Goal: Task Accomplishment & Management: Complete application form

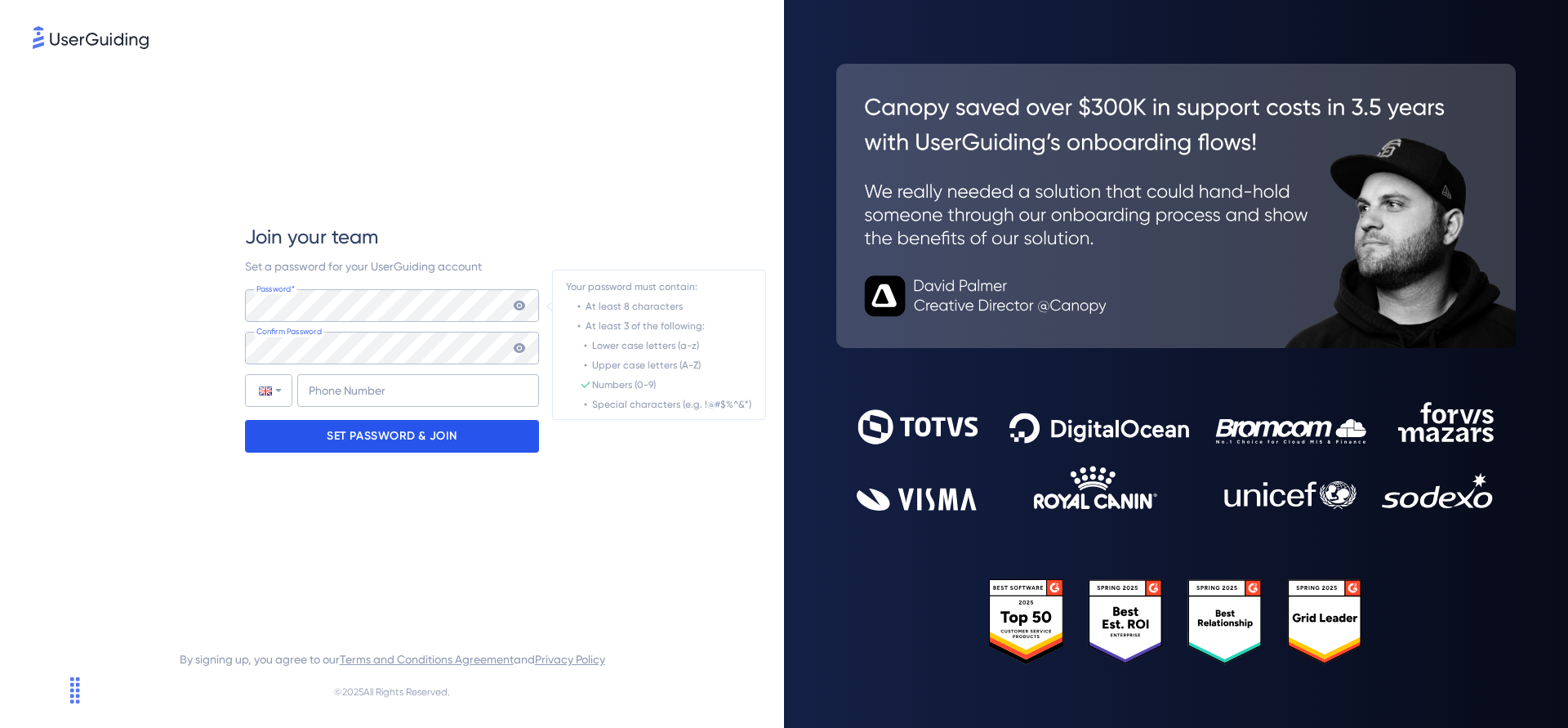
click at [427, 426] on p "SET PASSWORD & JOIN" at bounding box center [391, 437] width 131 height 26
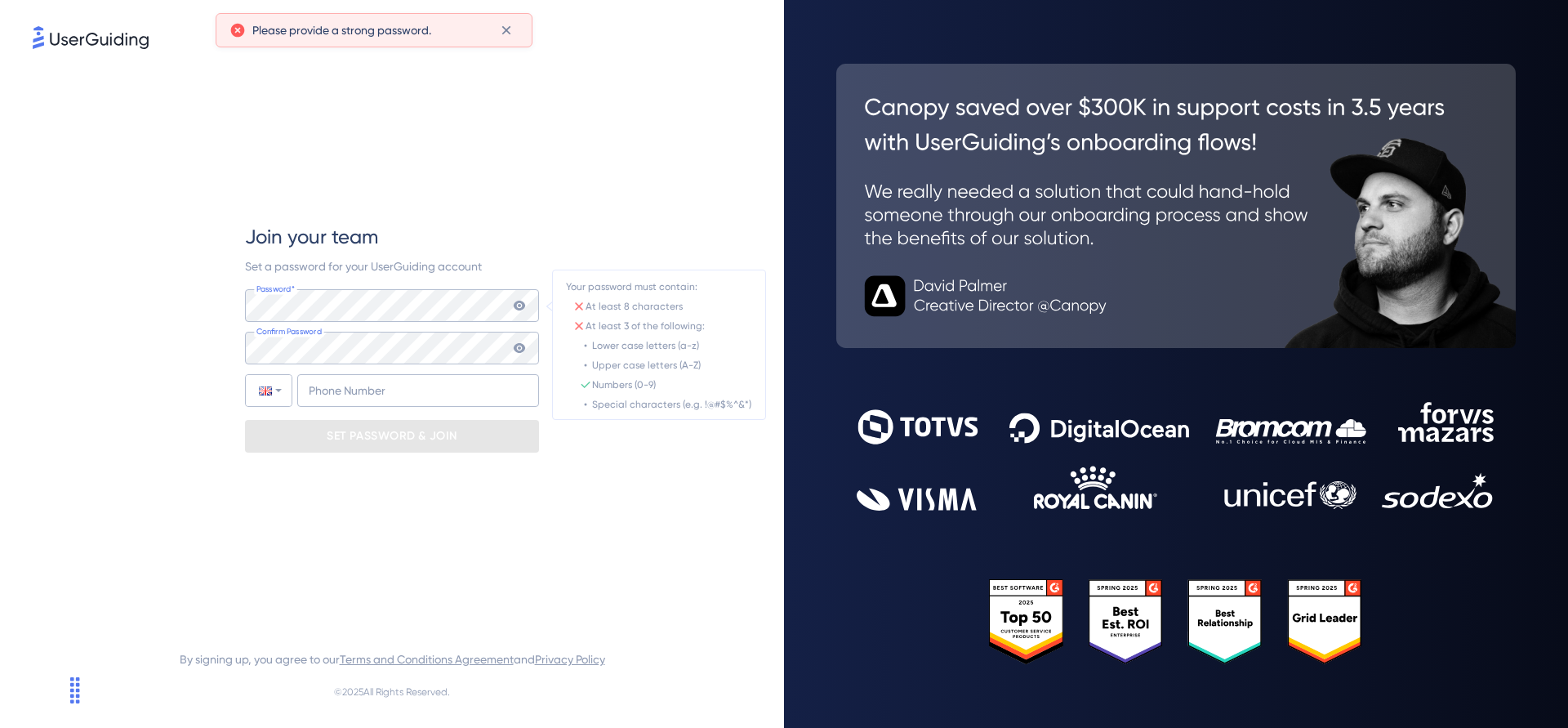
click at [430, 479] on div "Join your team Set a password for your UserGuiding account Password* Your passw…" at bounding box center [392, 337] width 294 height 571
click at [529, 265] on div "Set a password for your UserGuiding account" at bounding box center [392, 266] width 294 height 20
drag, startPoint x: 559, startPoint y: 265, endPoint x: 559, endPoint y: 298, distance: 33.0
click at [559, 265] on div "Join your team Set a password for your UserGuiding account Password* Your passw…" at bounding box center [392, 337] width 718 height 571
click at [523, 304] on icon at bounding box center [520, 306] width 11 height 9
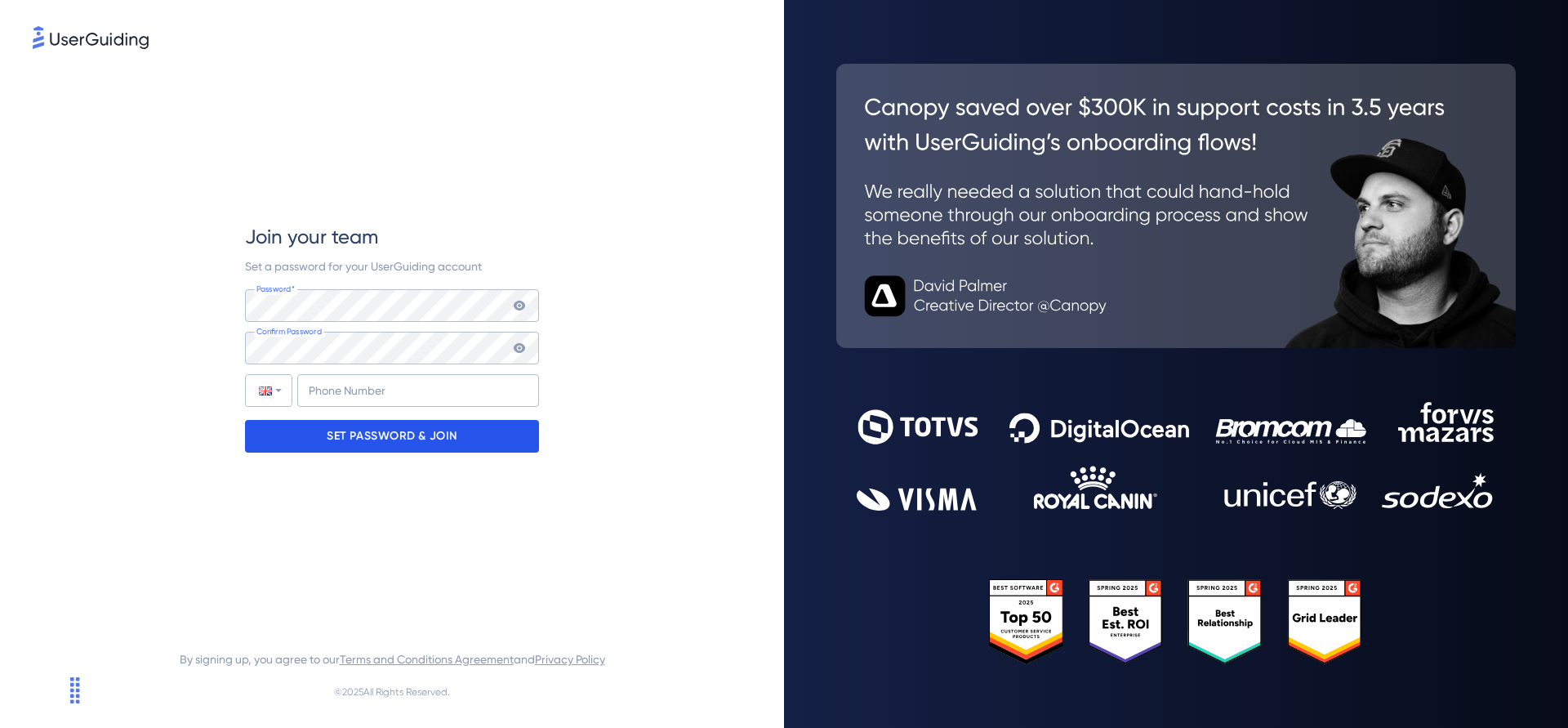
click at [408, 442] on p "SET PASSWORD & JOIN" at bounding box center [391, 437] width 131 height 26
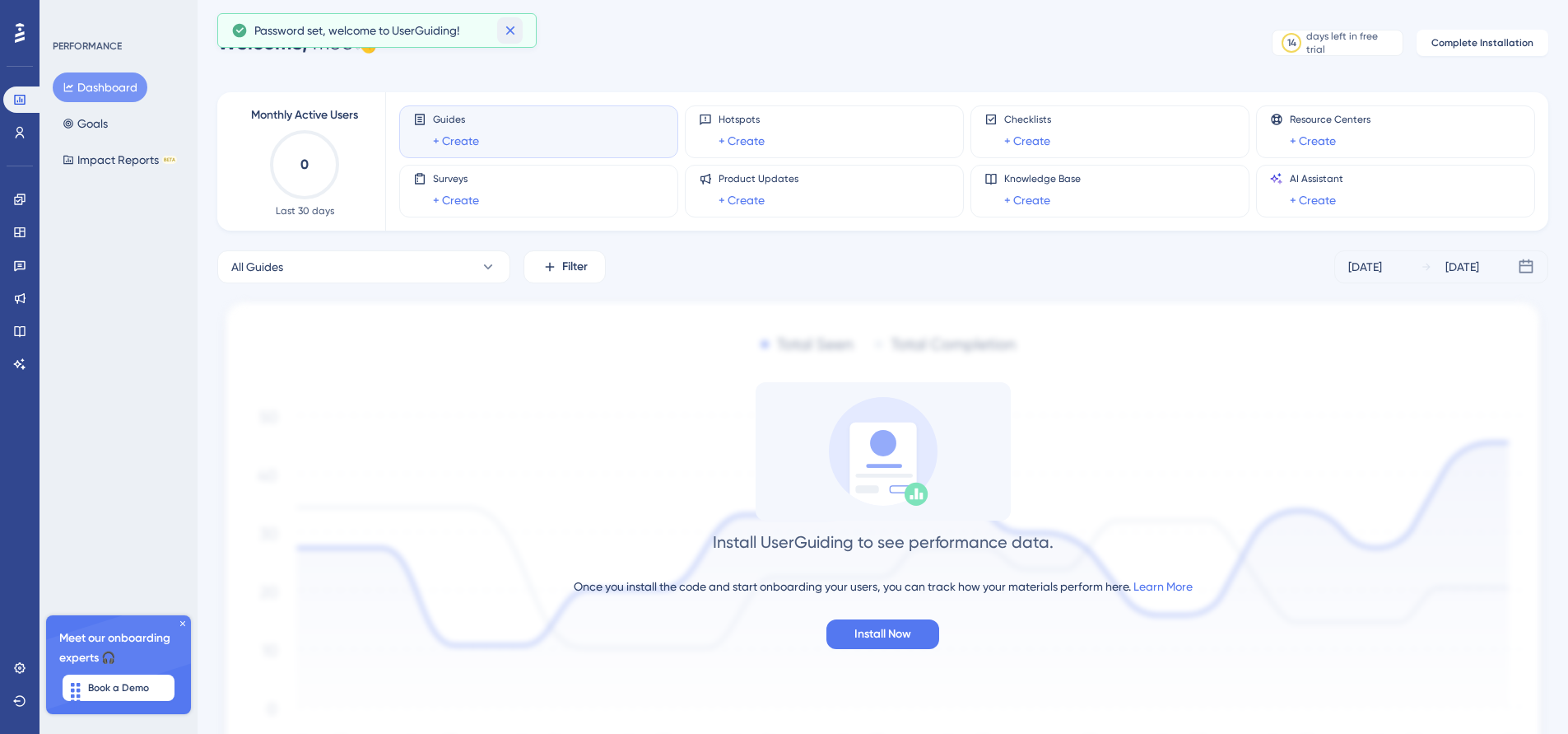
click at [510, 29] on icon at bounding box center [510, 31] width 10 height 10
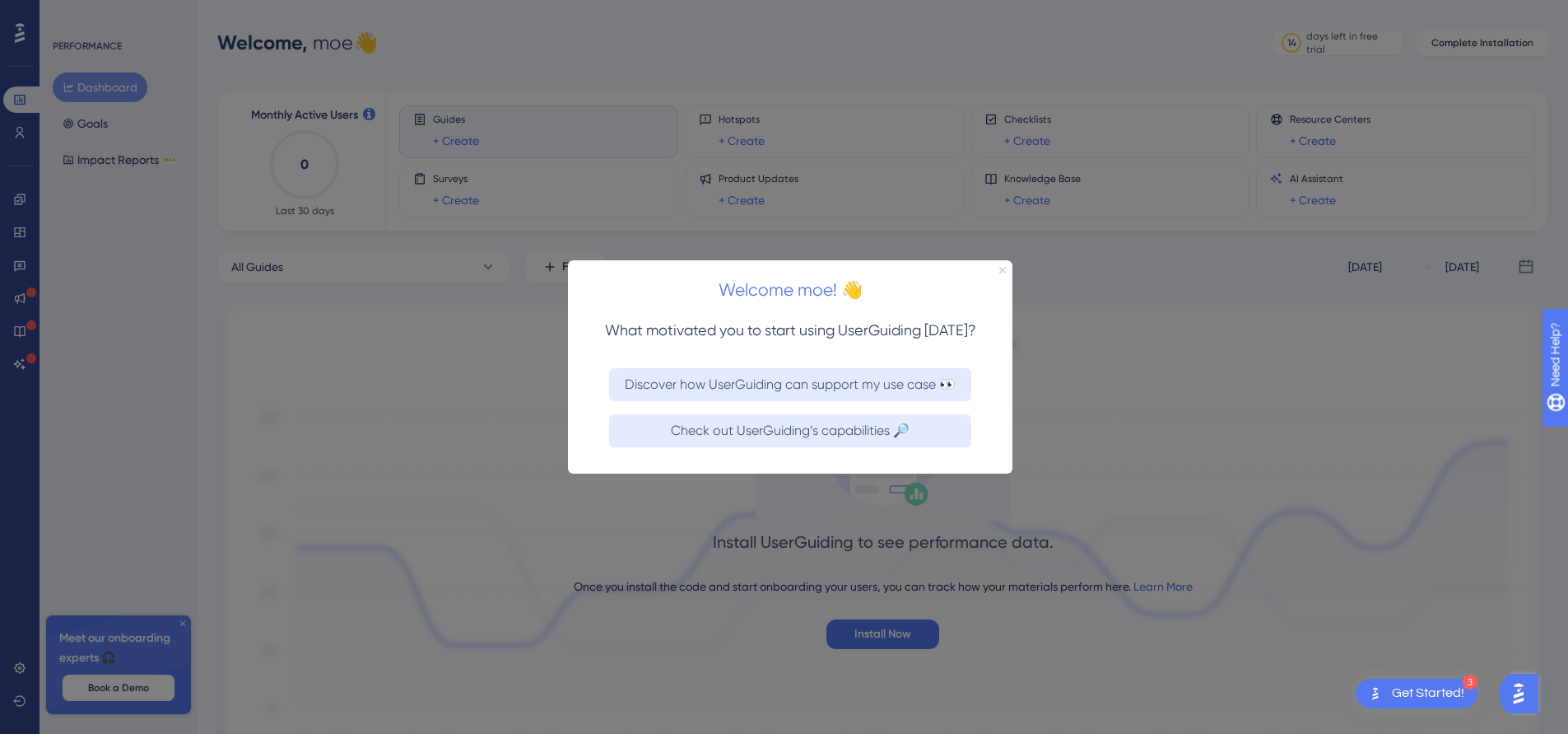
click at [889, 267] on icon "Close Preview" at bounding box center [1002, 269] width 7 height 7
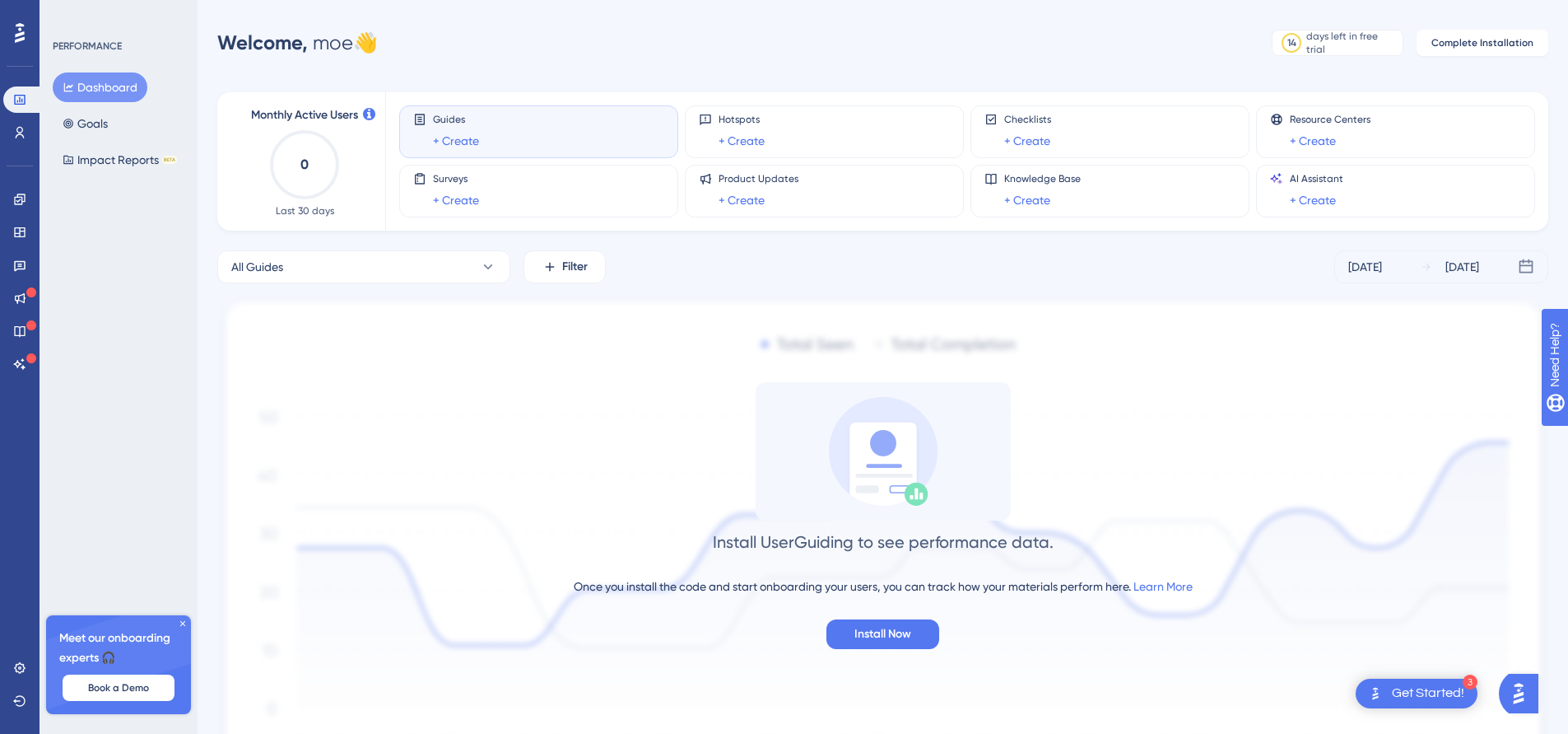
click at [184, 626] on icon at bounding box center [182, 623] width 10 height 10
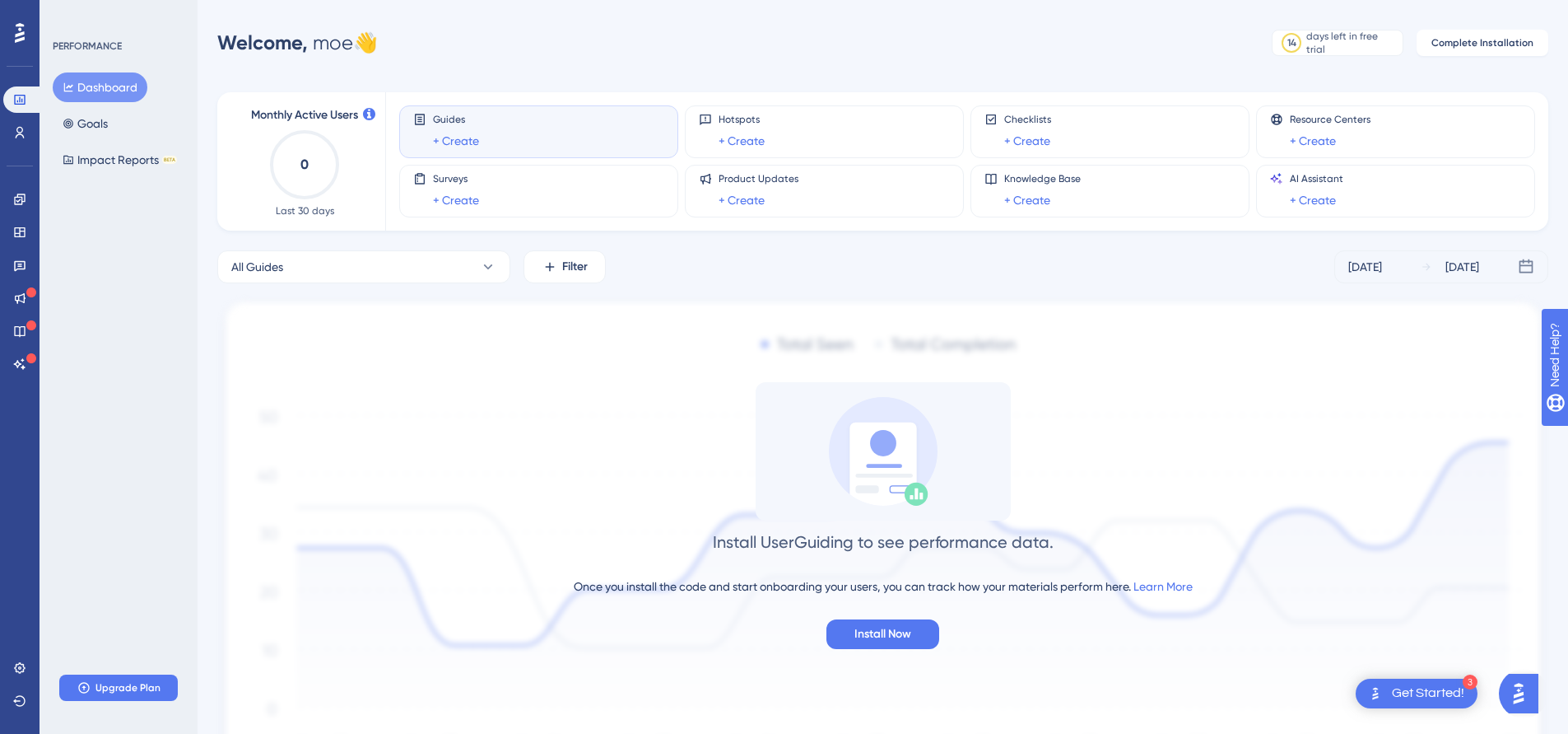
click at [649, 465] on div "Install UserGuiding to see performance data. Once you install the code and star…" at bounding box center [883, 515] width 1331 height 267
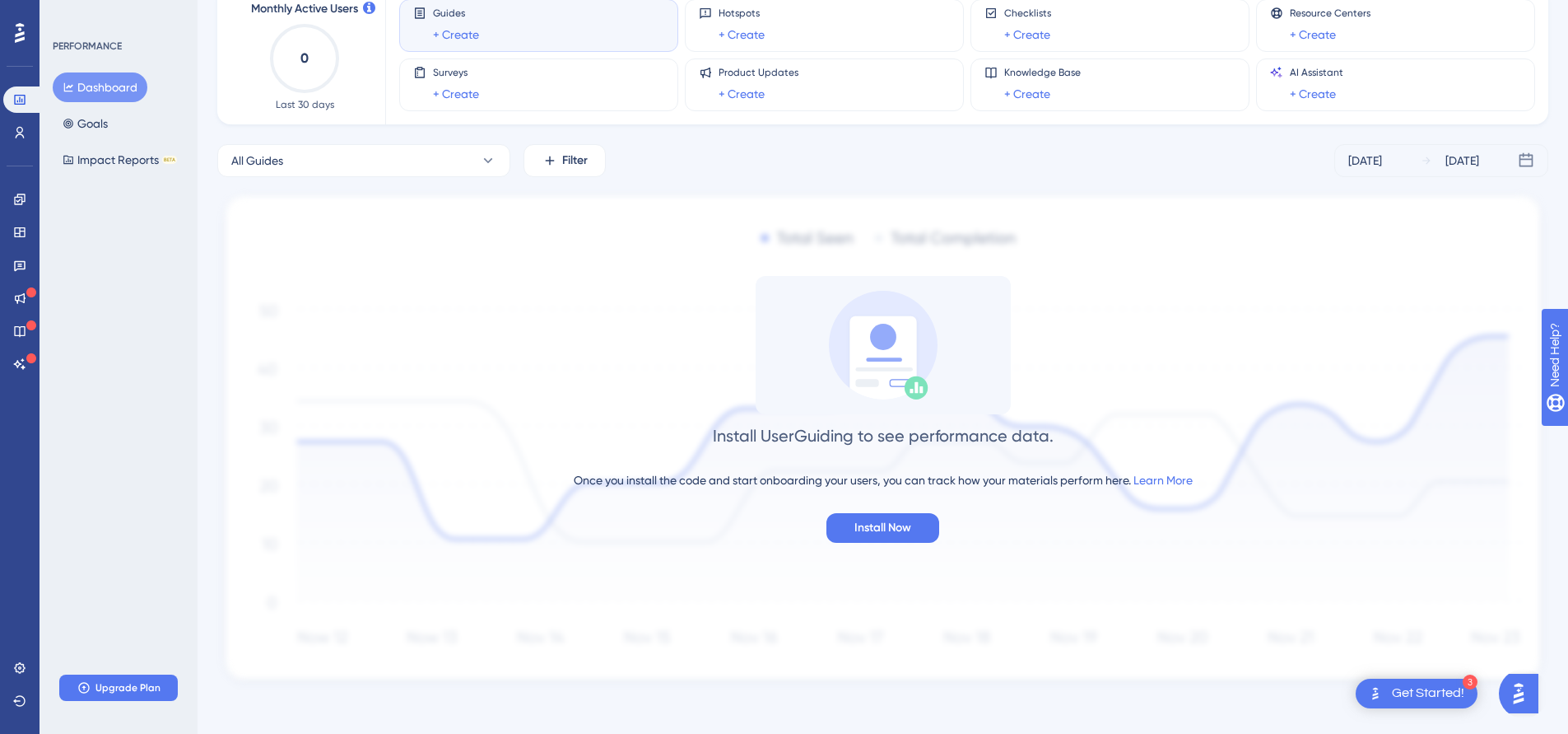
scroll to position [115, 0]
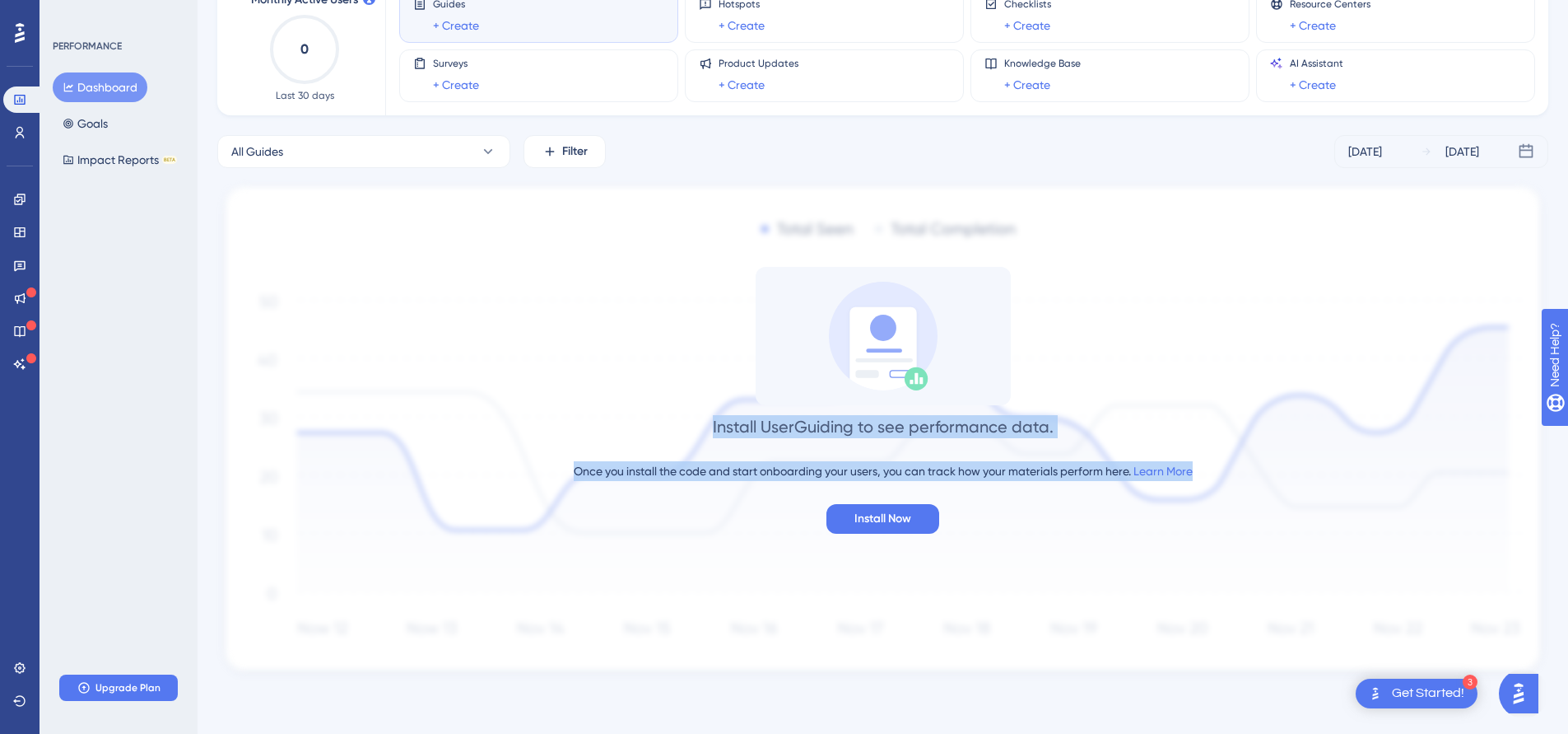
drag, startPoint x: 682, startPoint y: 409, endPoint x: 1125, endPoint y: 497, distance: 451.7
click at [889, 496] on div "Install UserGuiding to see performance data. Once you install the code and star…" at bounding box center [883, 400] width 1331 height 267
click at [889, 497] on div "Install UserGuiding to see performance data. Once you install the code and star…" at bounding box center [883, 400] width 1331 height 267
drag, startPoint x: 535, startPoint y: 482, endPoint x: 999, endPoint y: 512, distance: 465.0
click at [889, 510] on div "Install UserGuiding to see performance data. Once you install the code and star…" at bounding box center [883, 400] width 1331 height 267
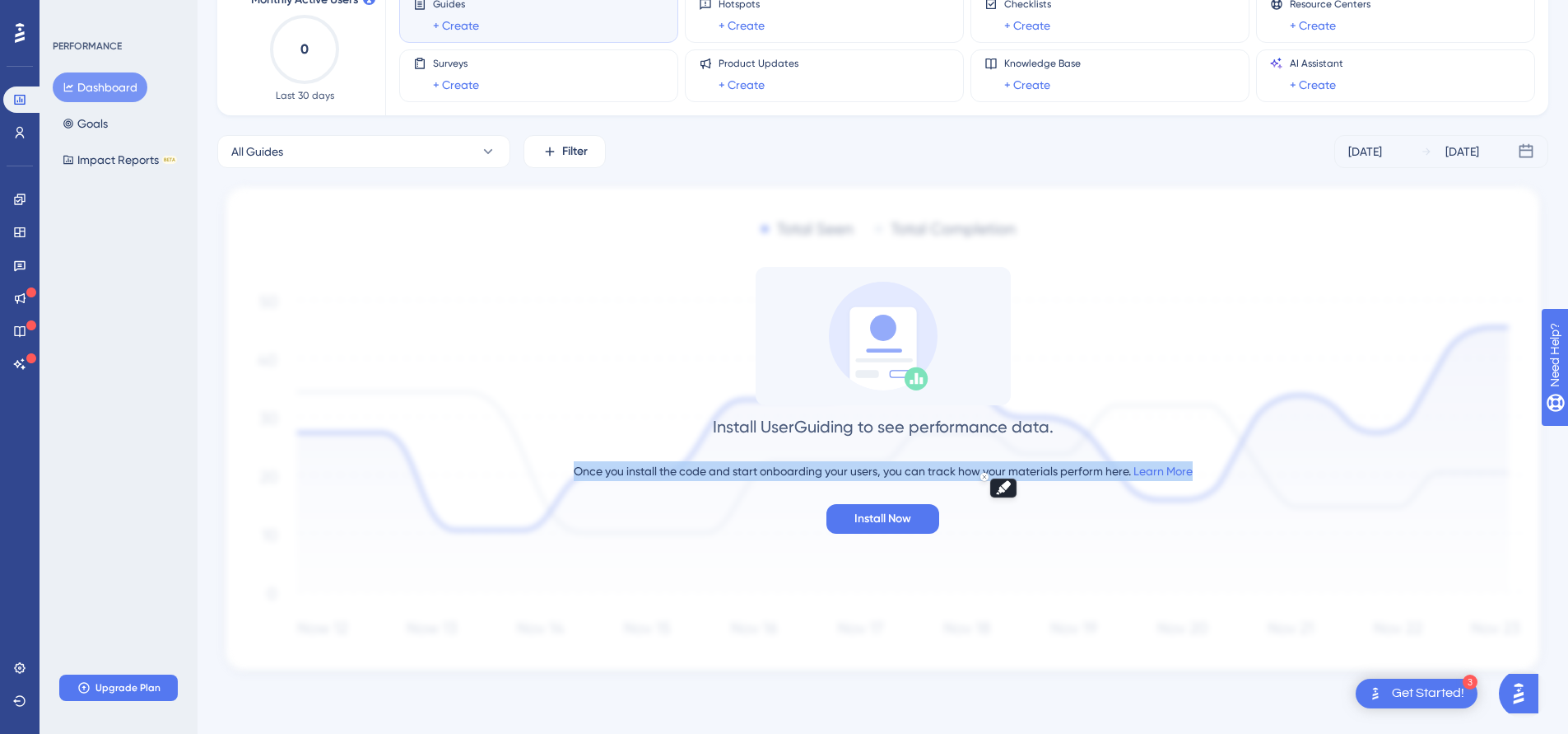
click at [889, 513] on div "Install UserGuiding to see performance data. Once you install the code and star…" at bounding box center [883, 400] width 1331 height 267
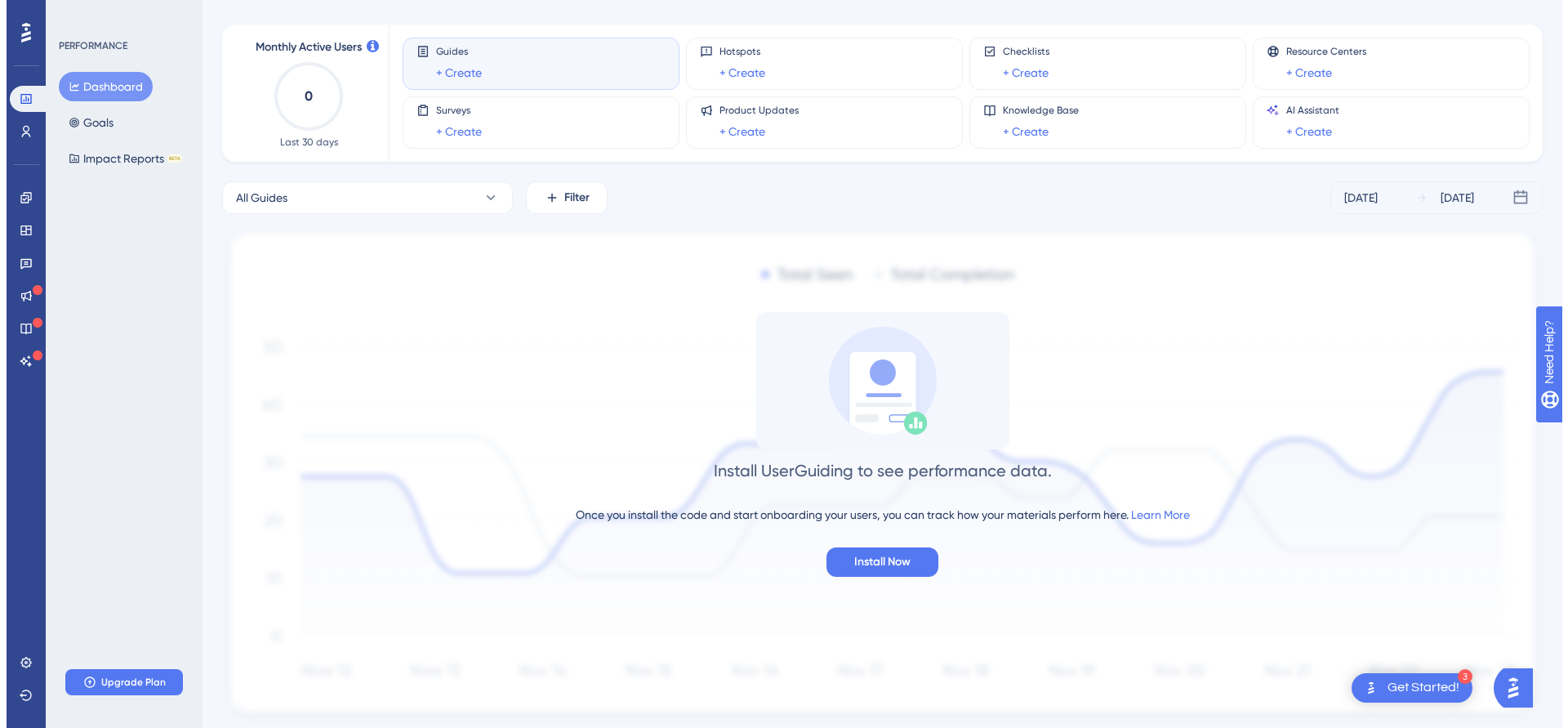
scroll to position [0, 0]
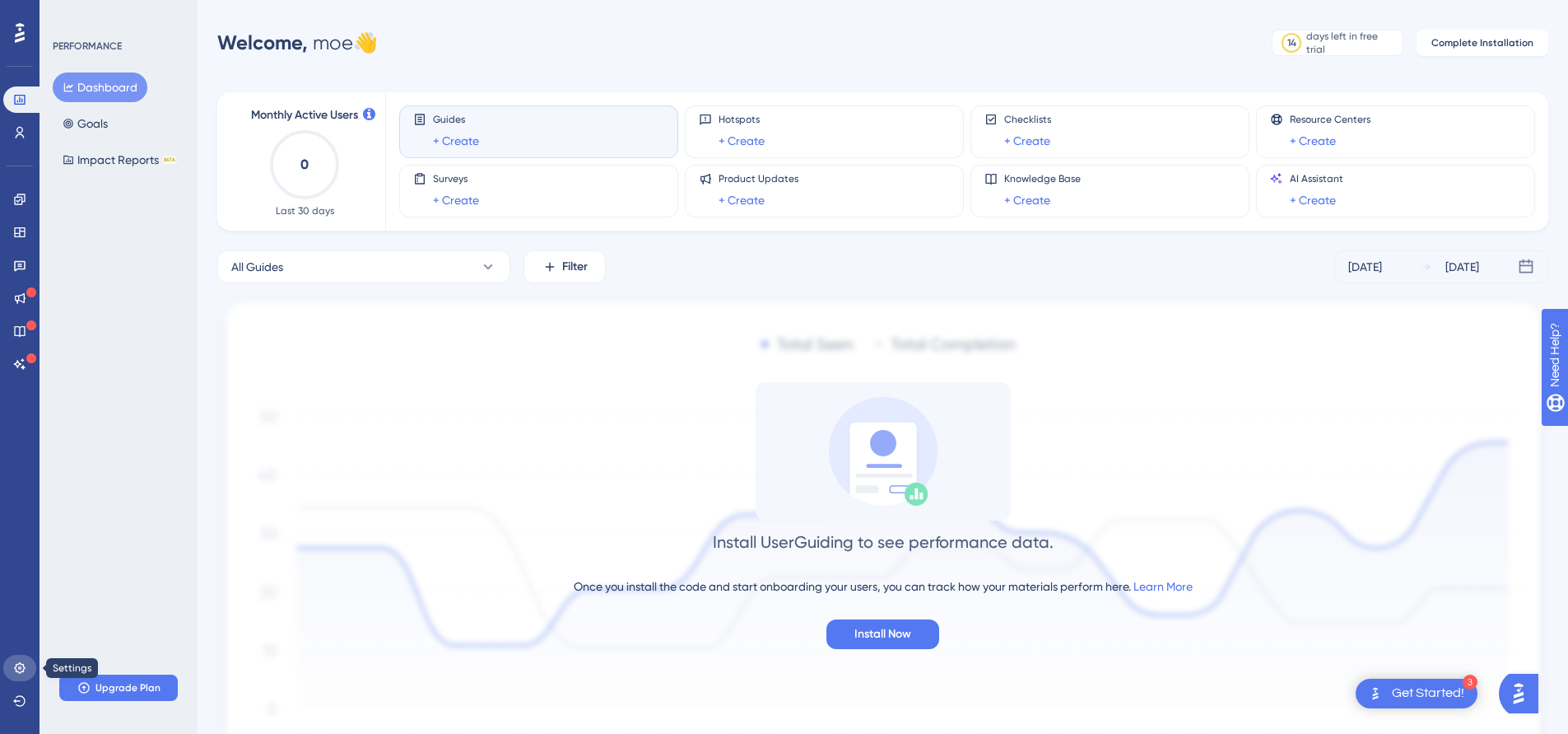
click at [23, 666] on icon at bounding box center [19, 666] width 10 height 10
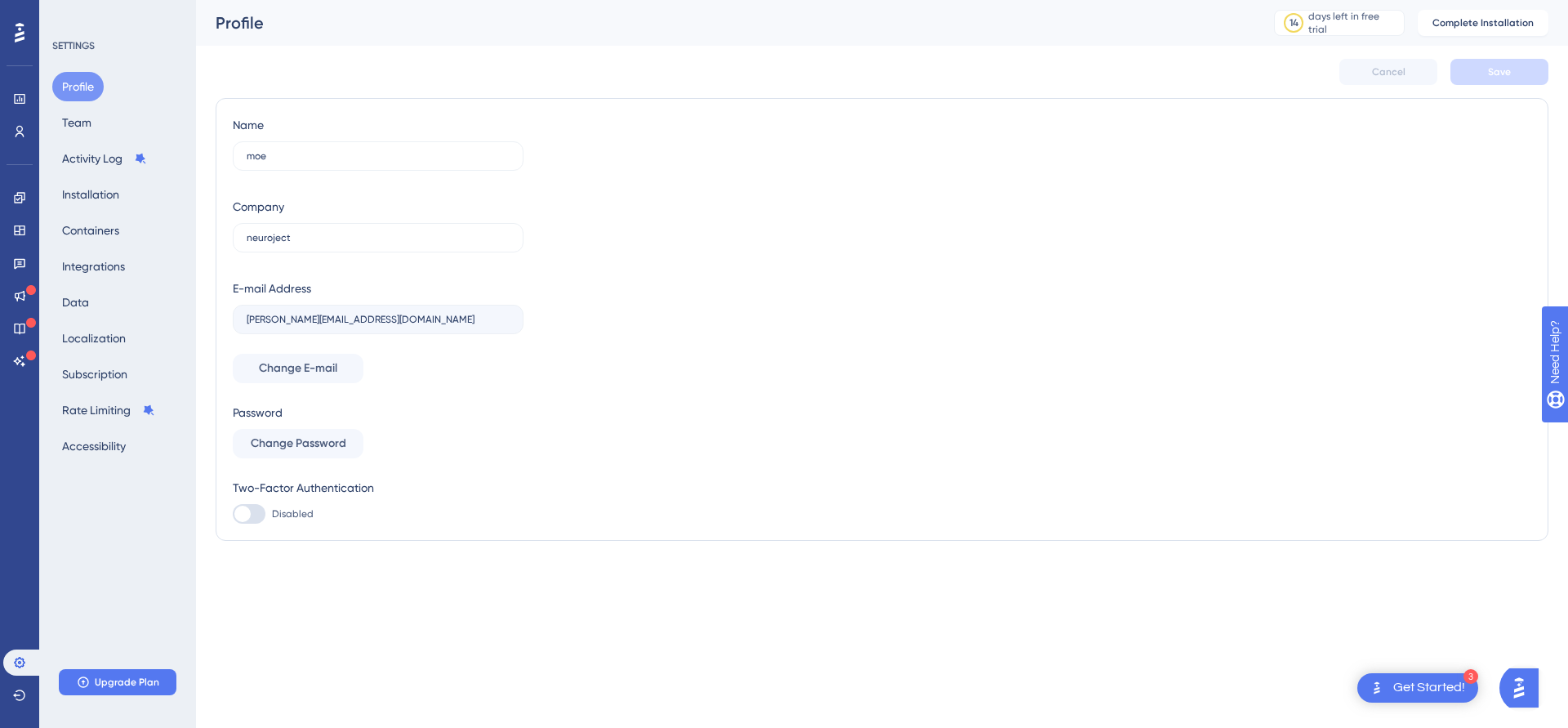
click at [32, 21] on div at bounding box center [20, 33] width 26 height 26
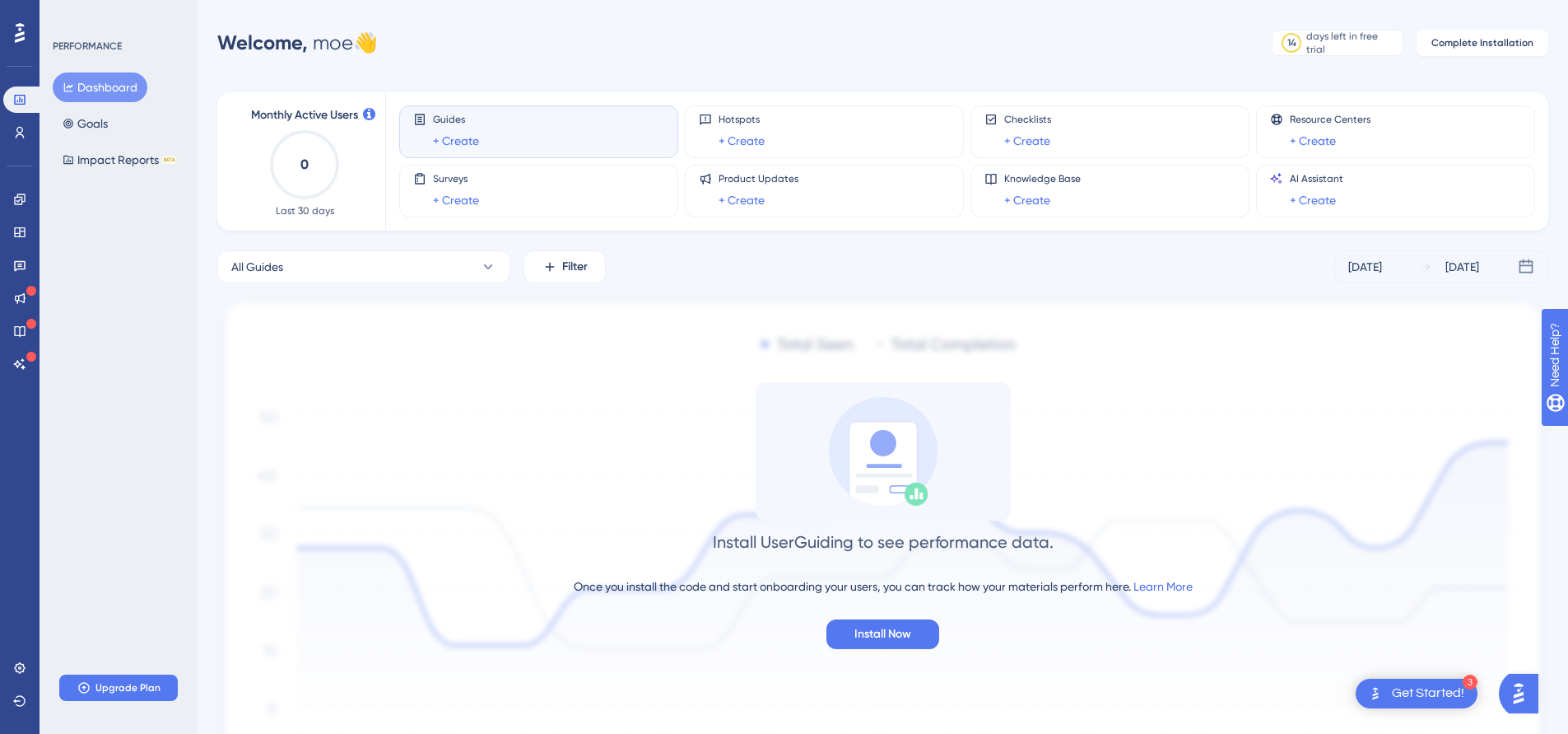
click at [24, 22] on icon at bounding box center [20, 32] width 10 height 22
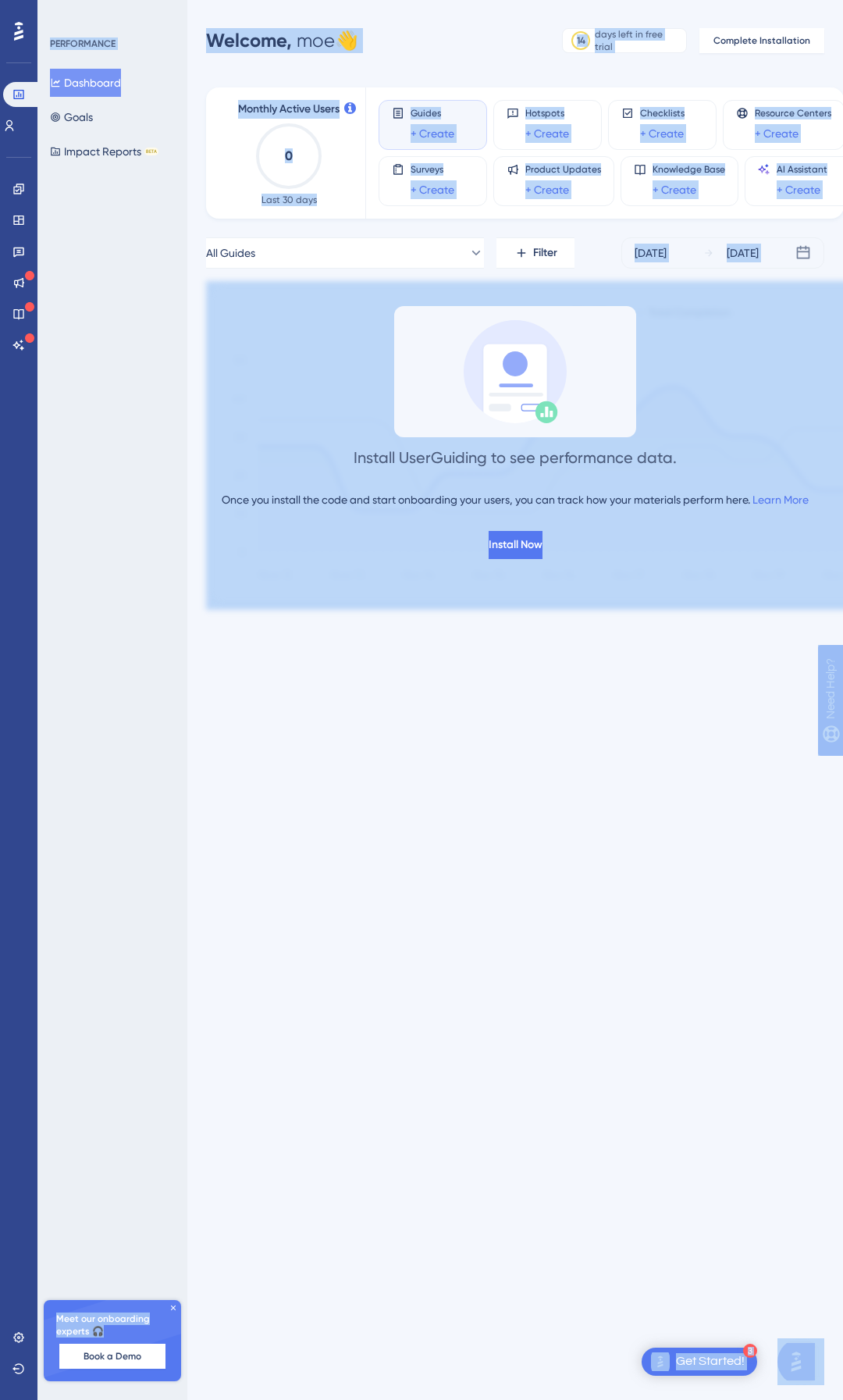
drag, startPoint x: 424, startPoint y: 368, endPoint x: 747, endPoint y: 743, distance: 494.9
click at [745, 0] on html "3 Get Started! Performance Users Engagement Widgets Feedback Product Updates Kn…" at bounding box center [421, 0] width 843 height 0
click at [747, 695] on button "Highlight text" at bounding box center [750, 734] width 25 height 18
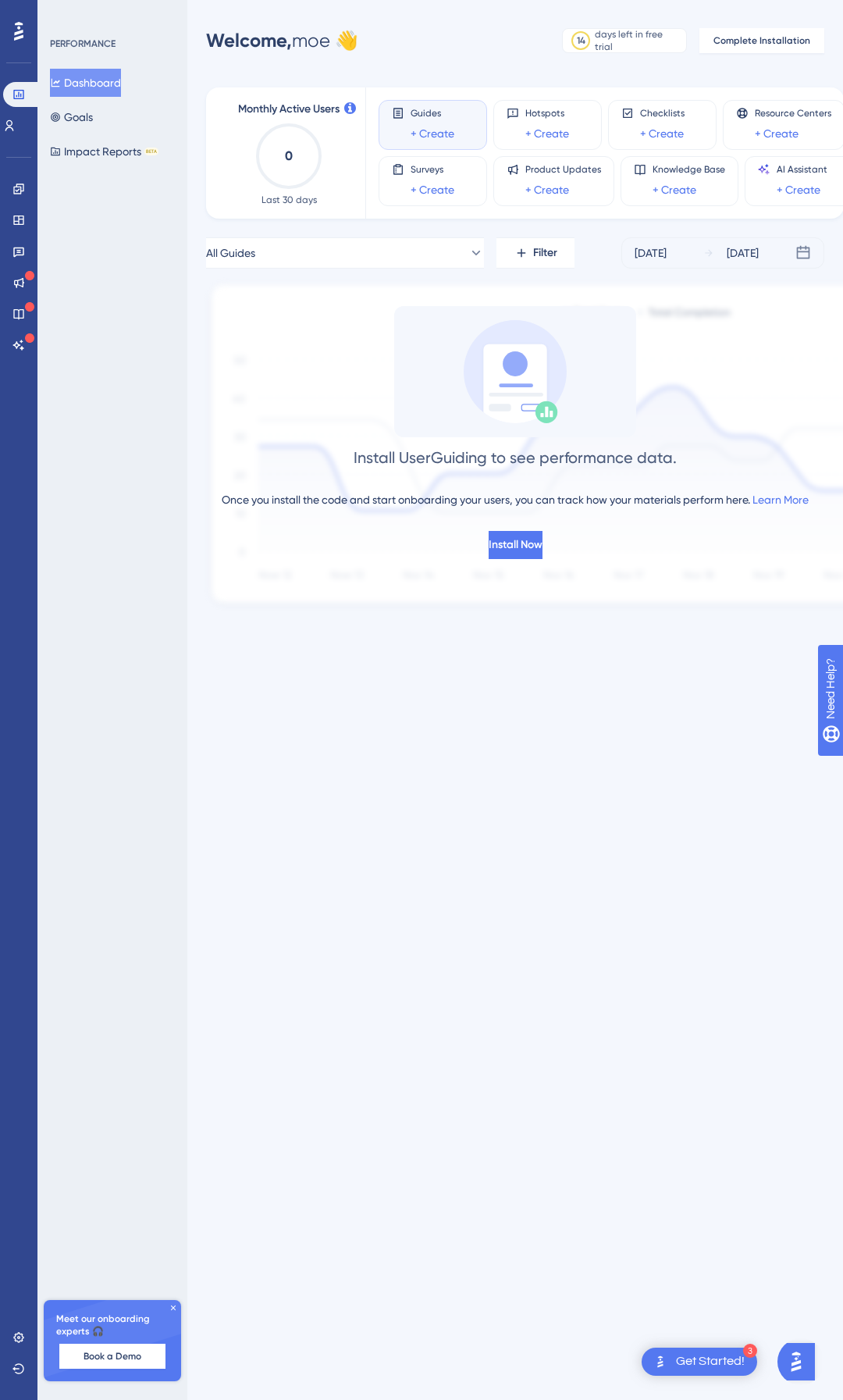
click at [171, 695] on icon at bounding box center [173, 1308] width 9 height 9
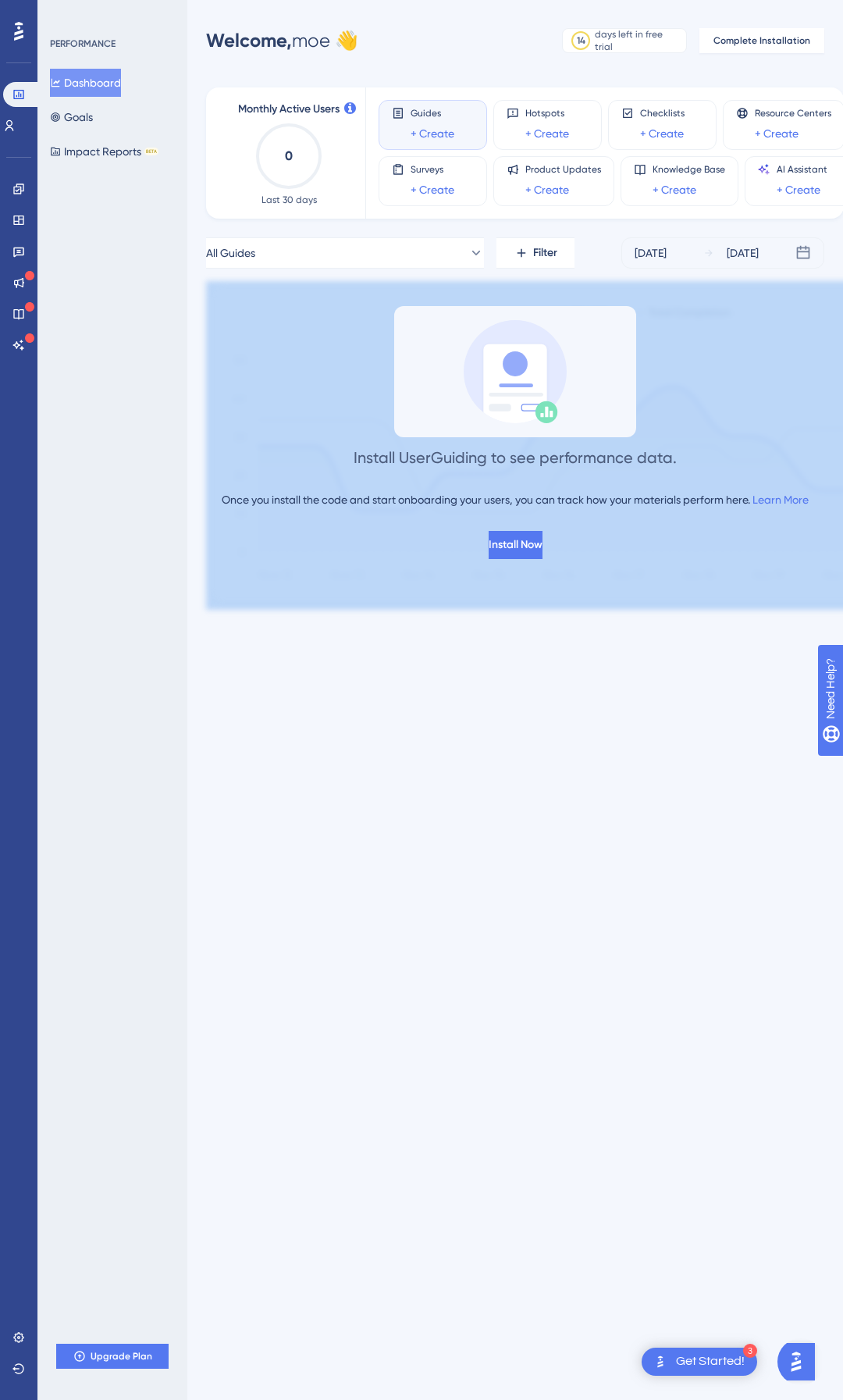
drag, startPoint x: 288, startPoint y: 395, endPoint x: 651, endPoint y: 636, distance: 435.7
click at [650, 635] on div "Performance Users Engagement Widgets Feedback Product Updates Knowledge Base AI…" at bounding box center [421, 330] width 843 height 660
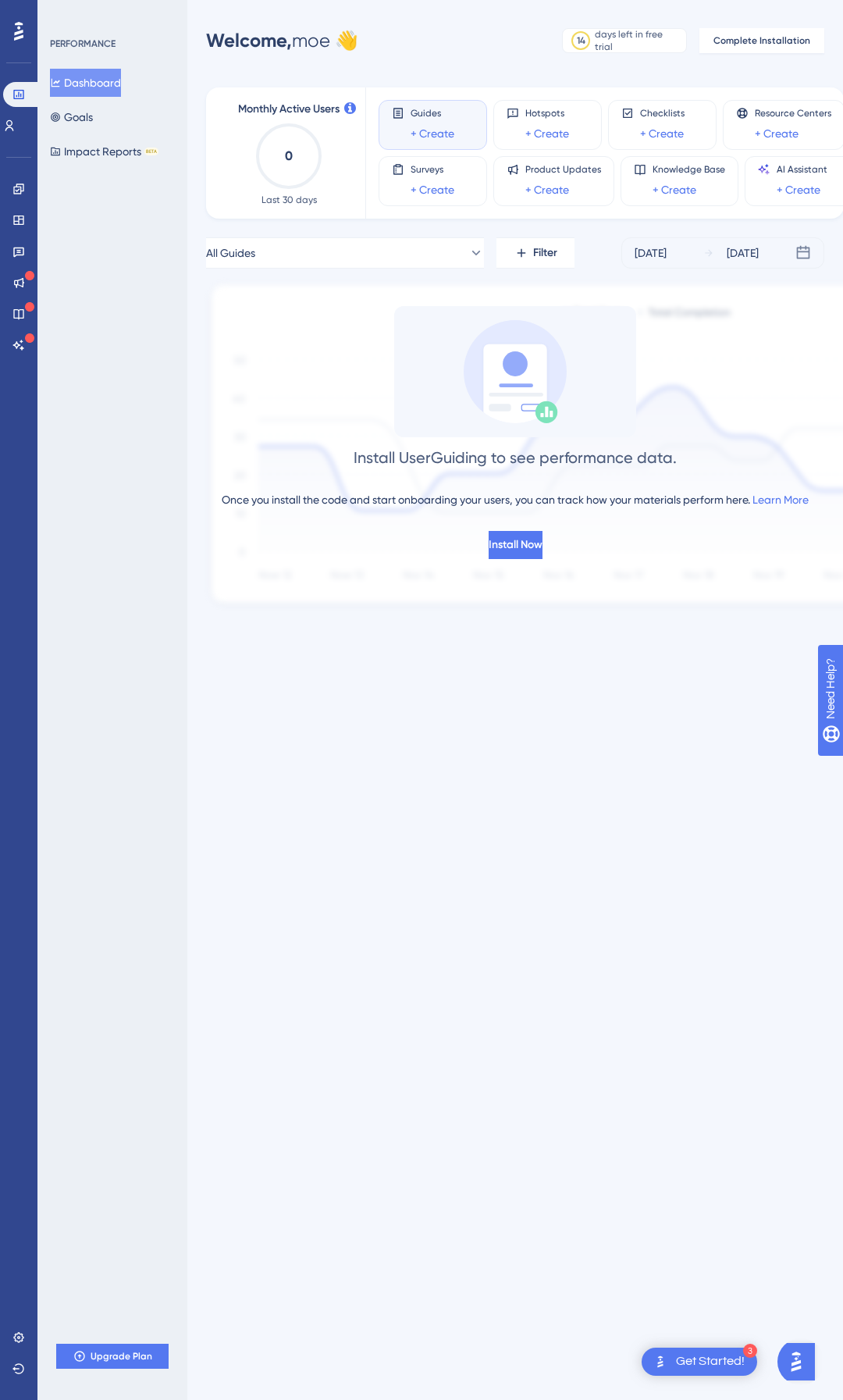
drag, startPoint x: 653, startPoint y: 636, endPoint x: 612, endPoint y: 667, distance: 51.4
click at [653, 636] on div "Performance Users Engagement Widgets Feedback Product Updates Knowledge Base AI…" at bounding box center [421, 330] width 843 height 660
drag, startPoint x: 603, startPoint y: 658, endPoint x: 153, endPoint y: 266, distance: 596.8
click at [153, 0] on html "3 Get Started! Performance Users Engagement Widgets Feedback Product Updates Kn…" at bounding box center [421, 0] width 843 height 0
click at [151, 266] on div "PERFORMANCE Dashboard Goals Impact Reports BETA Upgrade Plan" at bounding box center [113, 700] width 150 height 1400
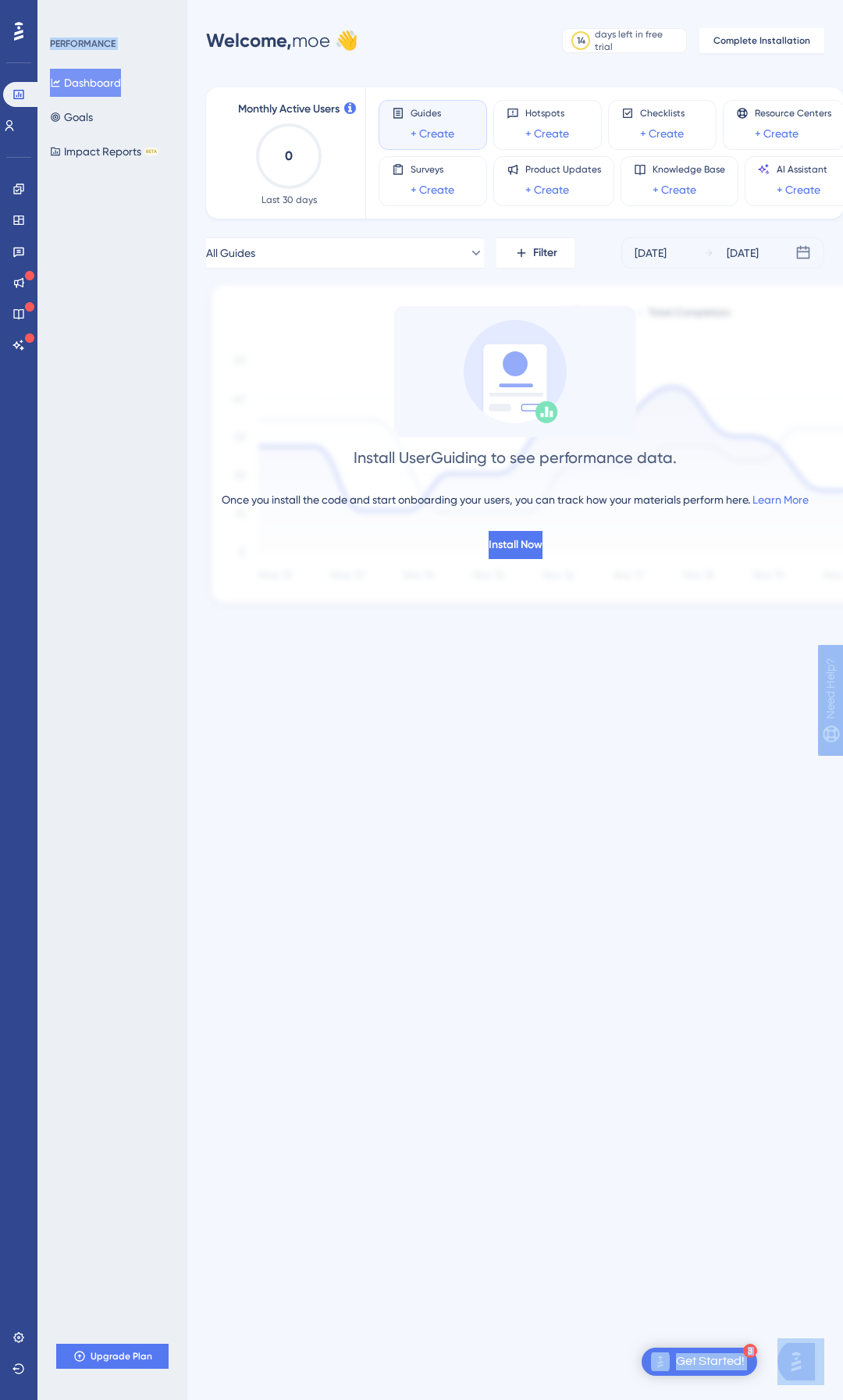
drag, startPoint x: 217, startPoint y: 315, endPoint x: 591, endPoint y: 727, distance: 556.4
click at [581, 0] on html "3 Get Started! Performance Users Engagement Widgets Feedback Product Updates Kn…" at bounding box center [421, 0] width 843 height 0
click at [593, 0] on html "3 Get Started! Performance Users Engagement Widgets Feedback Product Updates Kn…" at bounding box center [421, 0] width 843 height 0
click at [756, 44] on span "Complete Installation" at bounding box center [762, 41] width 96 height 13
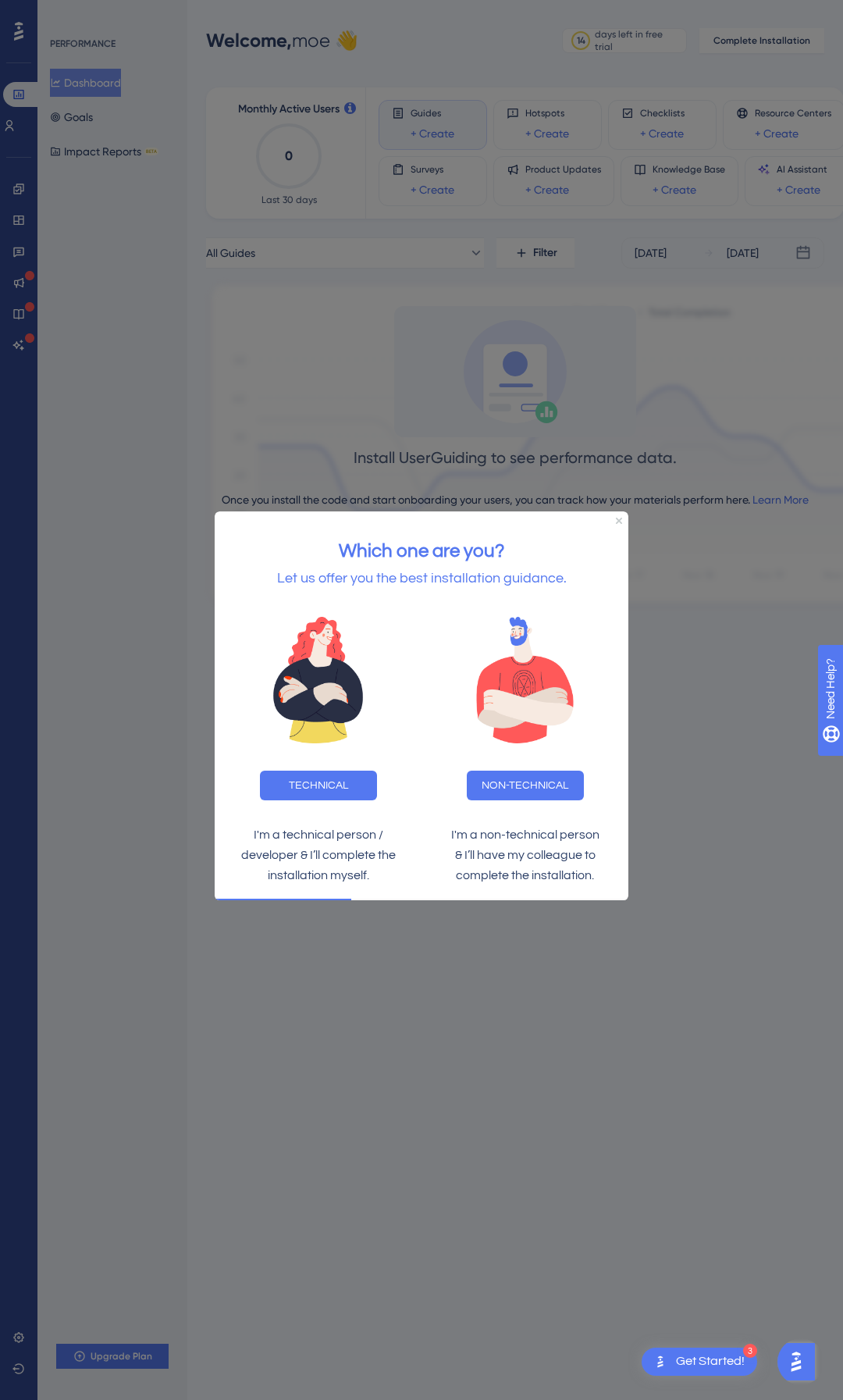
click at [330, 695] on button "TECHNICAL" at bounding box center [318, 784] width 117 height 30
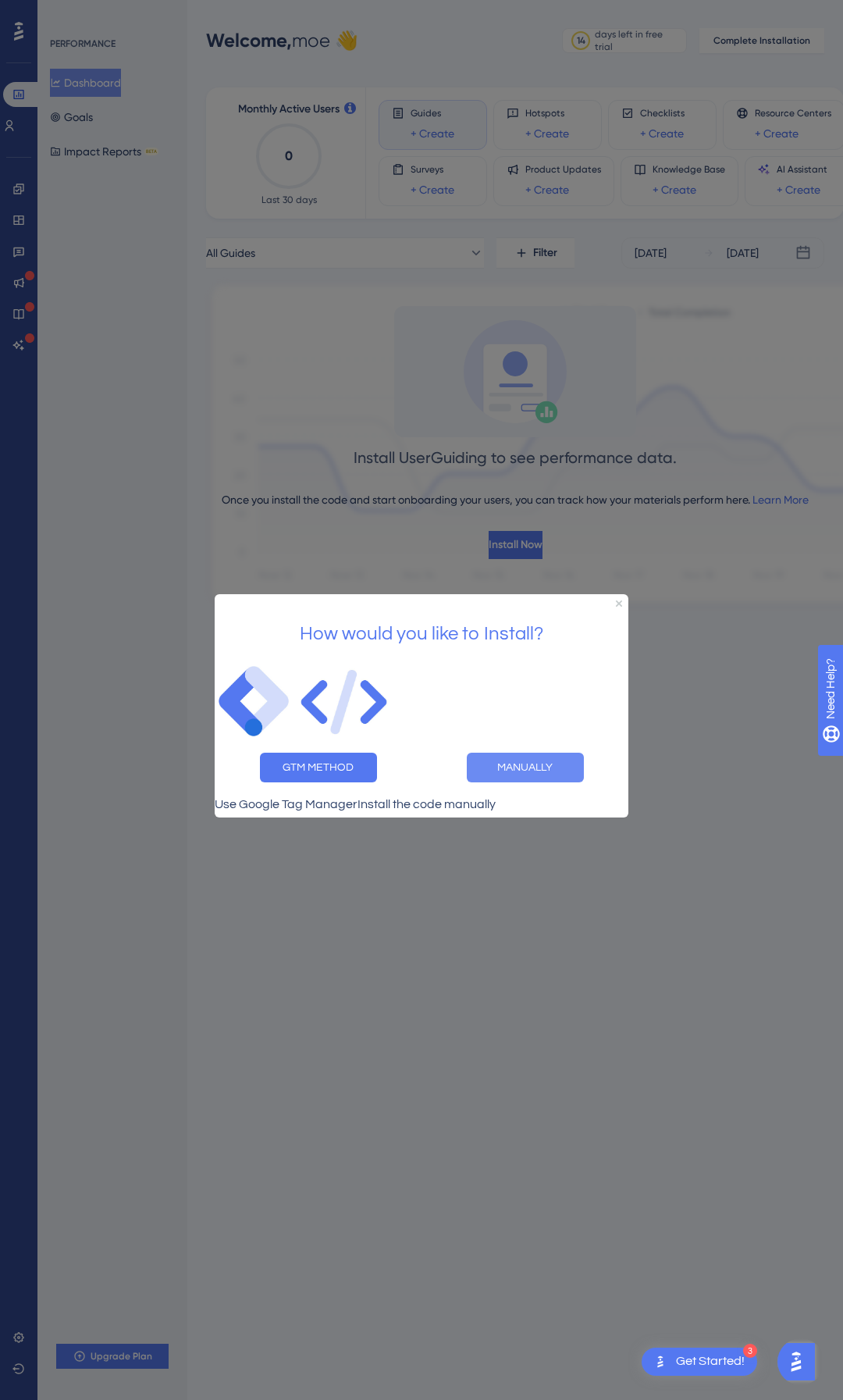
click at [549, 695] on button "MANUALLY" at bounding box center [526, 767] width 117 height 30
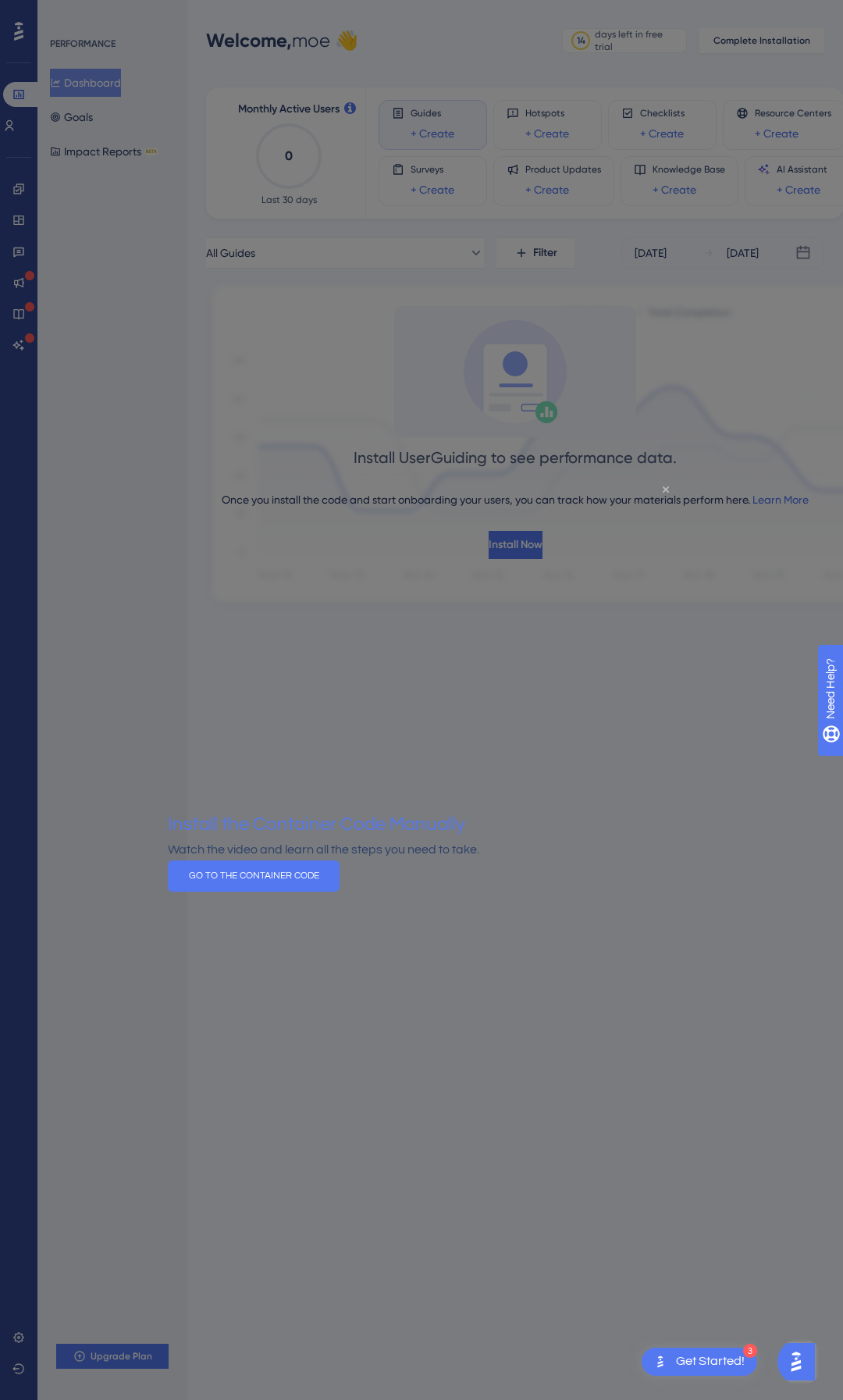
click at [667, 487] on icon "Close Preview" at bounding box center [665, 489] width 6 height 6
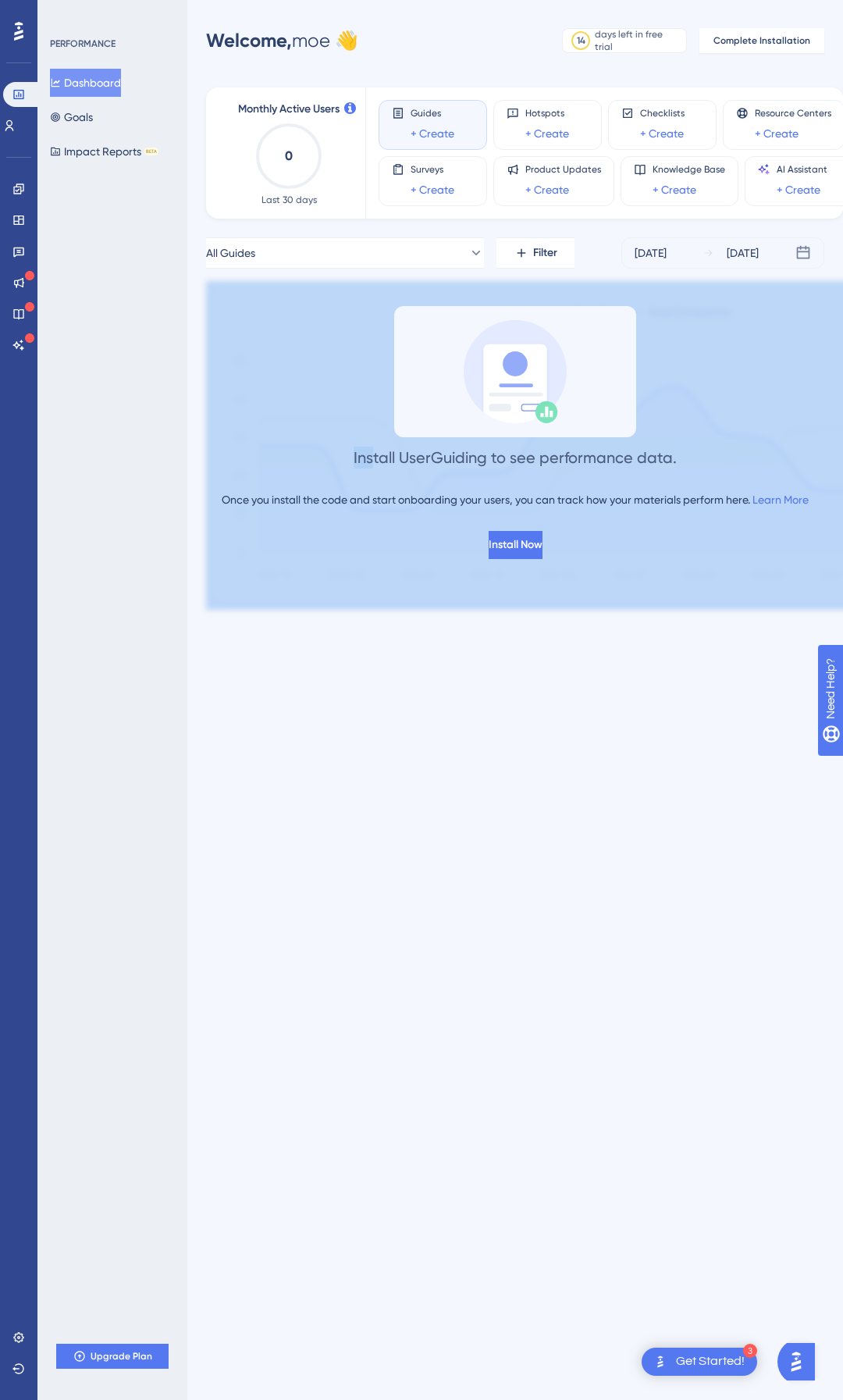
drag, startPoint x: 376, startPoint y: 446, endPoint x: 588, endPoint y: 621, distance: 274.9
click at [586, 608] on div "Install UserGuiding to see performance data. Once you install the code and star…" at bounding box center [516, 445] width 619 height 329
click at [588, 621] on div "Performance Users Engagement Widgets Feedback Product Updates Knowledge Base AI…" at bounding box center [516, 330] width 656 height 609
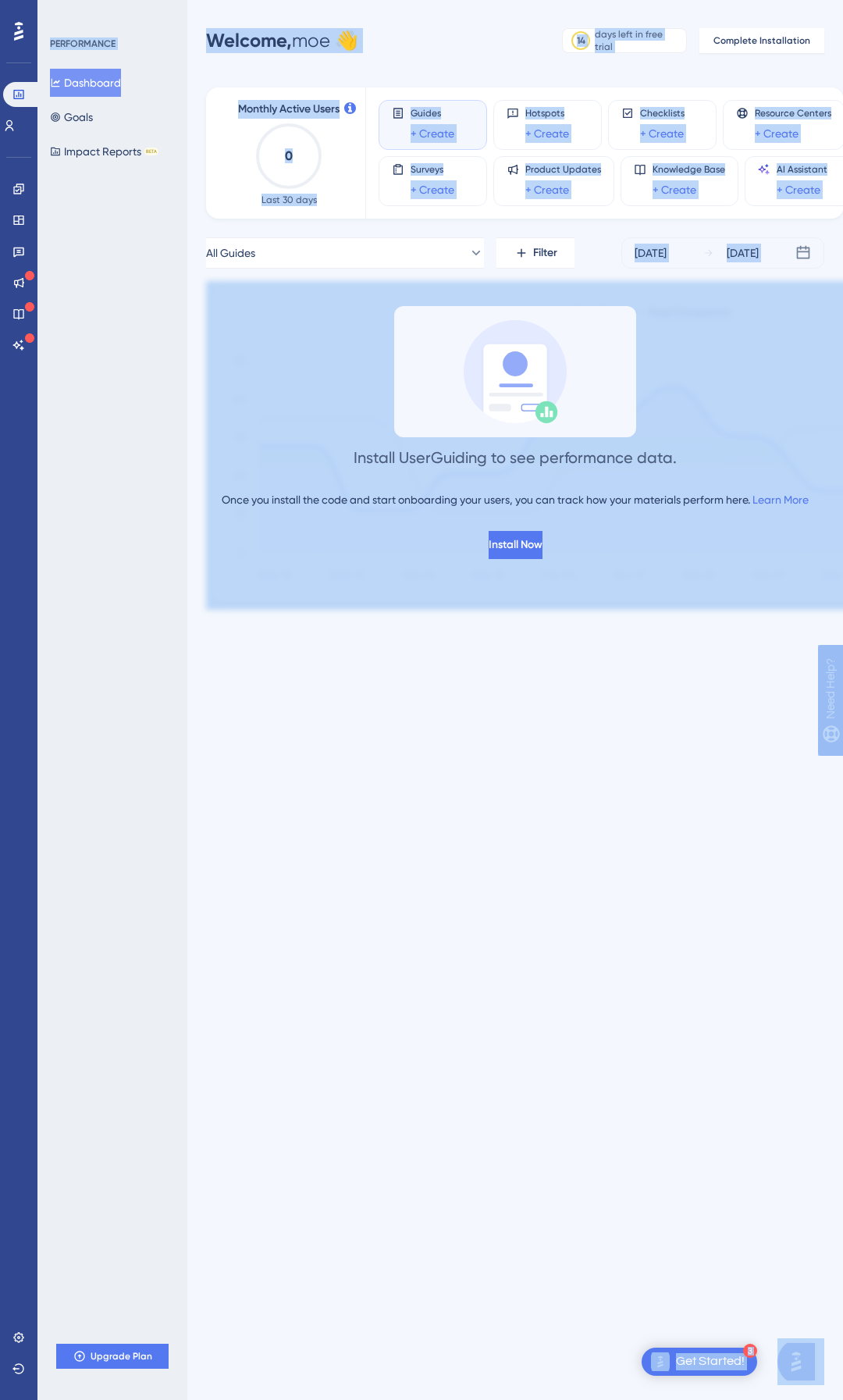
drag, startPoint x: 604, startPoint y: 545, endPoint x: 809, endPoint y: 684, distance: 247.7
click at [807, 0] on html "3 Get Started! Performance Users Engagement Widgets Feedback Product Updates Kn…" at bounding box center [421, 0] width 843 height 0
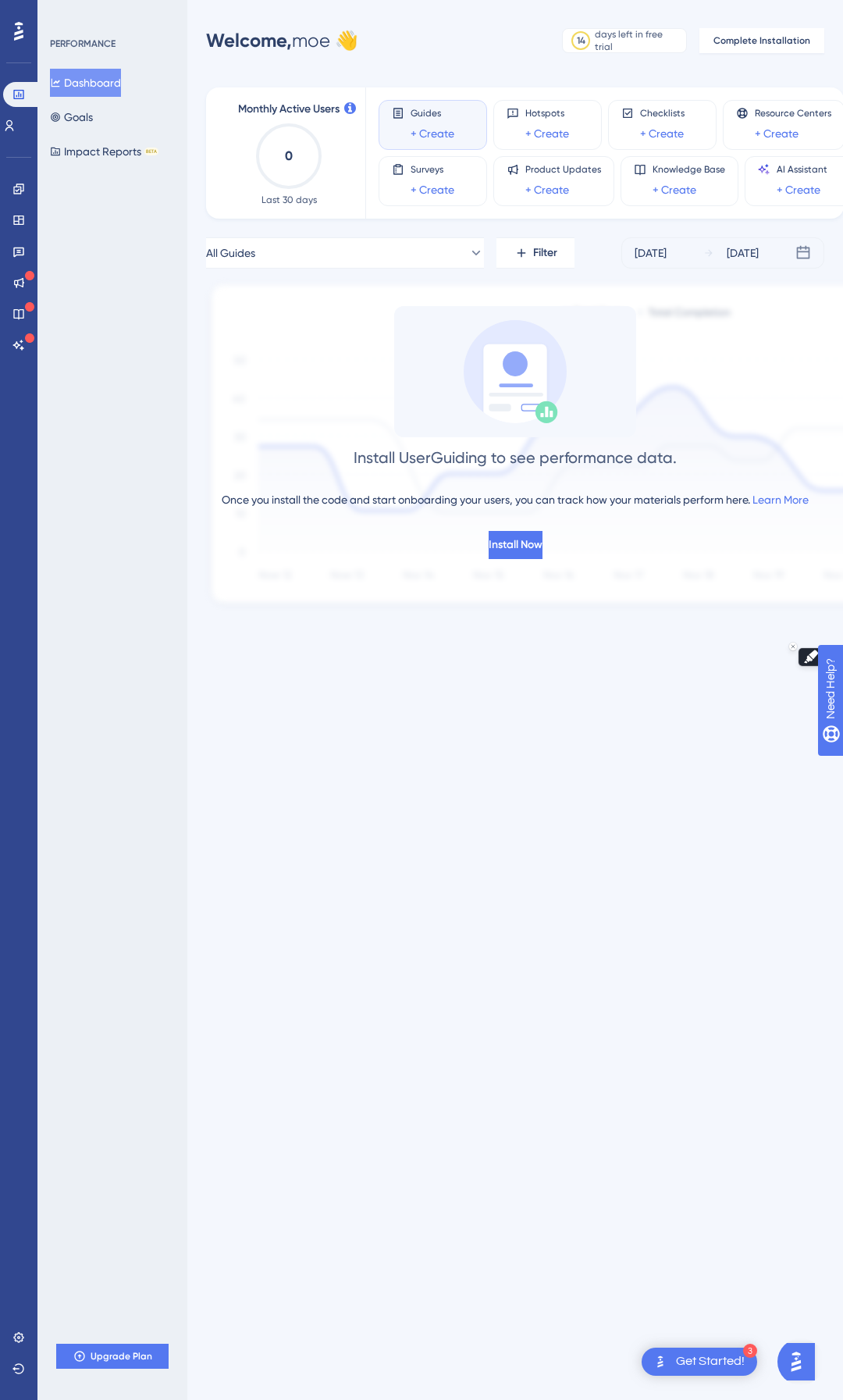
click at [774, 0] on html "3 Get Started! Performance Users Engagement Widgets Feedback Product Updates Kn…" at bounding box center [421, 0] width 843 height 0
drag, startPoint x: 728, startPoint y: 661, endPoint x: 171, endPoint y: 239, distance: 698.8
click at [171, 0] on html "3 Get Started! Performance Users Engagement Widgets Feedback Product Updates Kn…" at bounding box center [421, 0] width 843 height 0
click at [179, 241] on div "PERFORMANCE Dashboard Goals Impact Reports BETA Upgrade Plan" at bounding box center [113, 700] width 150 height 1400
drag, startPoint x: 188, startPoint y: 255, endPoint x: 518, endPoint y: 822, distance: 656.0
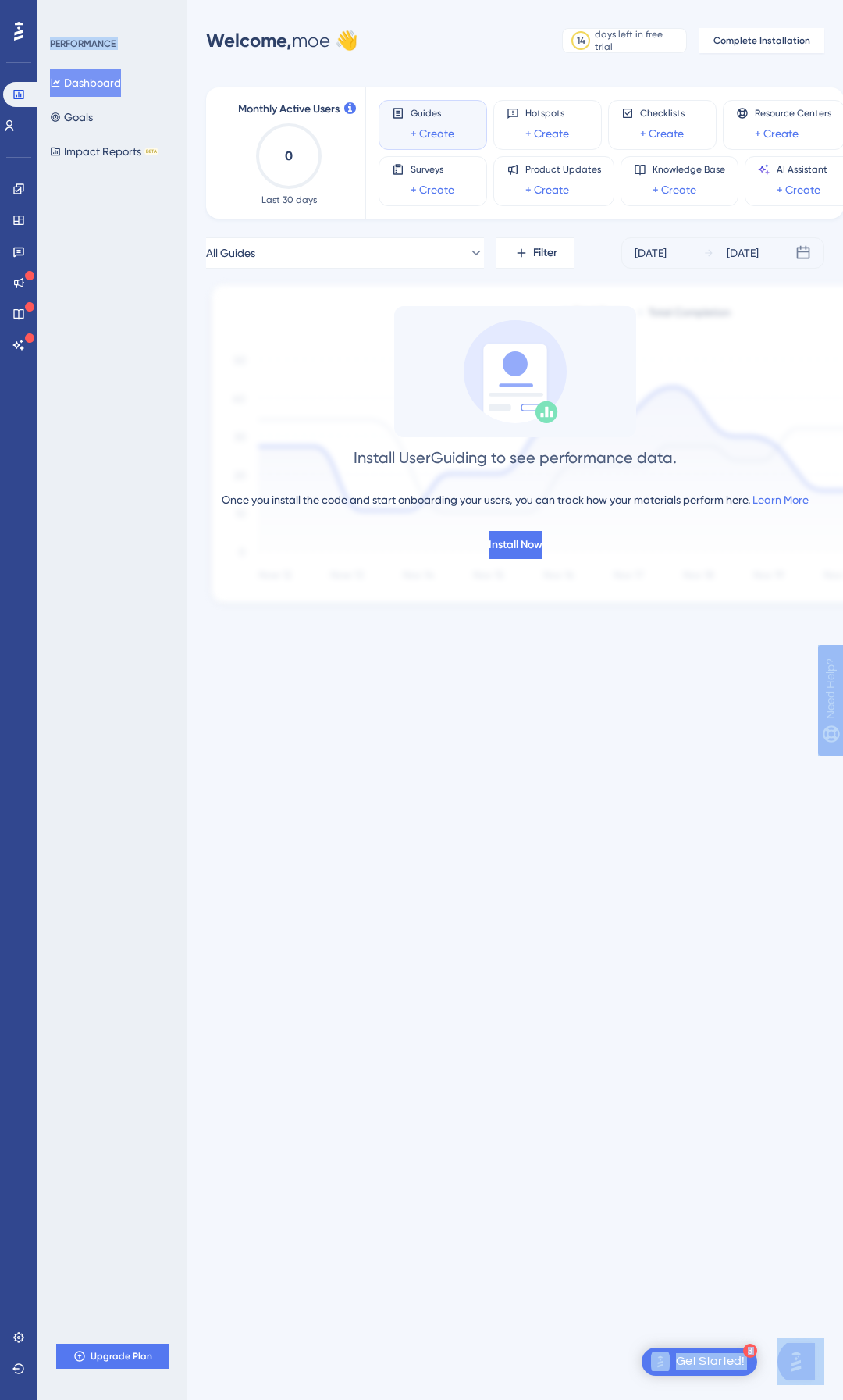
click at [510, 0] on html "3 Get Started! Performance Users Engagement Widgets Feedback Product Updates Kn…" at bounding box center [421, 0] width 843 height 0
click at [542, 0] on html "3 Get Started! Performance Users Engagement Widgets Feedback Product Updates Kn…" at bounding box center [421, 0] width 843 height 0
drag, startPoint x: 485, startPoint y: 843, endPoint x: 471, endPoint y: 866, distance: 26.9
click at [485, 0] on html "3 Get Started! Performance Users Engagement Widgets Feedback Product Updates Kn…" at bounding box center [421, 0] width 843 height 0
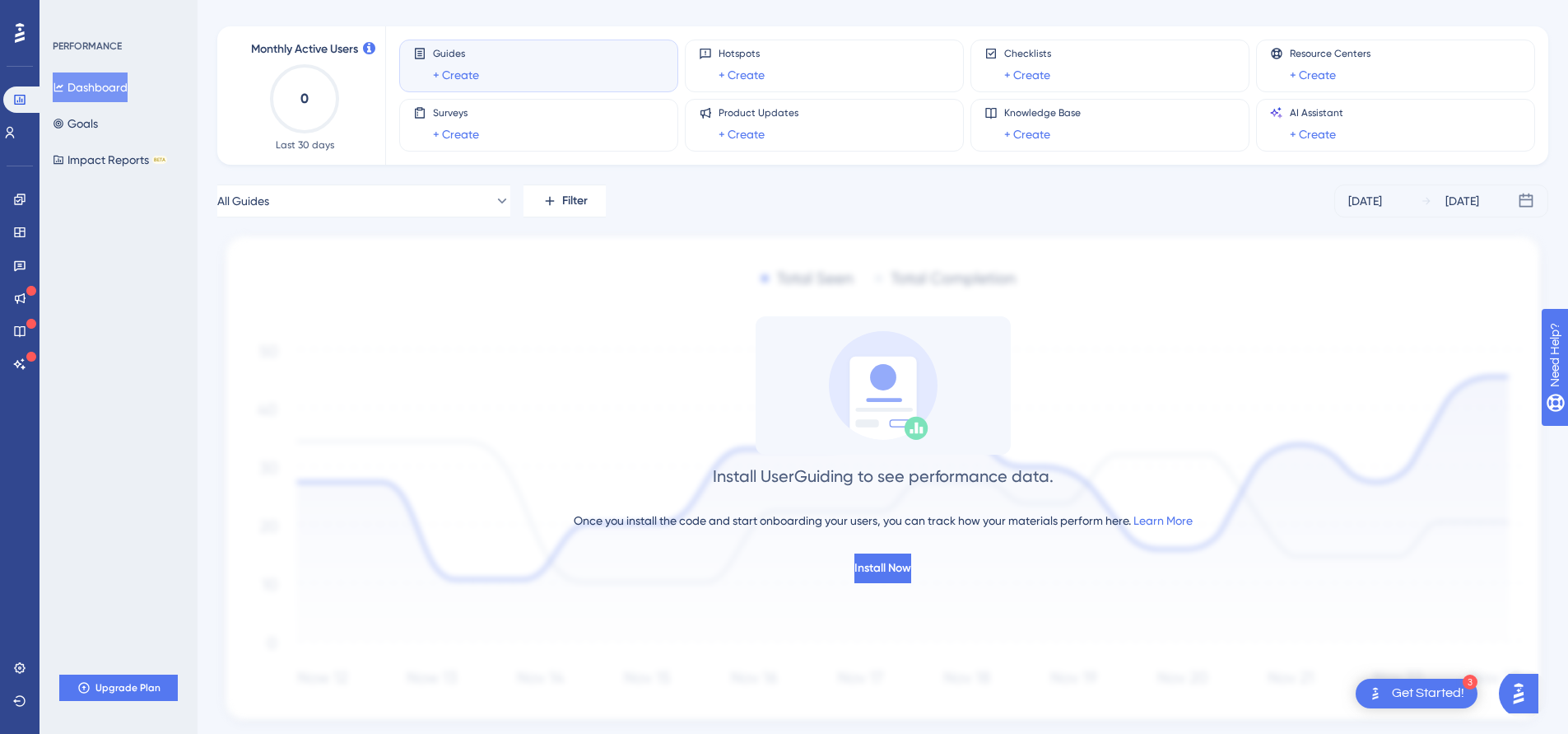
scroll to position [15, 0]
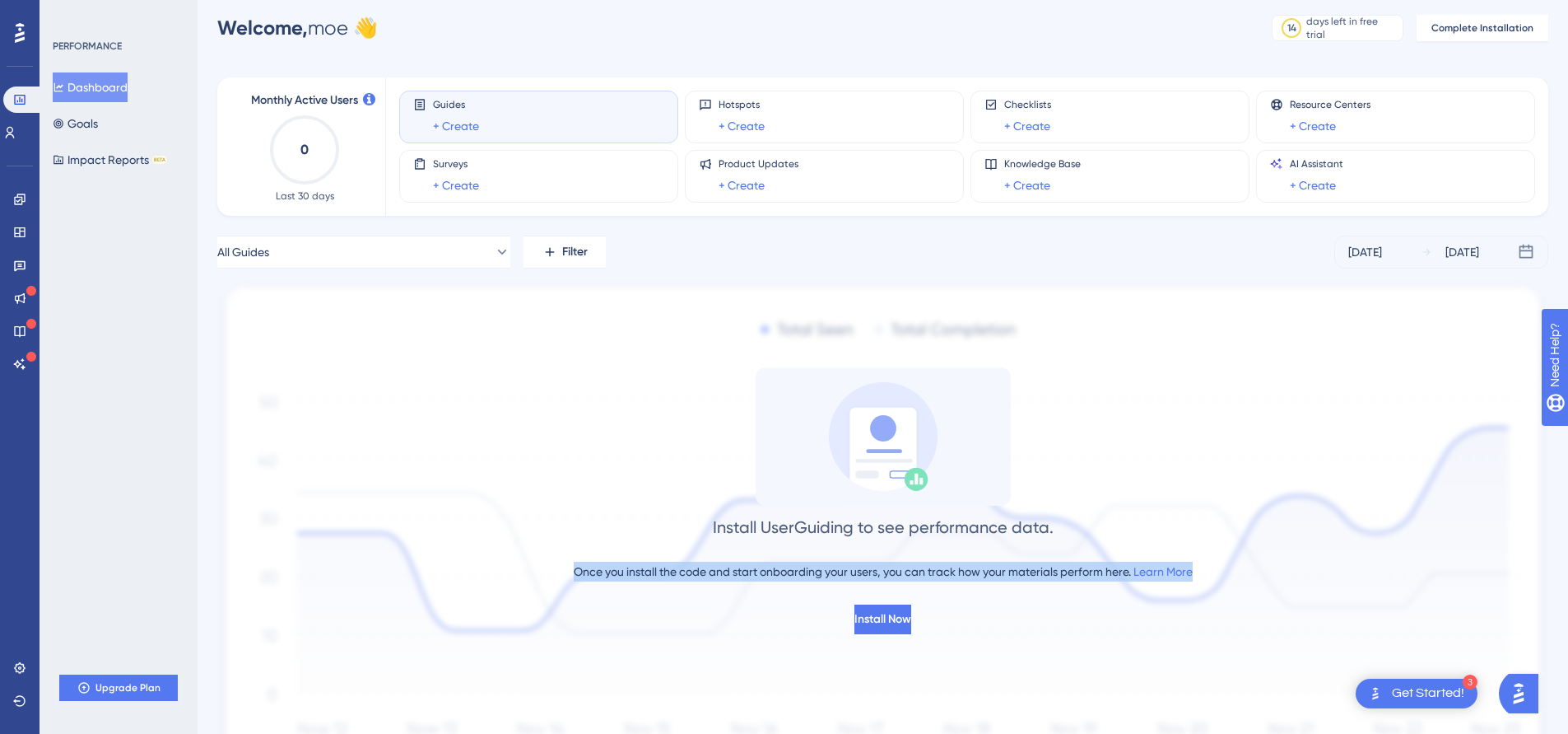
drag, startPoint x: 1067, startPoint y: 578, endPoint x: 560, endPoint y: 470, distance: 518.4
click at [557, 460] on div "Install UserGuiding to see performance data. Once you install the code and star…" at bounding box center [883, 500] width 1331 height 267
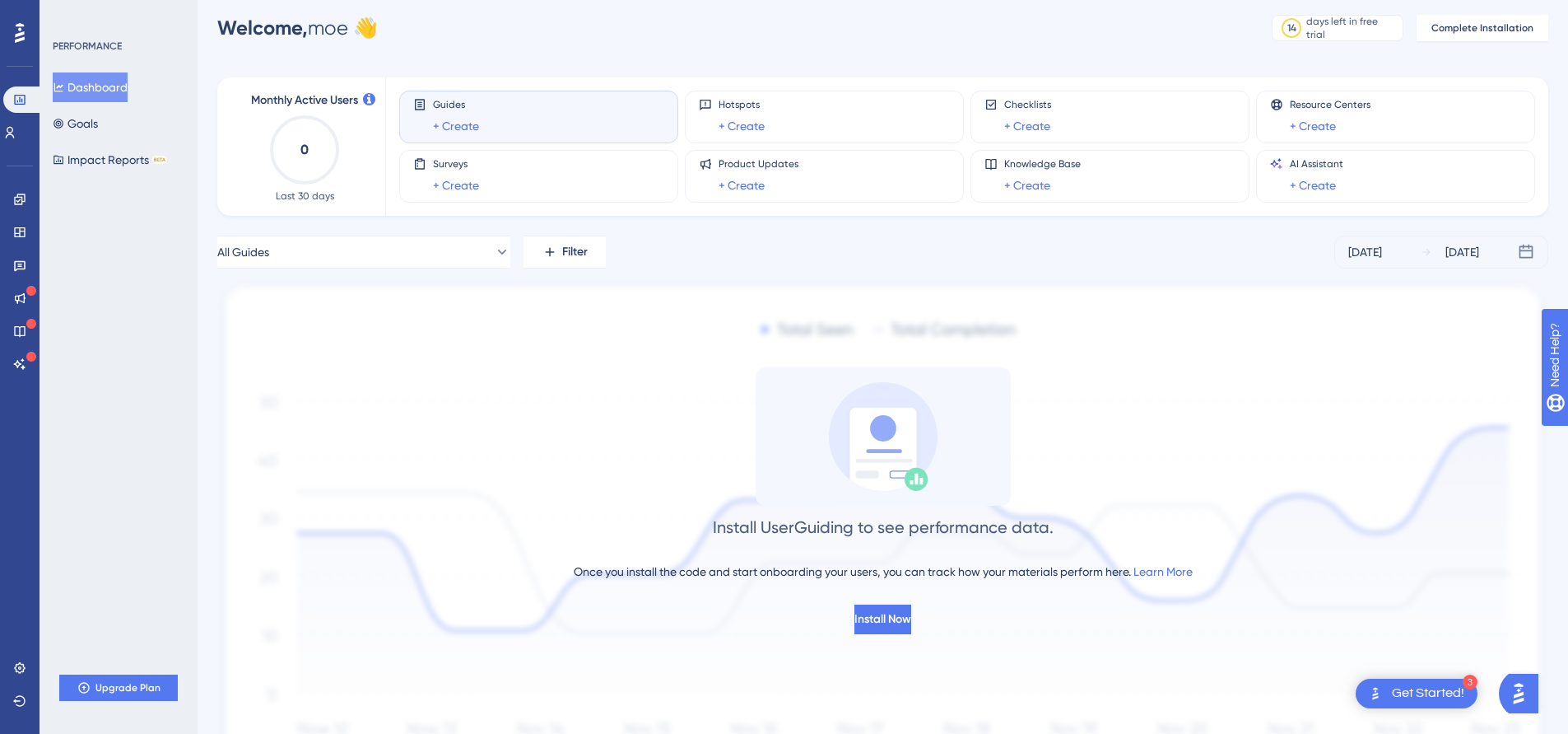
drag, startPoint x: 656, startPoint y: 495, endPoint x: 681, endPoint y: 506, distance: 27.3
click at [680, 506] on div "Install UserGuiding to see performance data. Once you install the code and star…" at bounding box center [883, 500] width 1331 height 267
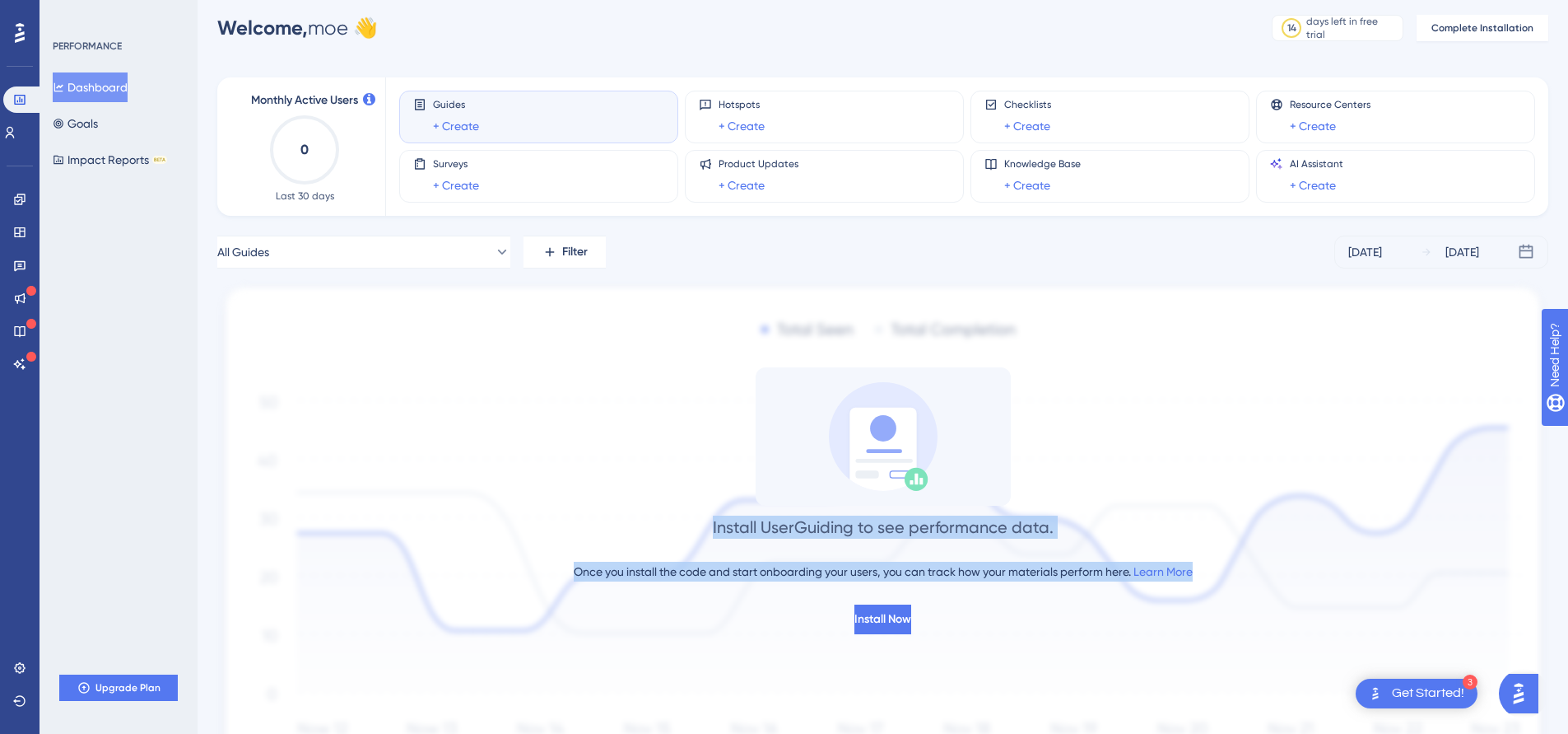
drag, startPoint x: 684, startPoint y: 506, endPoint x: 1036, endPoint y: 611, distance: 367.3
click at [1028, 606] on div "Install UserGuiding to see performance data. Once you install the code and star…" at bounding box center [883, 500] width 1331 height 267
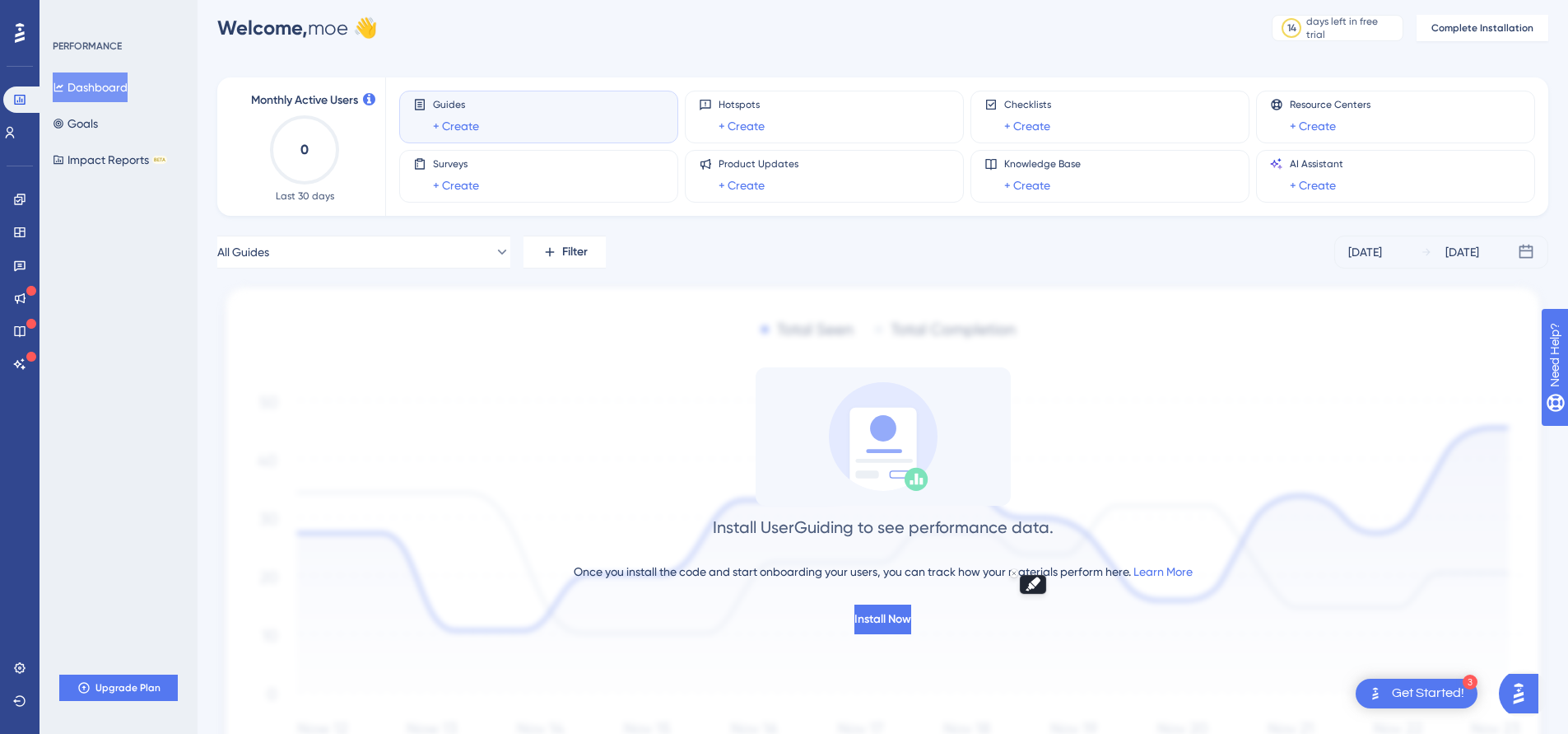
drag, startPoint x: 1037, startPoint y: 610, endPoint x: 1058, endPoint y: 614, distance: 21.4
click at [1037, 609] on div "Install UserGuiding to see performance data. Once you install the code and star…" at bounding box center [883, 500] width 1331 height 267
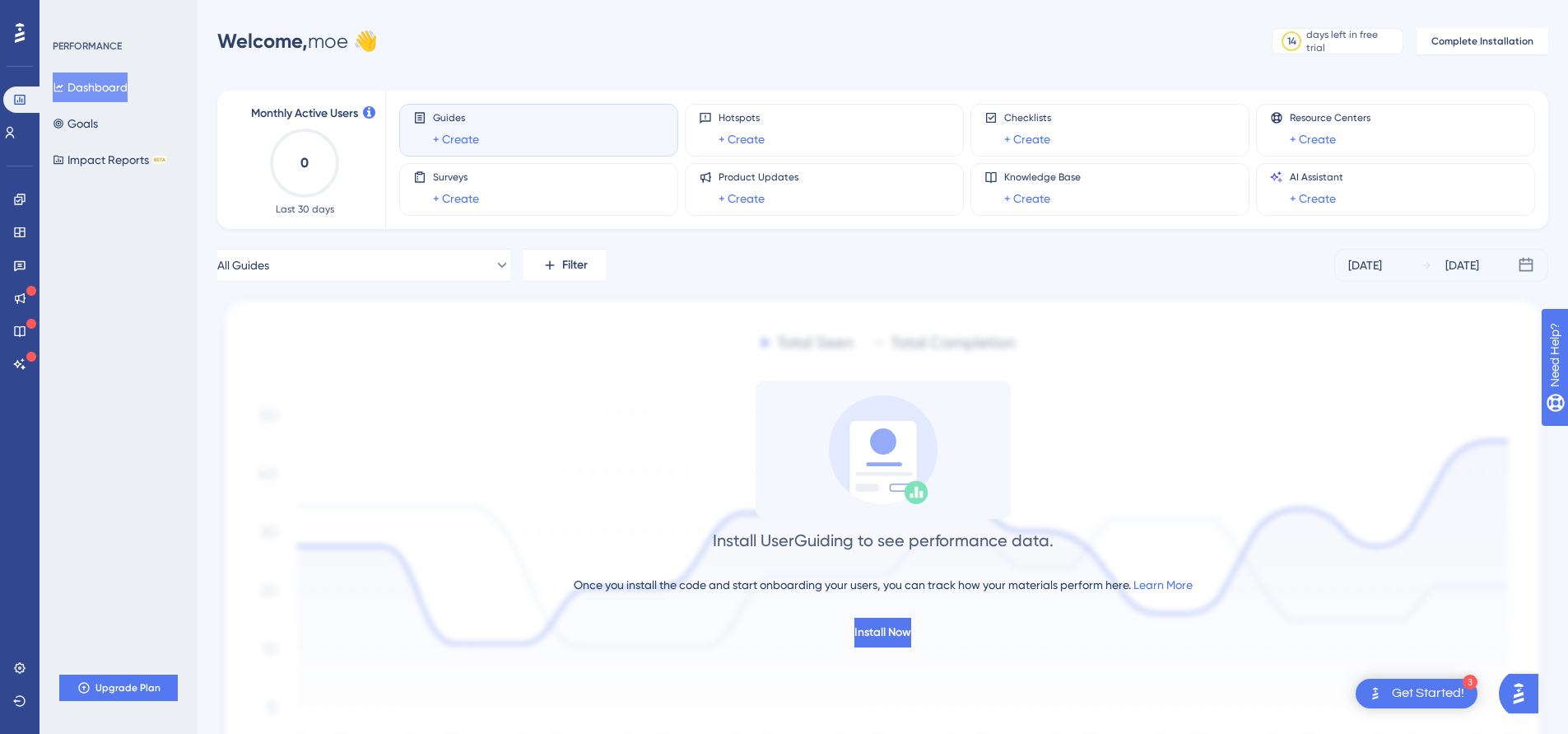
scroll to position [0, 0]
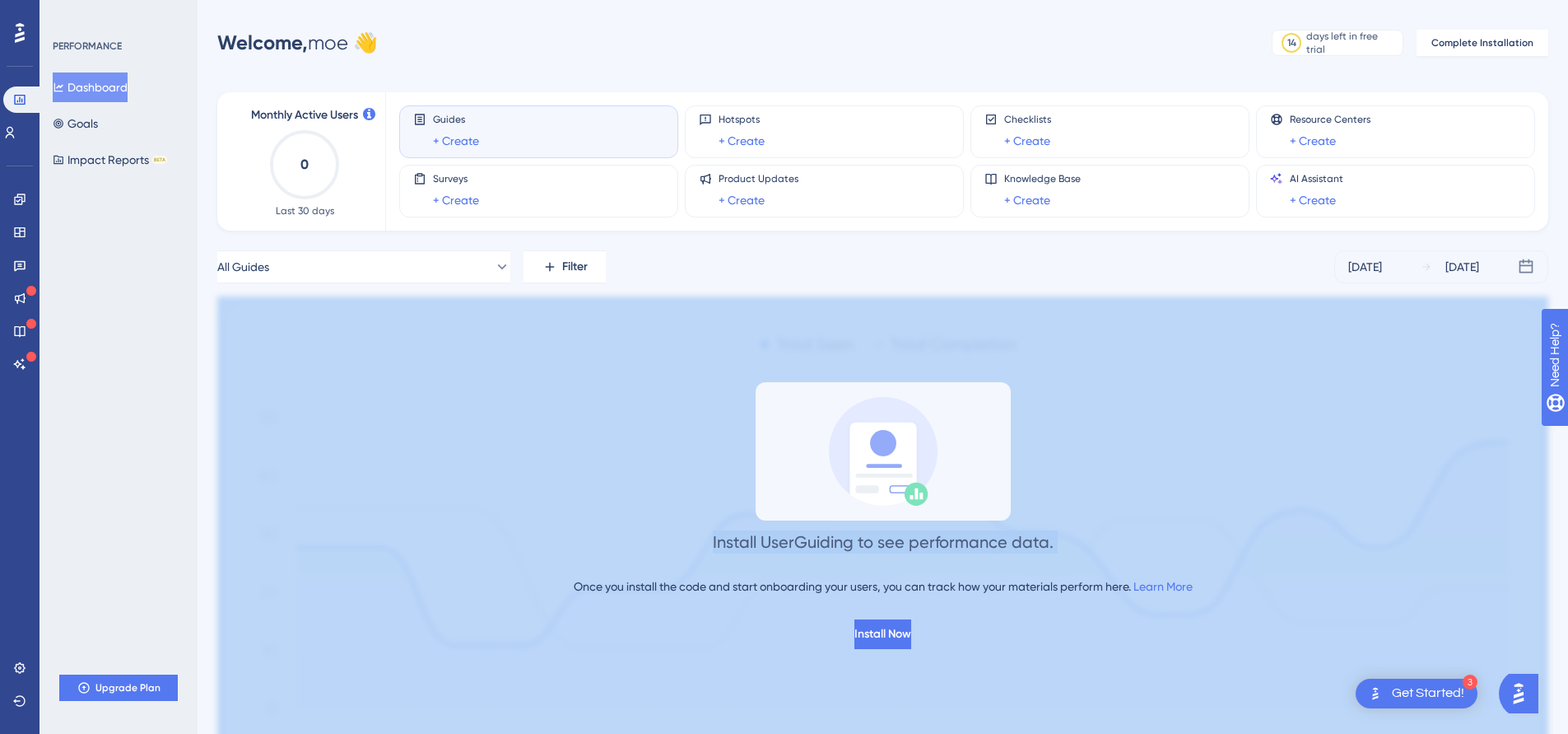
drag, startPoint x: 1208, startPoint y: 417, endPoint x: 1207, endPoint y: 652, distance: 235.0
click at [1206, 651] on div "Install UserGuiding to see performance data. Once you install the code and star…" at bounding box center [883, 547] width 1331 height 500
click at [1207, 652] on img at bounding box center [883, 547] width 1331 height 500
drag, startPoint x: 1195, startPoint y: 642, endPoint x: 1151, endPoint y: 427, distance: 219.5
click at [1151, 427] on div "Install UserGuiding to see performance data. Once you install the code and star…" at bounding box center [883, 515] width 1331 height 267
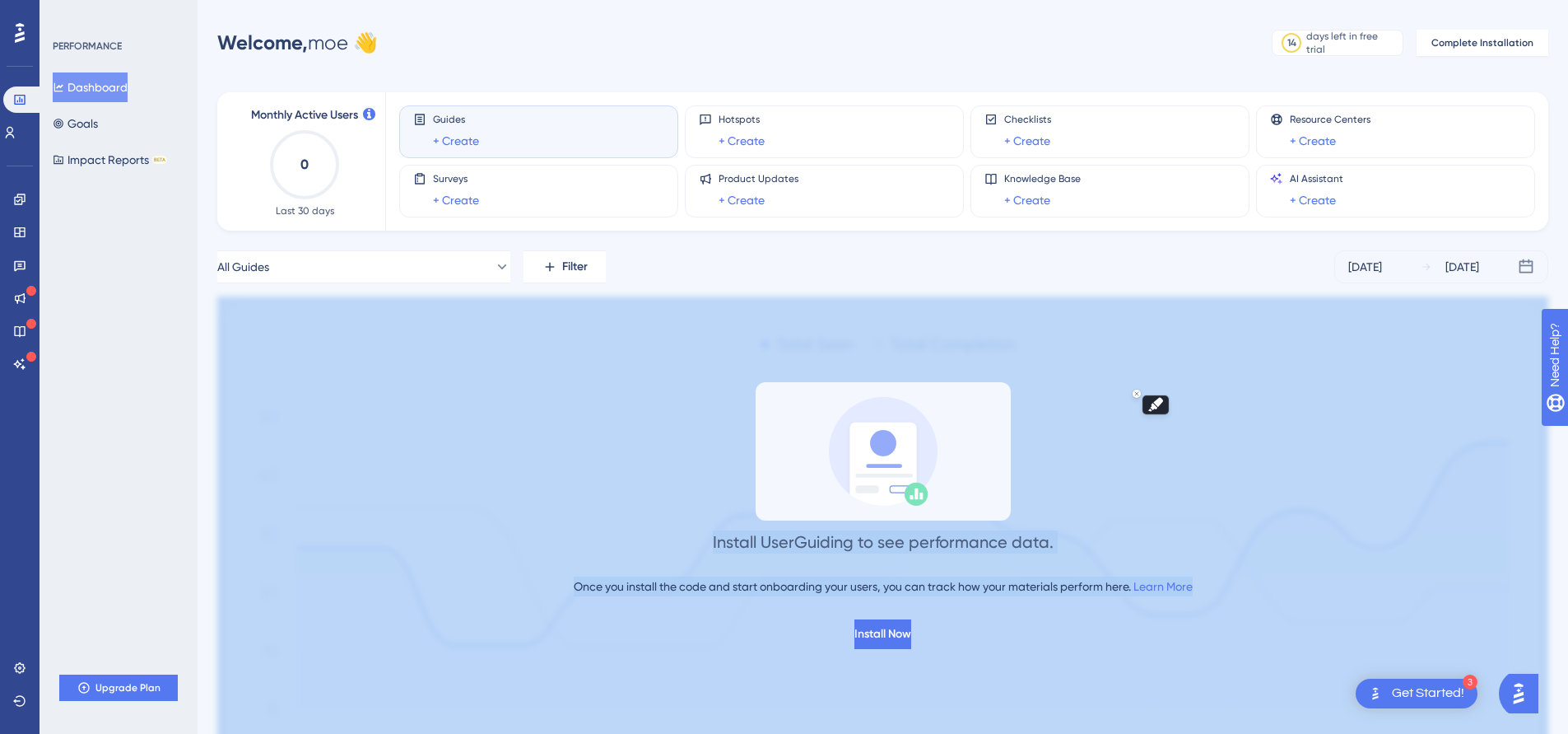
click at [1242, 434] on div "Install UserGuiding to see performance data. Once you install the code and star…" at bounding box center [883, 515] width 1331 height 267
drag, startPoint x: 1252, startPoint y: 489, endPoint x: 1254, endPoint y: 656, distance: 167.0
click at [1256, 654] on div "Install UserGuiding to see performance data. Once you install the code and star…" at bounding box center [883, 547] width 1331 height 500
click at [1218, 676] on img at bounding box center [883, 547] width 1331 height 500
drag, startPoint x: 1071, startPoint y: 635, endPoint x: 1071, endPoint y: 318, distance: 317.0
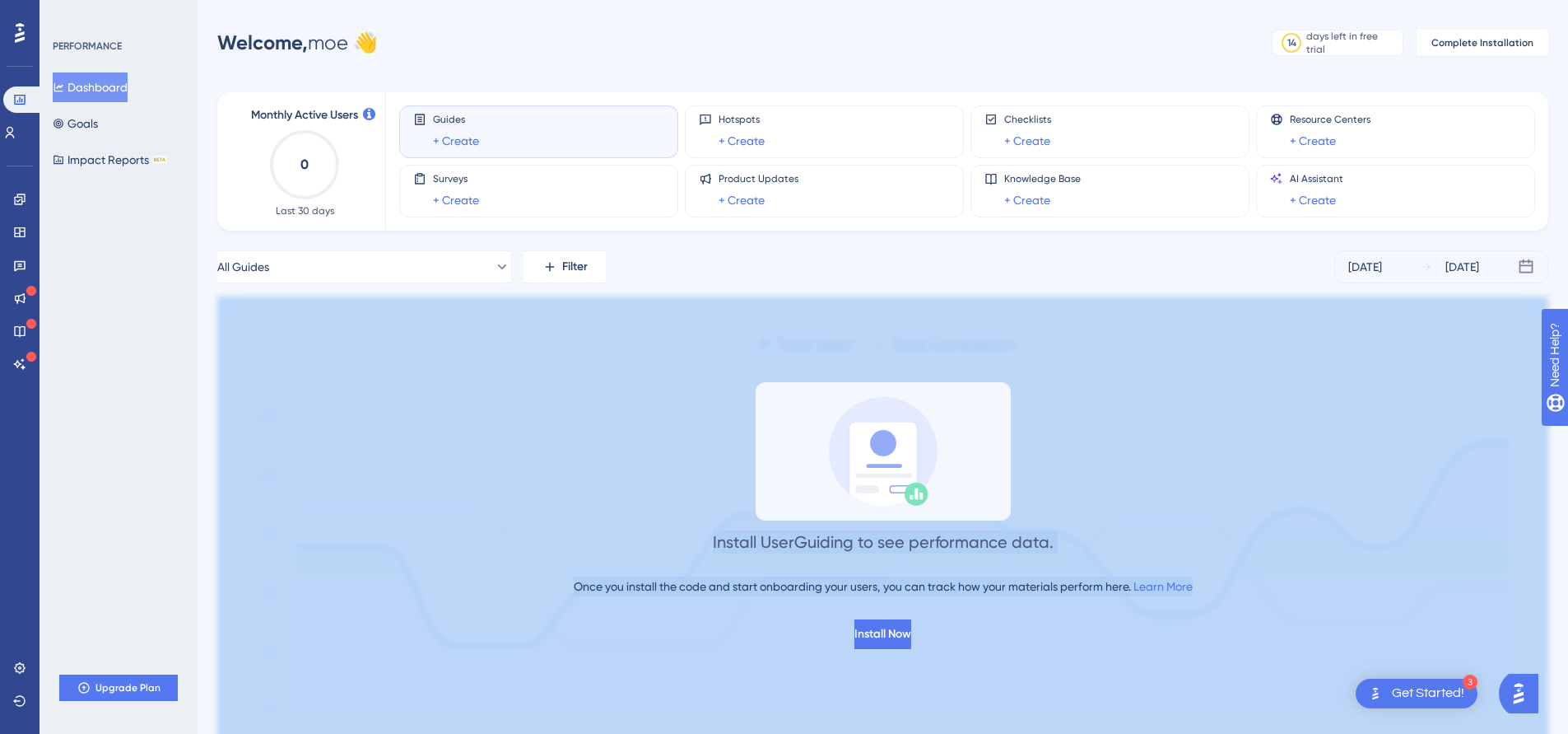
click at [1034, 318] on div "Install UserGuiding to see performance data. Once you install the code and star…" at bounding box center [883, 547] width 1331 height 500
click at [1161, 311] on img at bounding box center [883, 547] width 1331 height 500
click at [1187, 349] on img at bounding box center [883, 547] width 1331 height 500
click at [1192, 398] on div "Install UserGuiding to see performance data. Once you install the code and star…" at bounding box center [883, 515] width 1331 height 267
drag, startPoint x: 1058, startPoint y: 391, endPoint x: 1102, endPoint y: 630, distance: 243.0
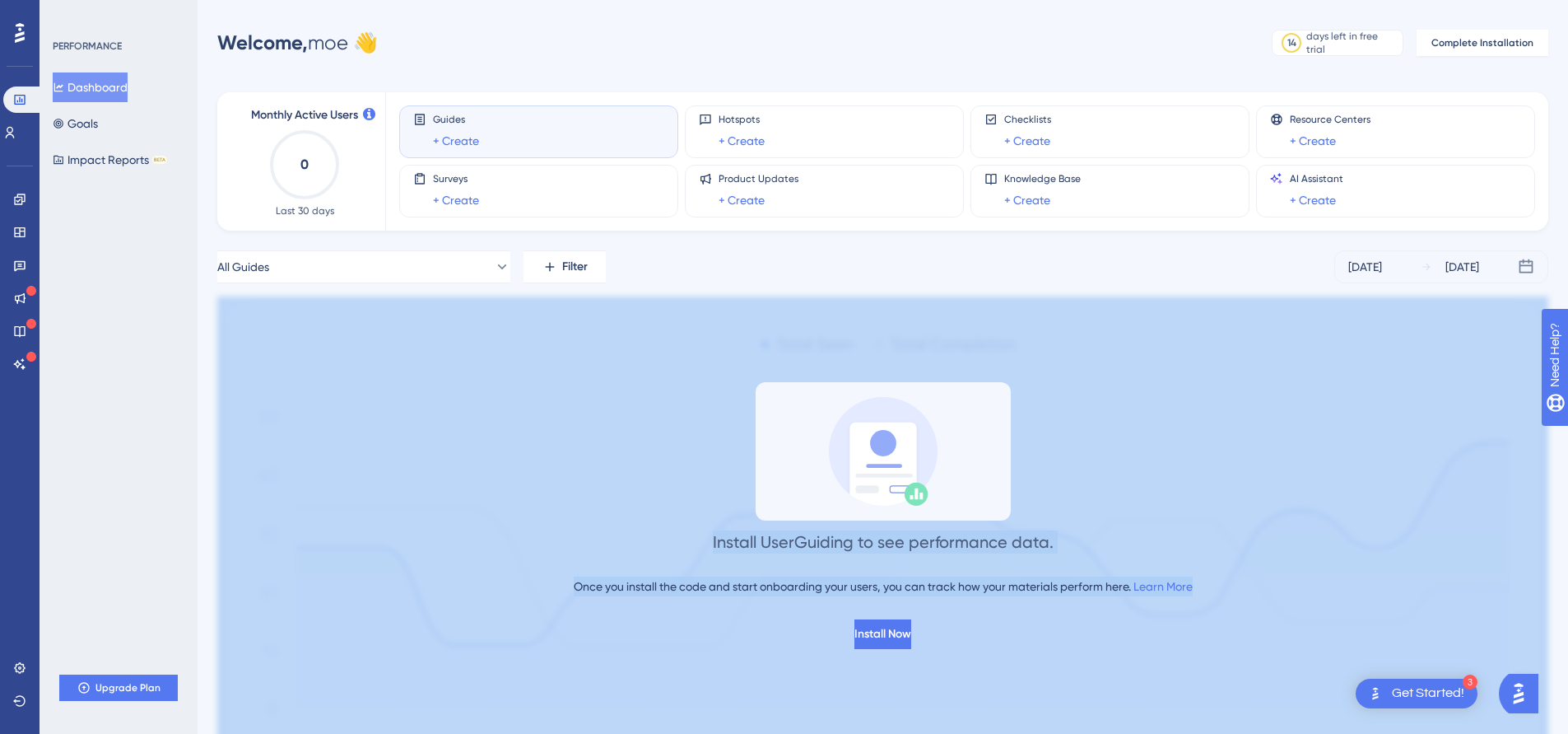
click at [1101, 623] on div "Install UserGuiding to see performance data. Once you install the code and star…" at bounding box center [883, 515] width 1331 height 267
click at [1095, 655] on img at bounding box center [883, 547] width 1331 height 500
click at [1218, 655] on img at bounding box center [883, 547] width 1331 height 500
click at [1322, 561] on div "Install UserGuiding to see performance data. Once you install the code and star…" at bounding box center [883, 515] width 1331 height 267
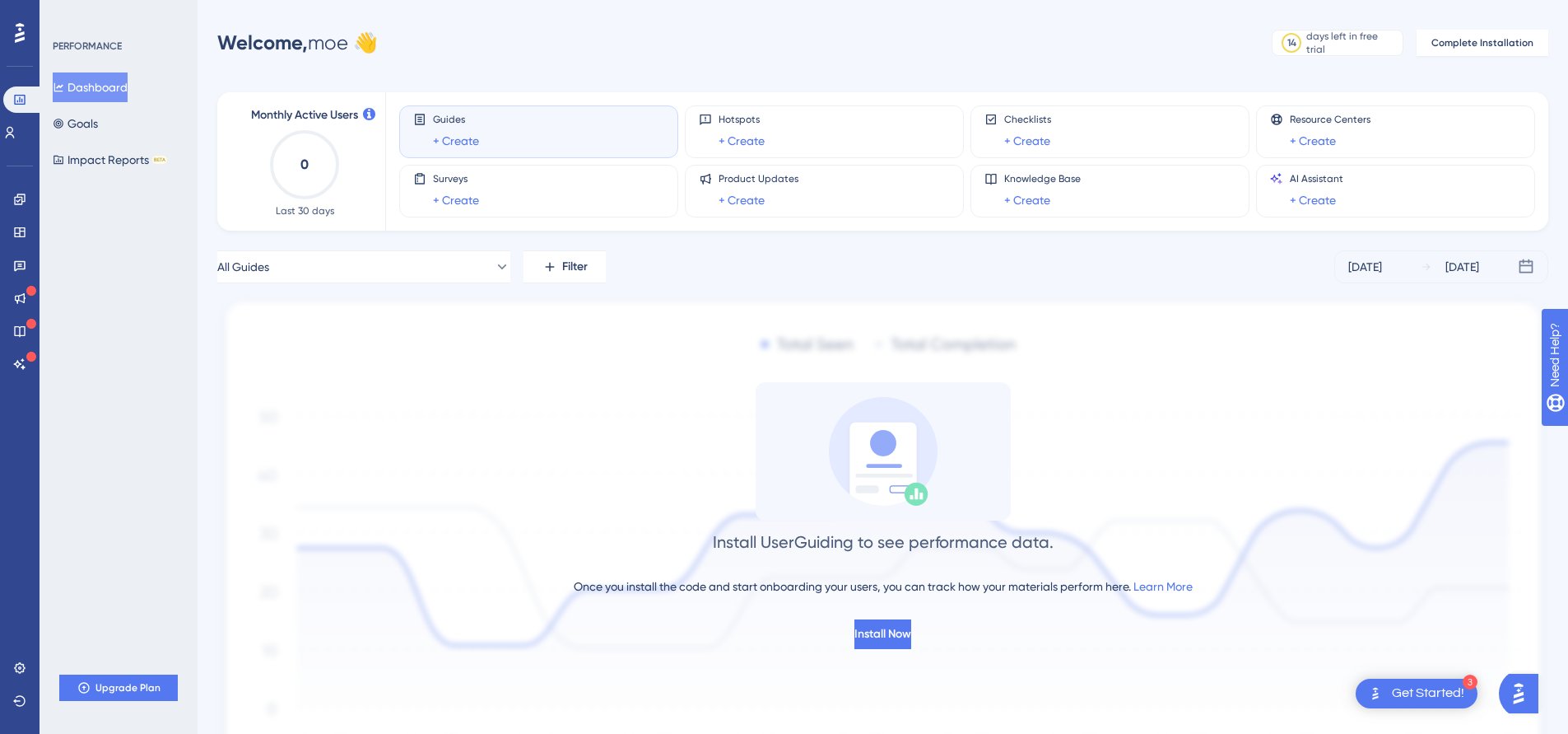
click at [1446, 511] on div "Install UserGuiding to see performance data. Once you install the code and star…" at bounding box center [883, 515] width 1331 height 267
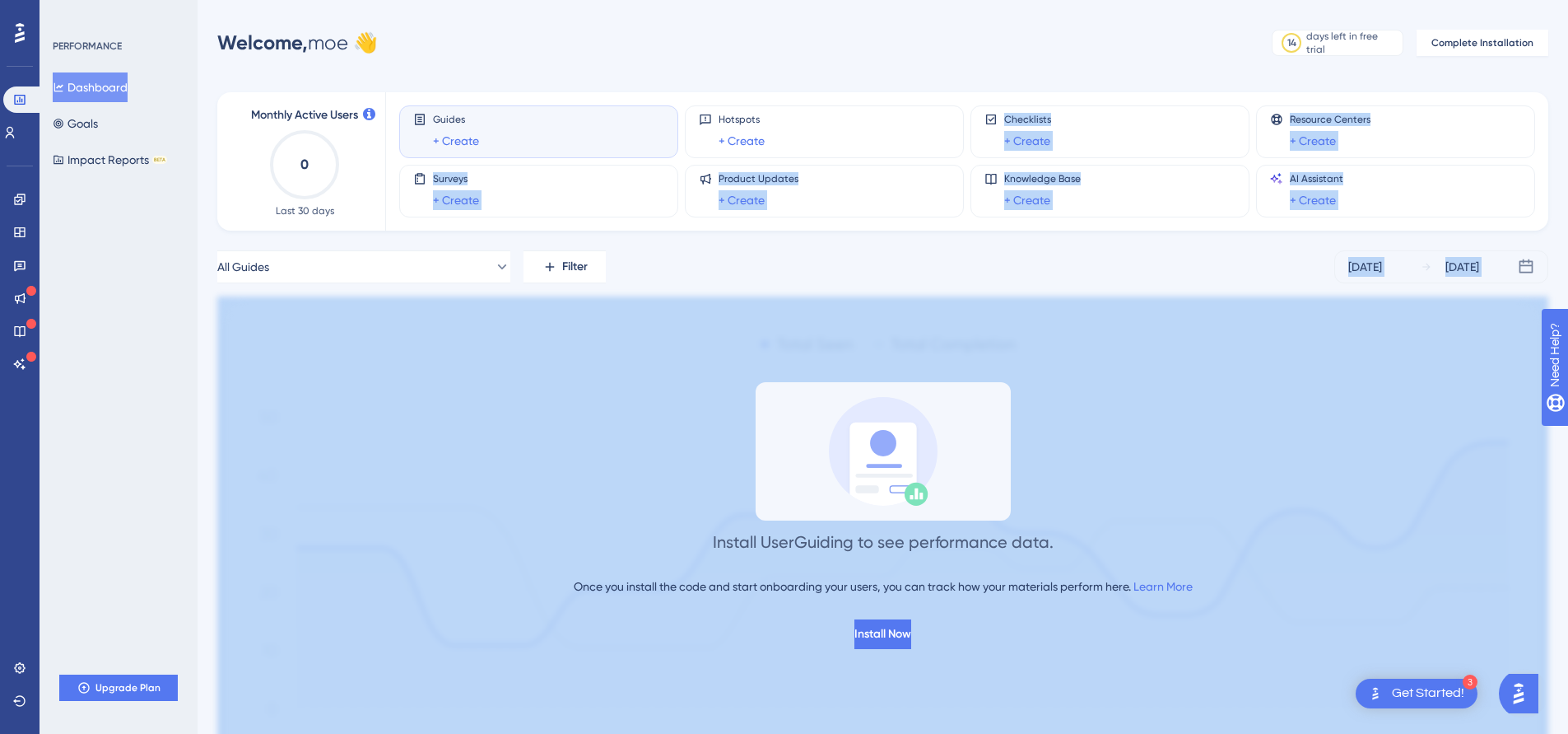
drag, startPoint x: 1240, startPoint y: 120, endPoint x: 1230, endPoint y: 296, distance: 176.3
click at [1231, 292] on div "Monthly Active Users 0 Last 30 days Guides + Create Hotspots + Create Checklist…" at bounding box center [883, 434] width 1331 height 724
click at [1230, 297] on img at bounding box center [883, 547] width 1331 height 500
click at [1231, 297] on img at bounding box center [883, 547] width 1331 height 500
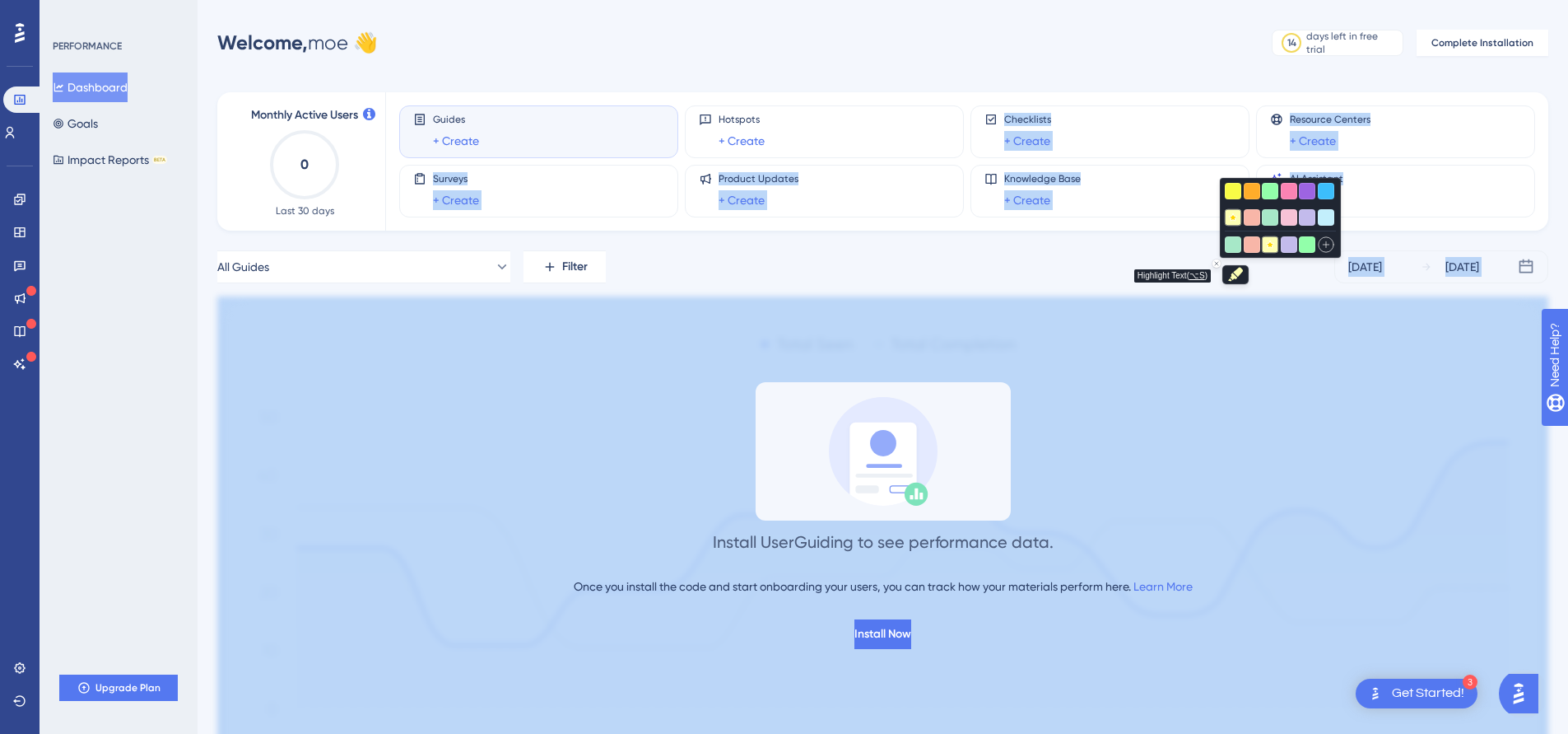
click at [1232, 222] on button "Highlight text" at bounding box center [1233, 217] width 16 height 16
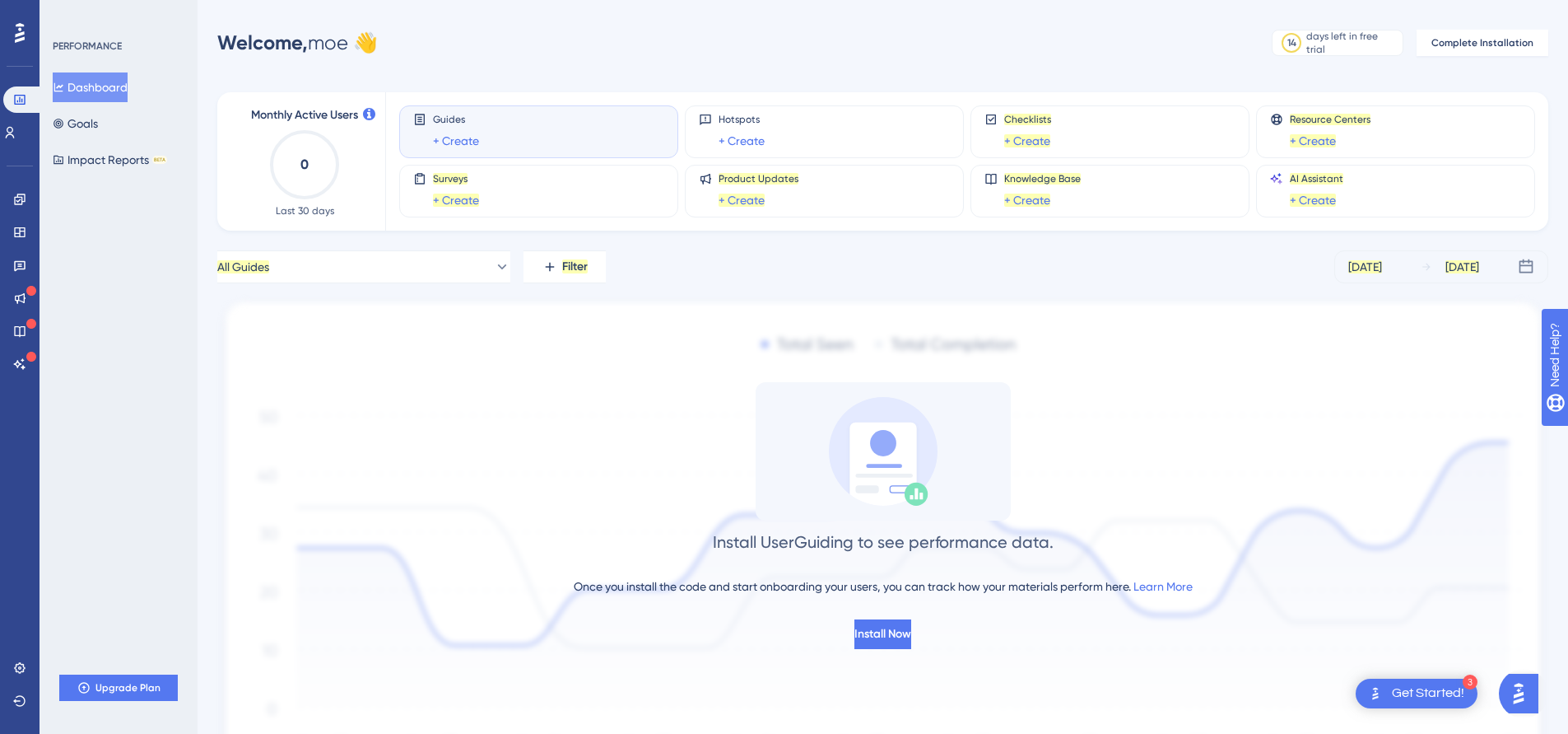
click at [1208, 286] on div "All Guides Filter Aug 05 2025 Aug 11 2025 Install UserGuiding to see performanc…" at bounding box center [883, 523] width 1331 height 546
click at [1233, 280] on div "All Guides Filter Aug 05 2025 Aug 11 2025" at bounding box center [883, 266] width 1331 height 33
click at [1026, 183] on web-highlight "Knowledge Base" at bounding box center [1042, 179] width 77 height 11
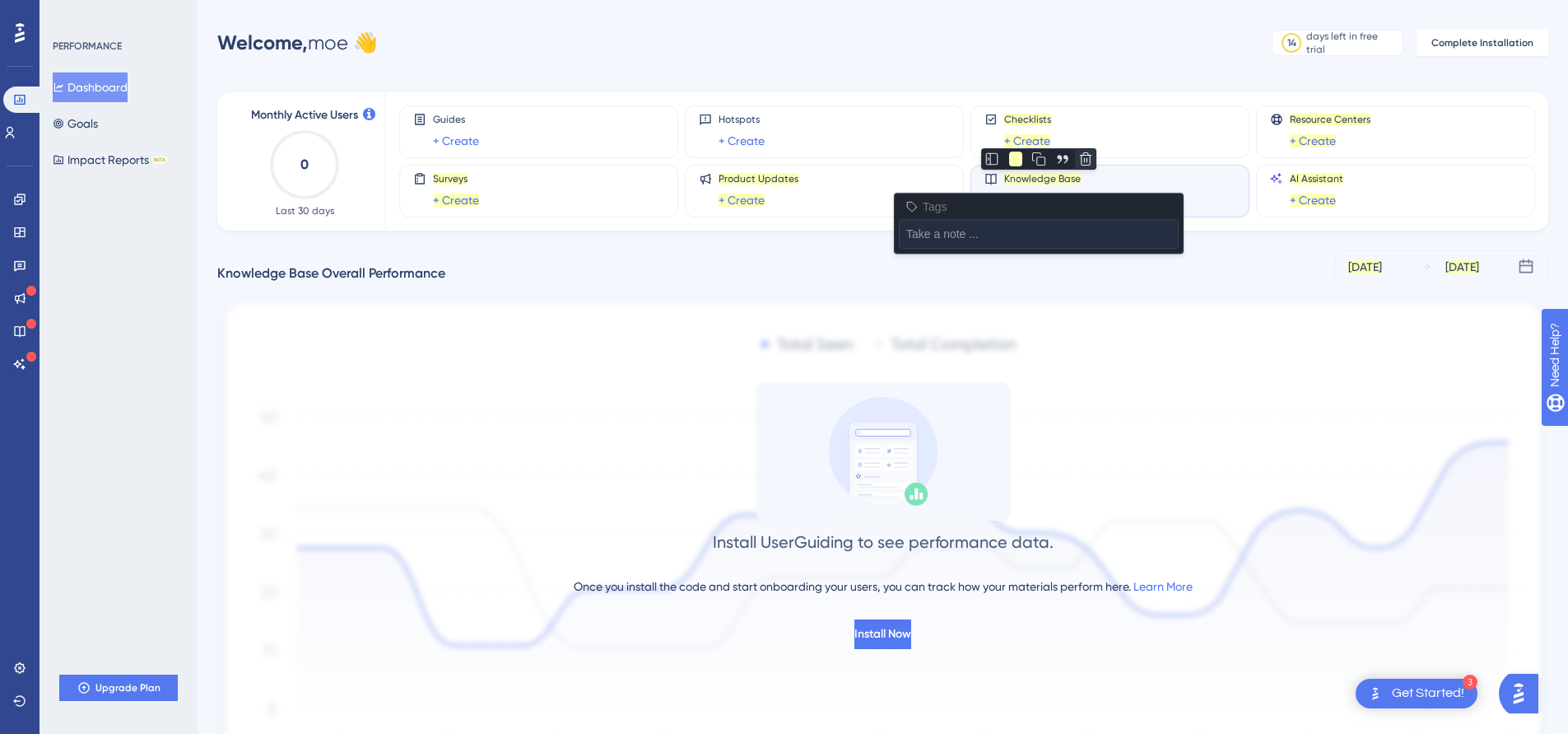
click at [1085, 158] on line at bounding box center [1085, 160] width 0 height 4
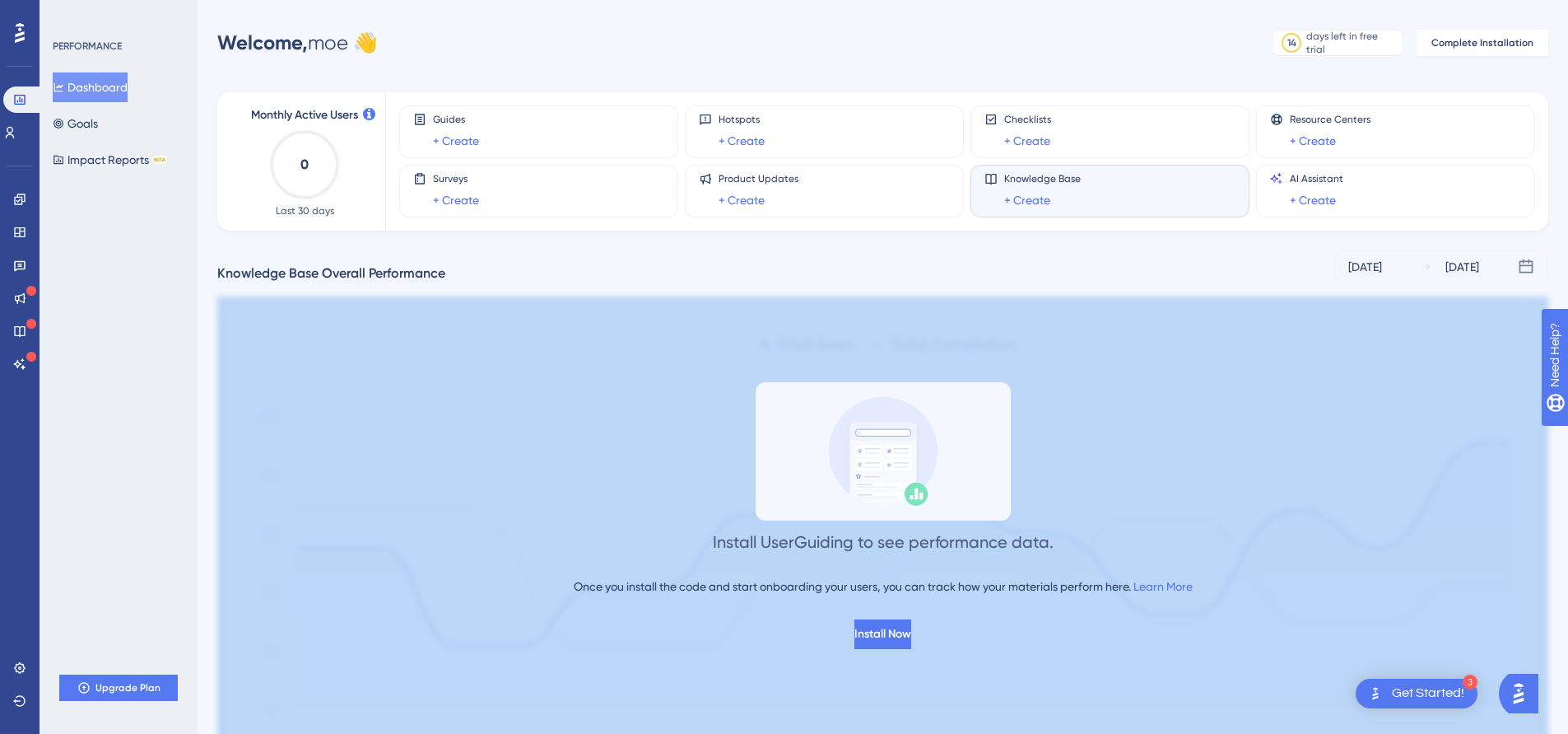
drag, startPoint x: 1083, startPoint y: 521, endPoint x: 1254, endPoint y: 643, distance: 210.1
click at [1239, 648] on div "Install UserGuiding to see performance data. Once you install the code and star…" at bounding box center [883, 515] width 1331 height 267
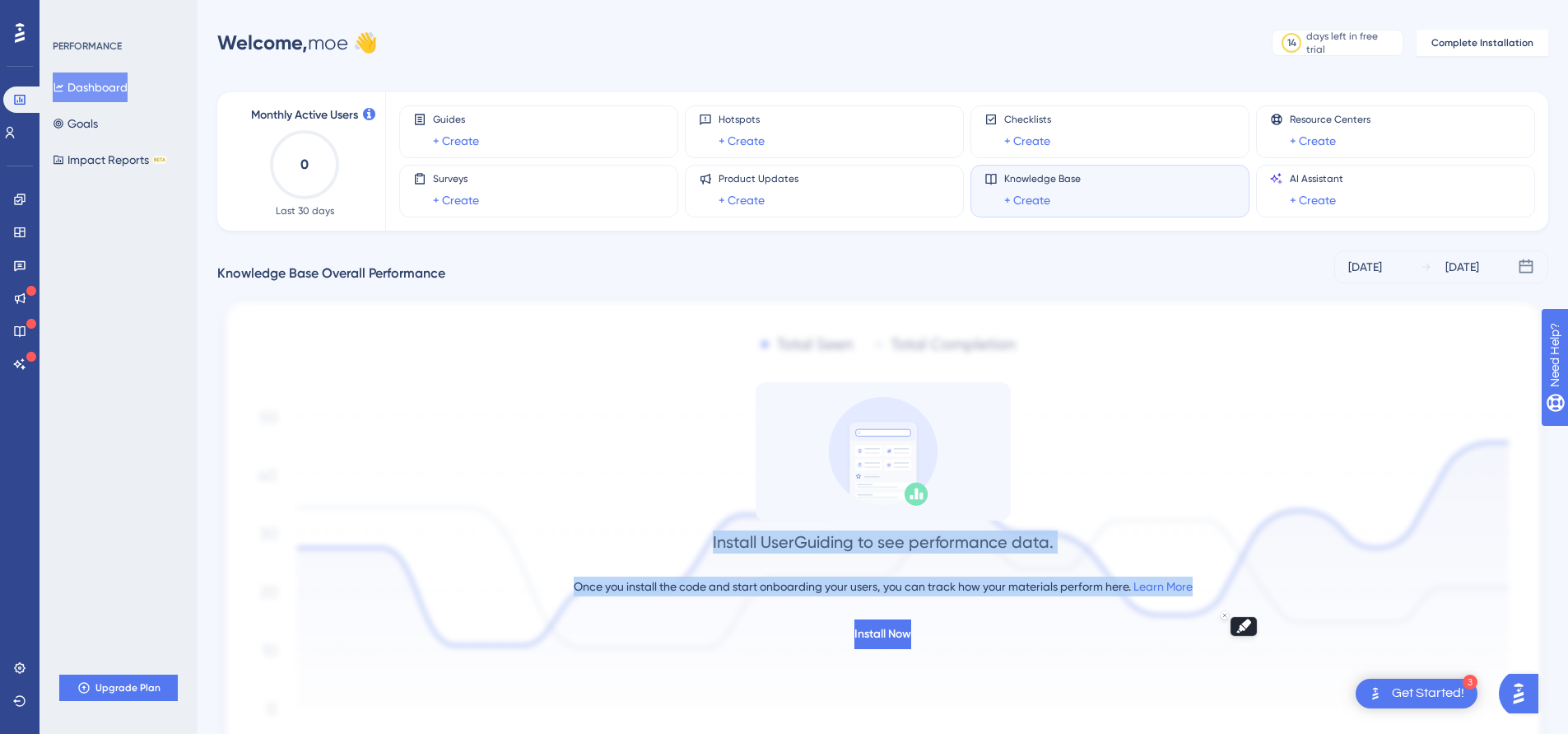
click at [1259, 639] on div "Install UserGuiding to see performance data. Once you install the code and star…" at bounding box center [883, 515] width 1331 height 267
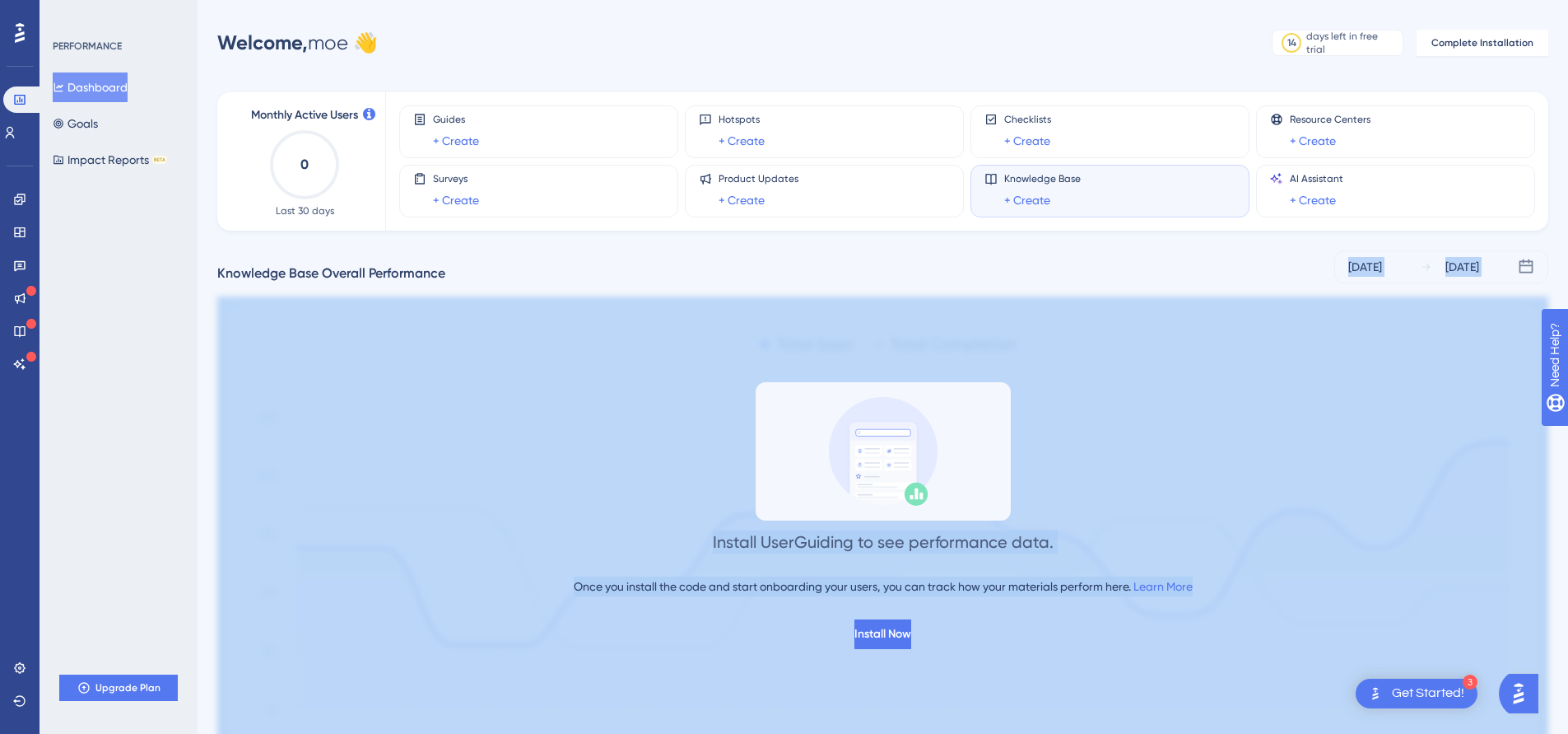
drag, startPoint x: 1264, startPoint y: 647, endPoint x: 488, endPoint y: 283, distance: 857.1
click at [488, 283] on div "Knowledge Base Overall Performance Aug 05 2025 Aug 11 2025 Install UserGuiding …" at bounding box center [883, 523] width 1331 height 546
click at [532, 263] on div "Knowledge Base Overall Performance Aug 05 2025 Aug 11 2025" at bounding box center [883, 266] width 1331 height 33
drag, startPoint x: 538, startPoint y: 314, endPoint x: 646, endPoint y: 640, distance: 343.4
click at [645, 621] on div "Knowledge Base Overall Performance Aug 05 2025 Aug 11 2025 Install UserGuiding …" at bounding box center [883, 523] width 1331 height 546
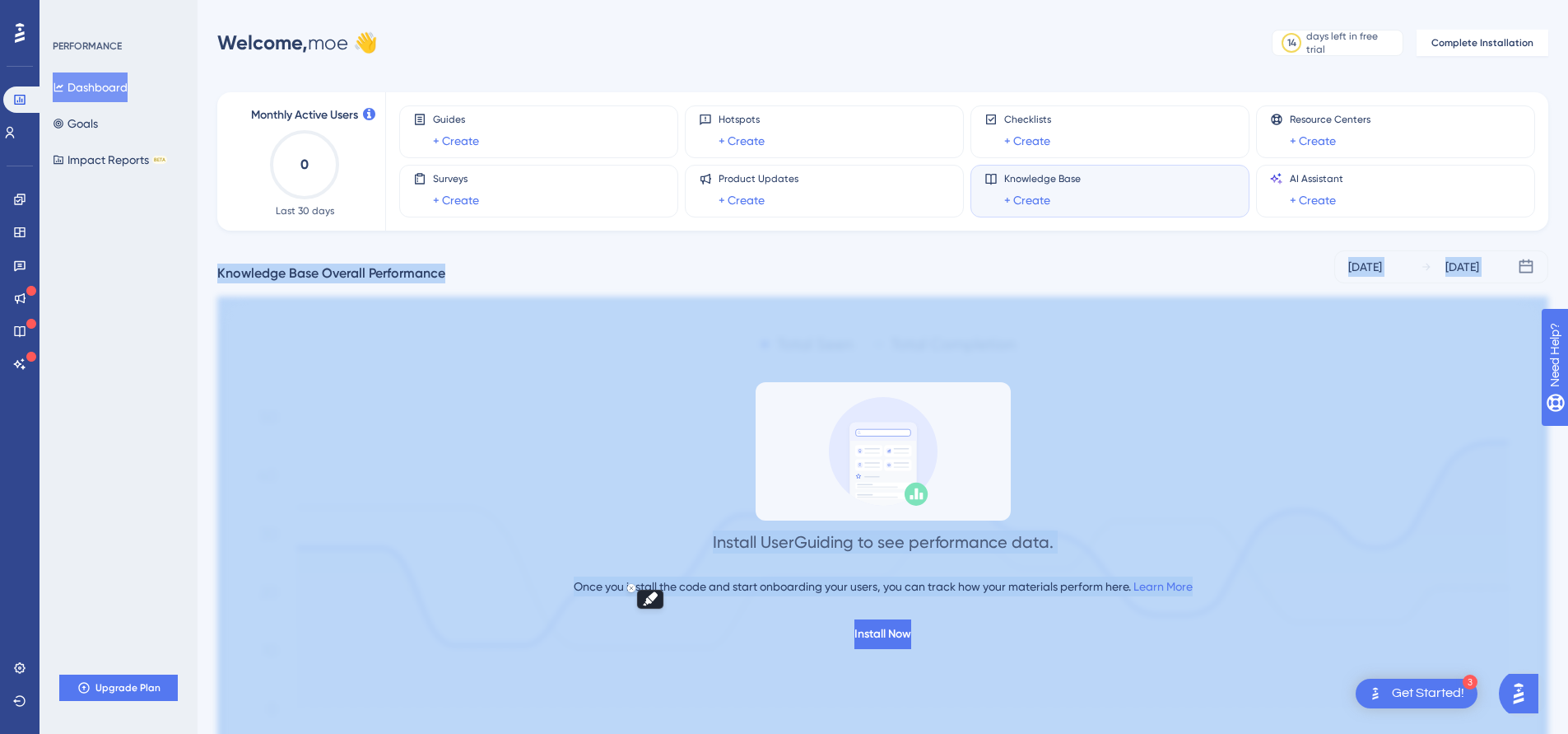
click at [207, 255] on div "Performance Users Engagement Widgets Feedback Product Updates Knowledge Base AI…" at bounding box center [883, 425] width 1370 height 797
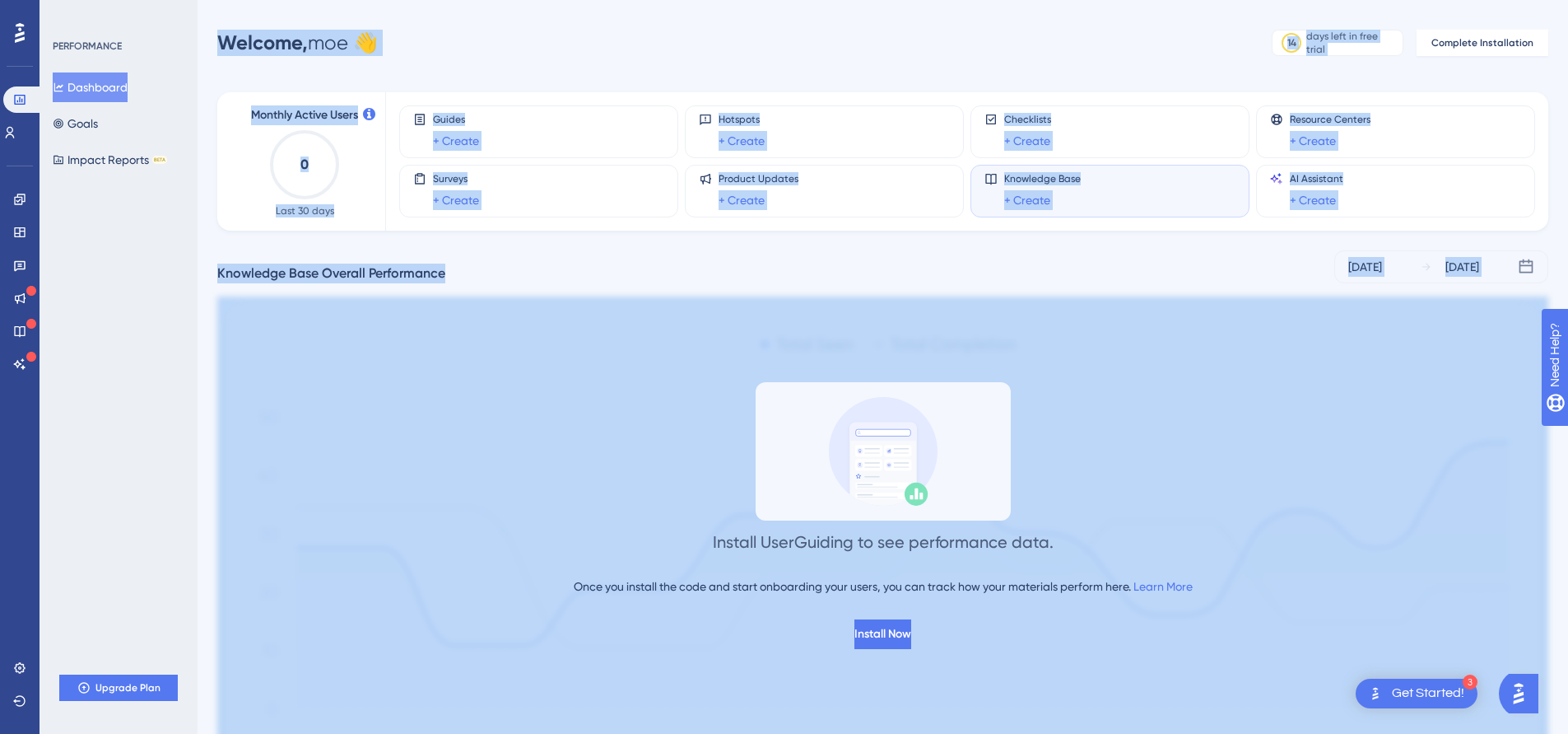
drag, startPoint x: 177, startPoint y: 262, endPoint x: 778, endPoint y: 717, distance: 753.8
click at [751, 710] on div "Performance Users Engagement Widgets Feedback Product Updates Knowledge Base AI…" at bounding box center [883, 425] width 1370 height 797
click at [805, 232] on div "Monthly Active Users 0 Last 30 days Guides + Create Hotspots + Create Checklist…" at bounding box center [883, 434] width 1331 height 724
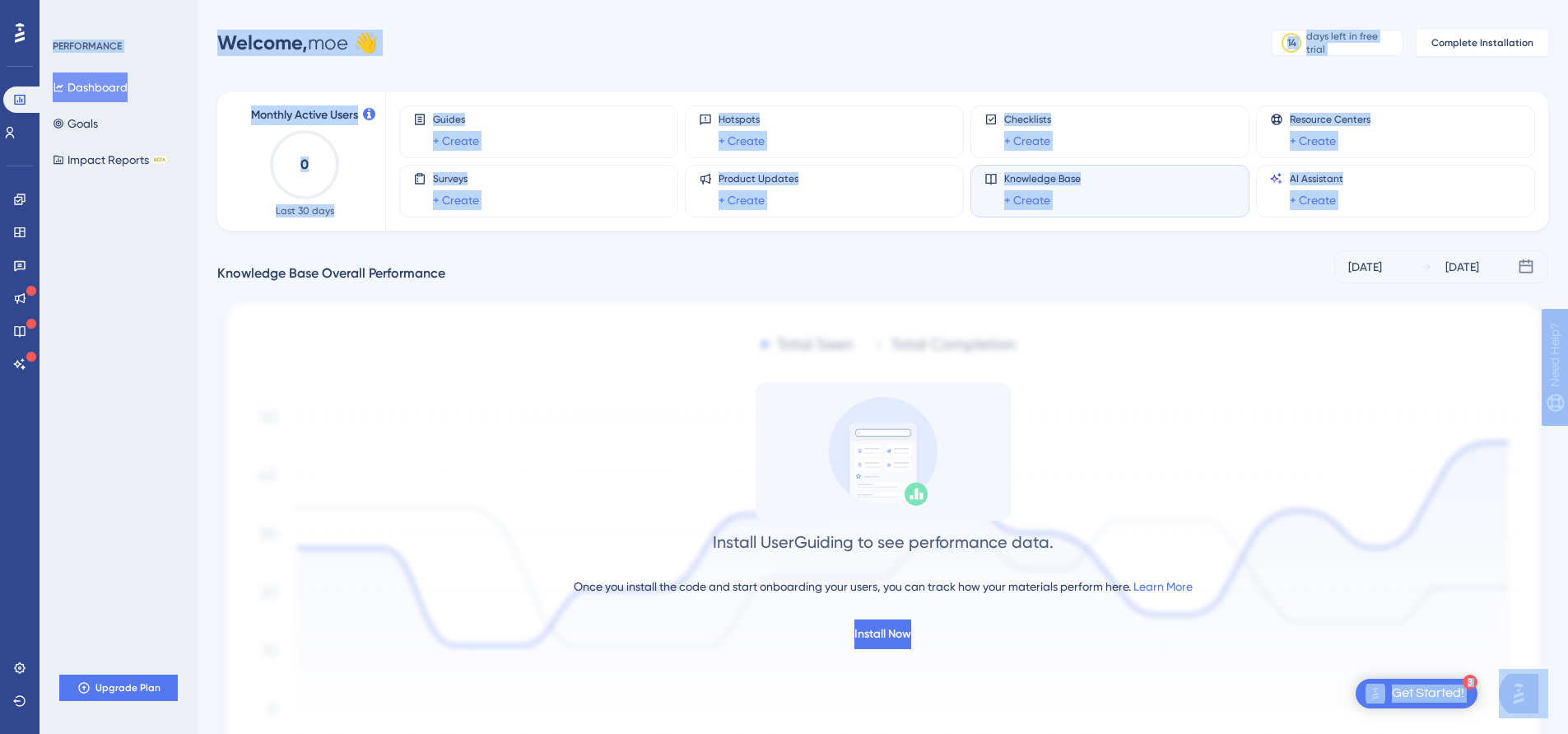
drag, startPoint x: 751, startPoint y: 258, endPoint x: 810, endPoint y: 797, distance: 542.2
click at [810, 0] on html "3 Get Started! Performance Users Engagement Widgets Feedback Product Updates Kn…" at bounding box center [784, 0] width 1568 height 0
click at [143, 235] on div "PERFORMANCE Dashboard Goals Impact Reports BETA Upgrade Plan" at bounding box center [119, 367] width 158 height 734
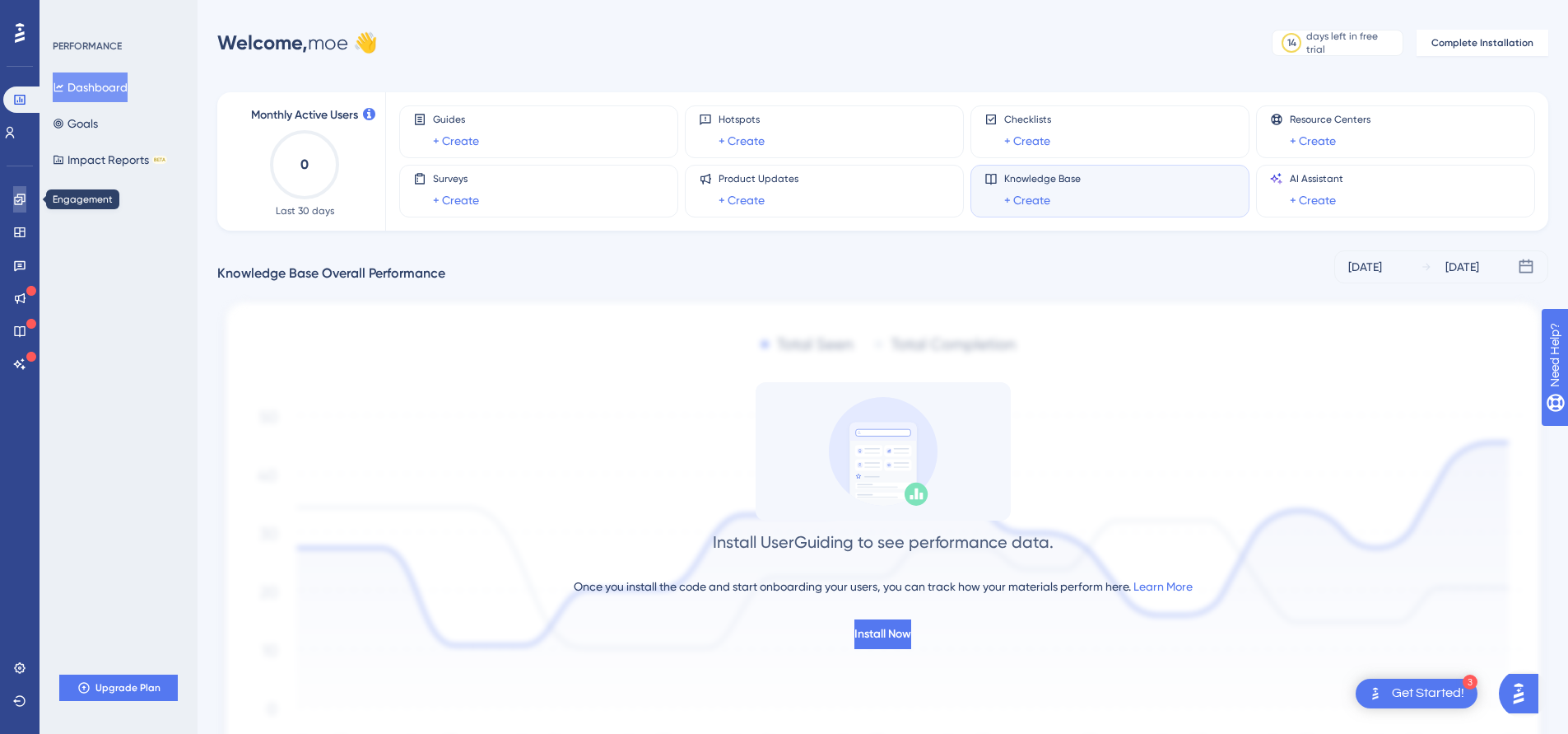
click at [26, 193] on icon at bounding box center [20, 200] width 13 height 13
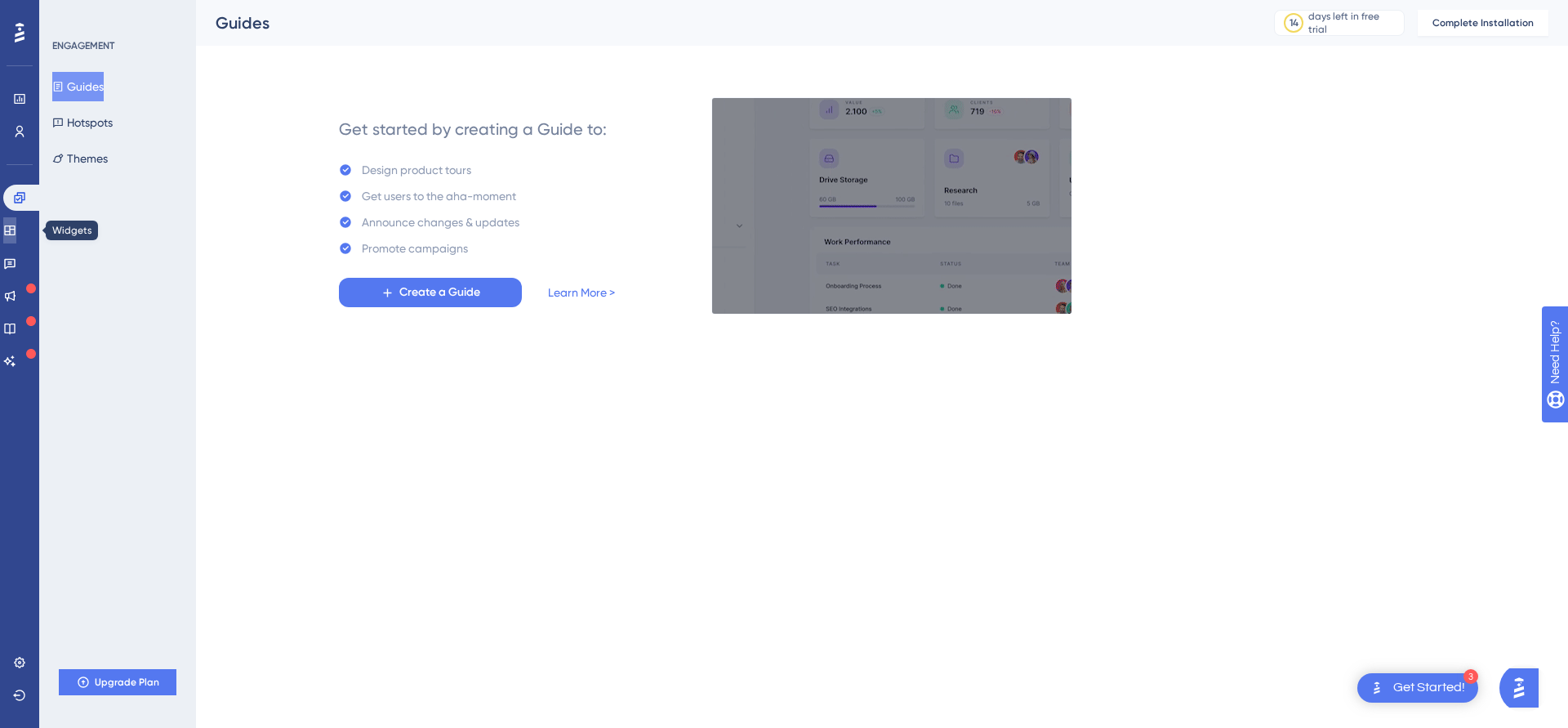
click at [16, 231] on icon at bounding box center [9, 230] width 13 height 13
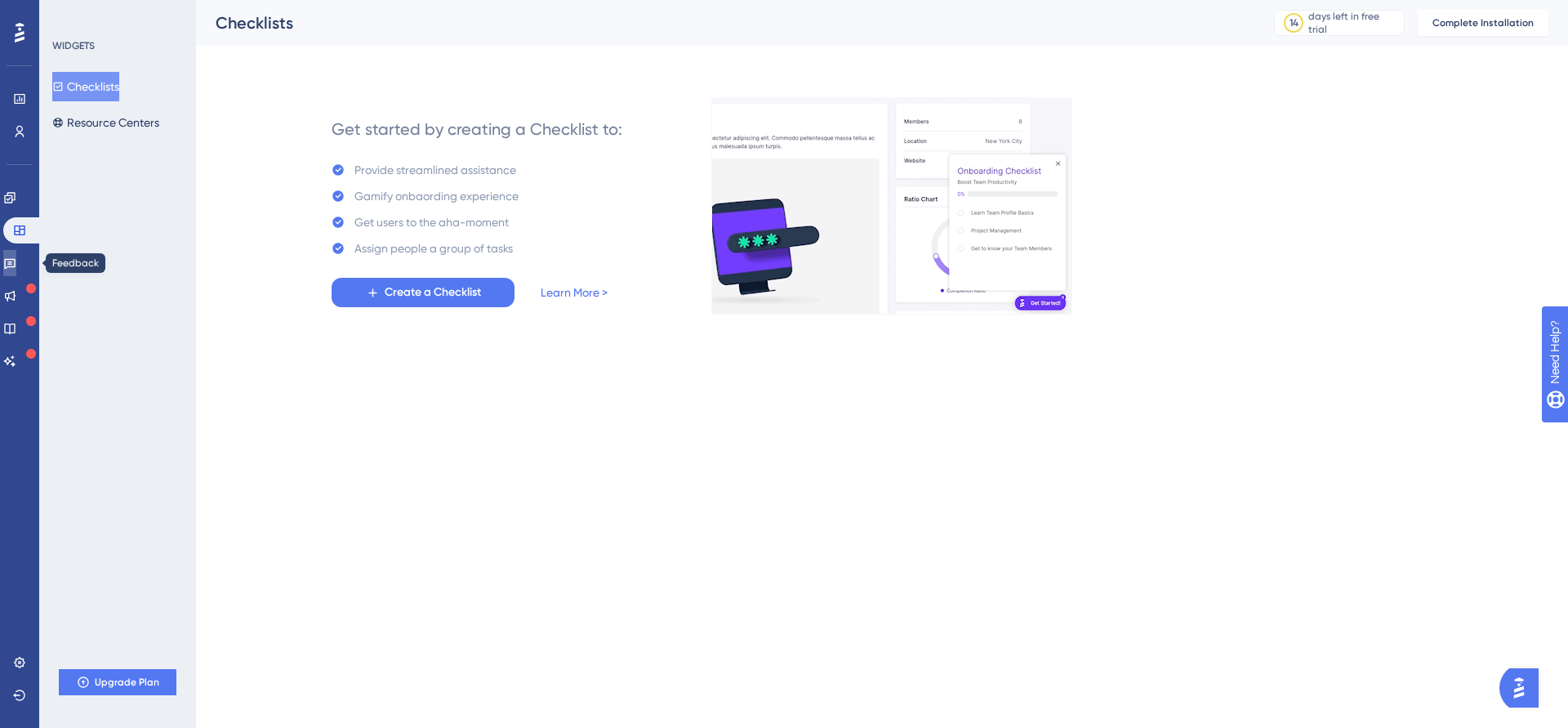
click at [15, 256] on icon at bounding box center [9, 263] width 13 height 13
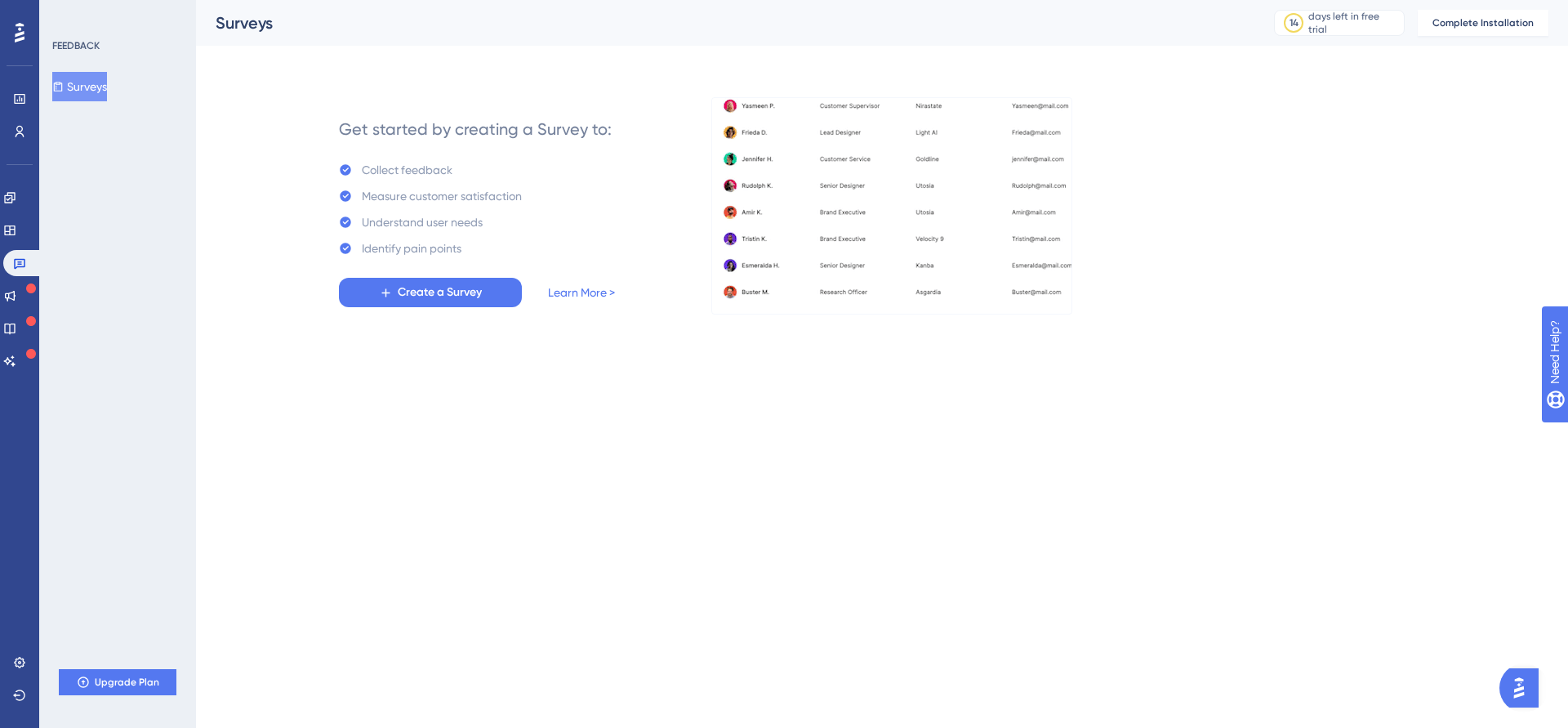
click at [18, 190] on div "✨ Save My Spot!✨" at bounding box center [785, 156] width 1568 height 365
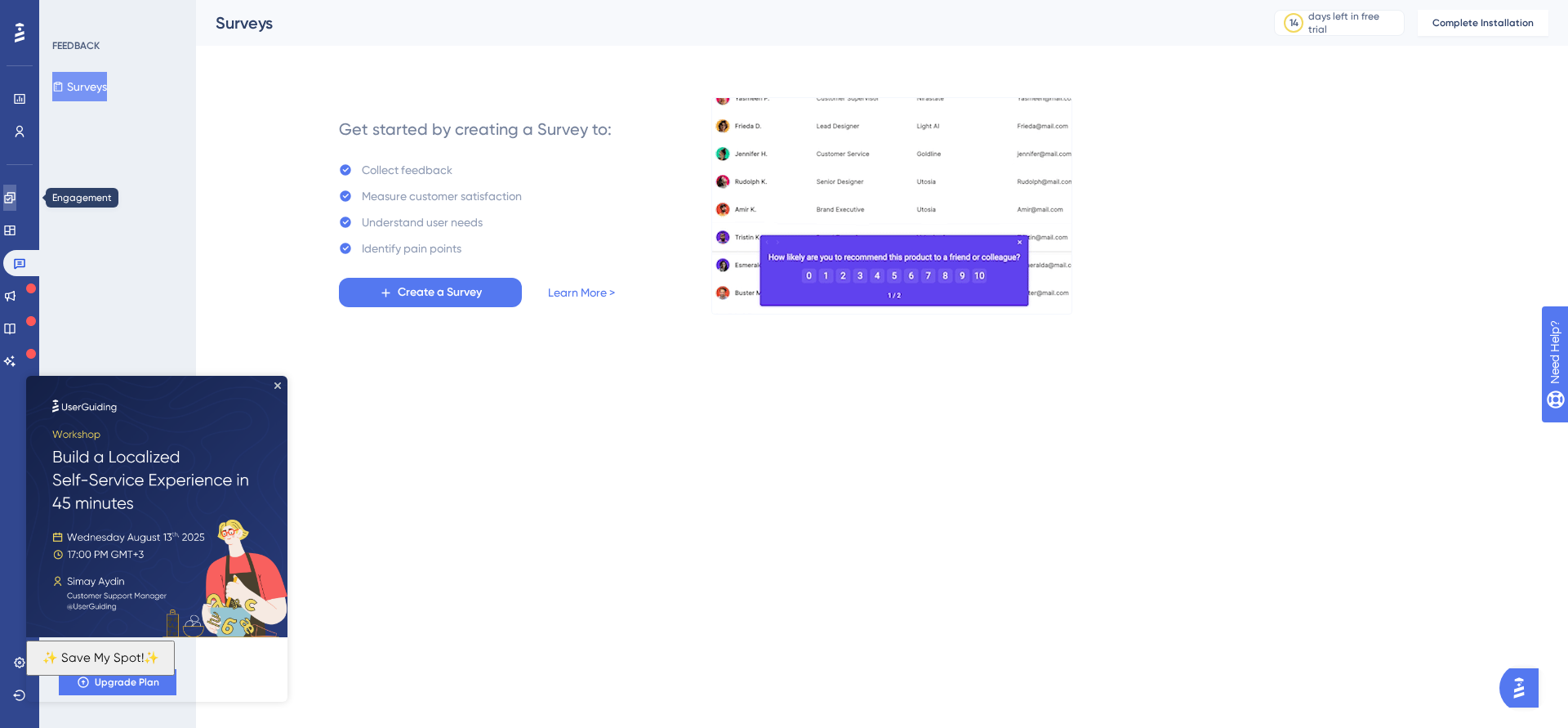
click at [16, 196] on icon at bounding box center [9, 198] width 13 height 13
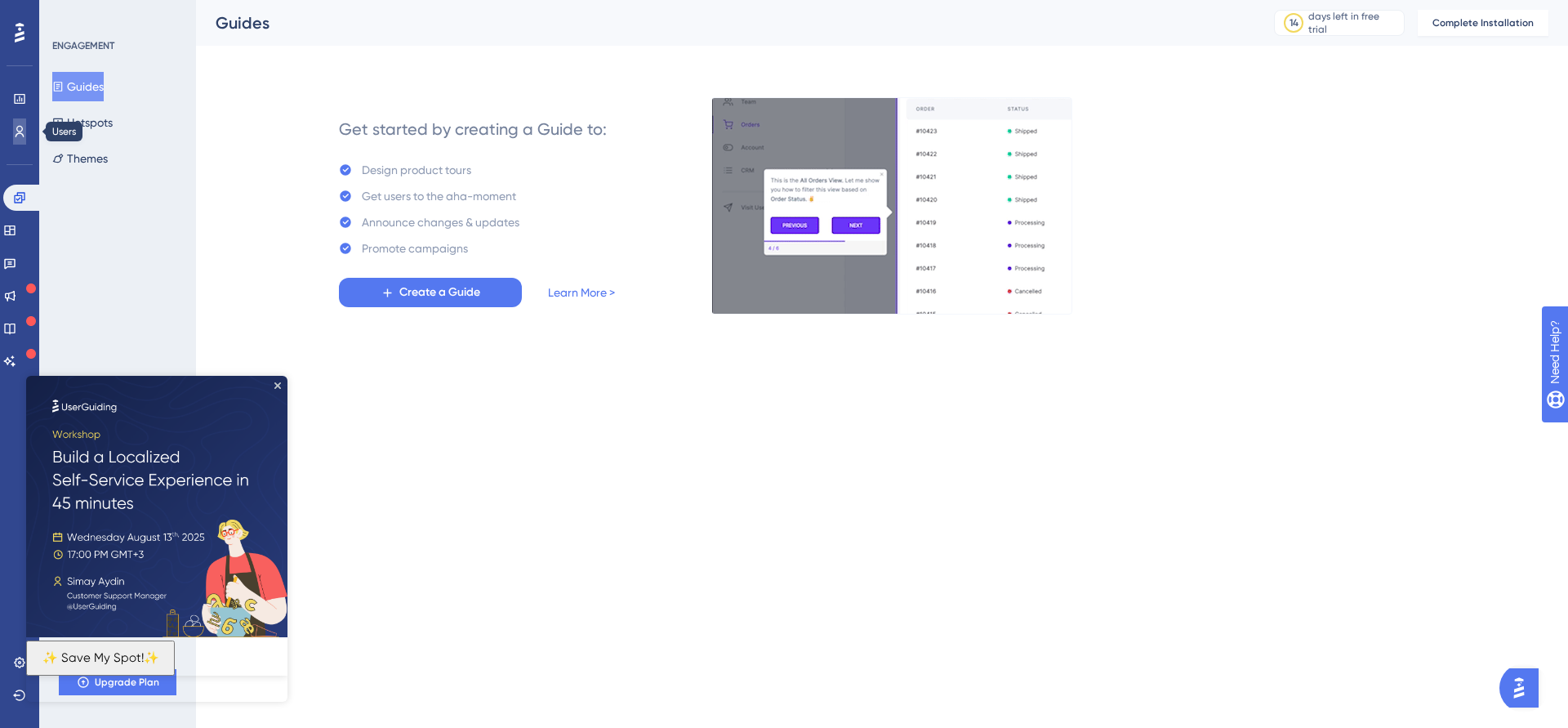
click at [17, 138] on link at bounding box center [20, 132] width 13 height 26
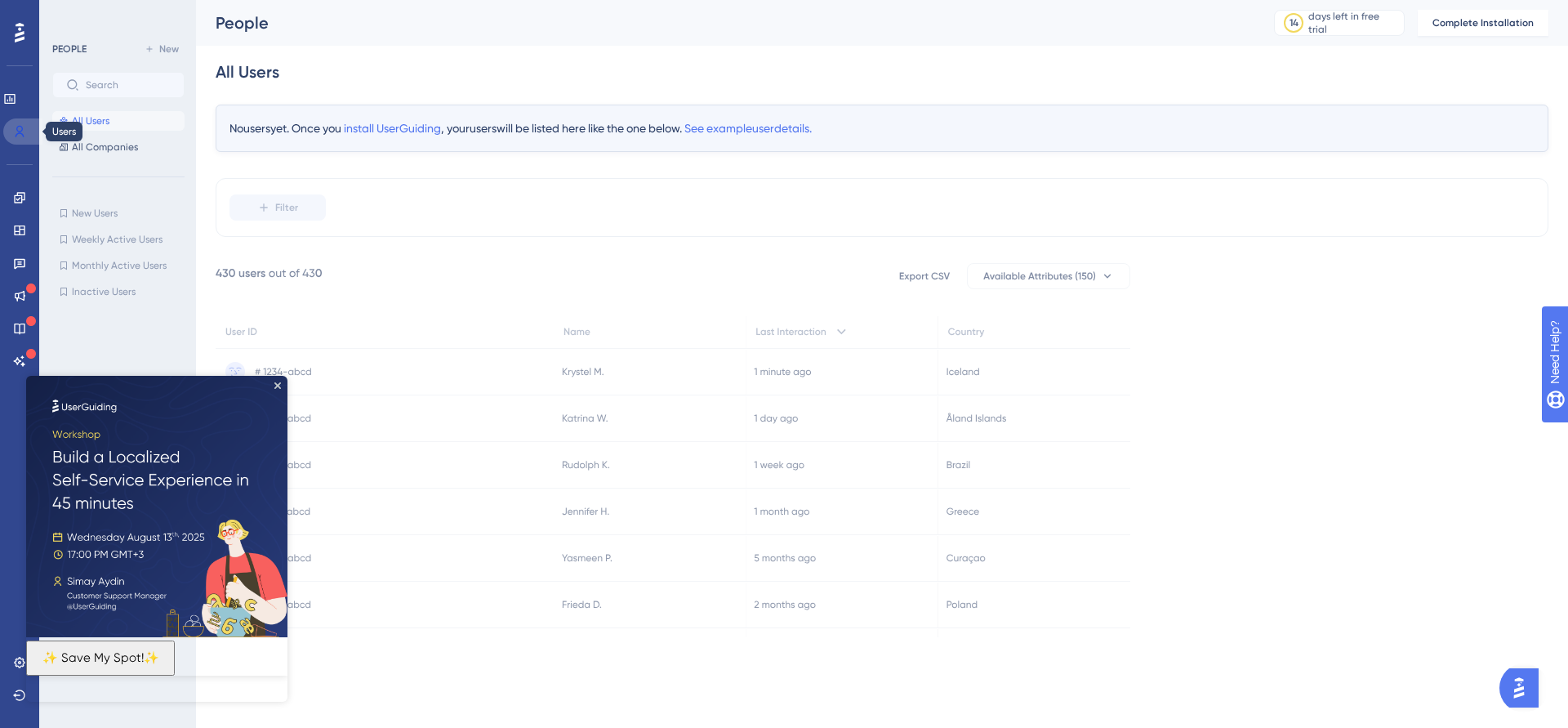
click at [19, 137] on icon at bounding box center [20, 132] width 13 height 13
click at [35, 94] on div "Performance" at bounding box center [19, 99] width 33 height 26
click at [16, 94] on icon at bounding box center [9, 99] width 13 height 13
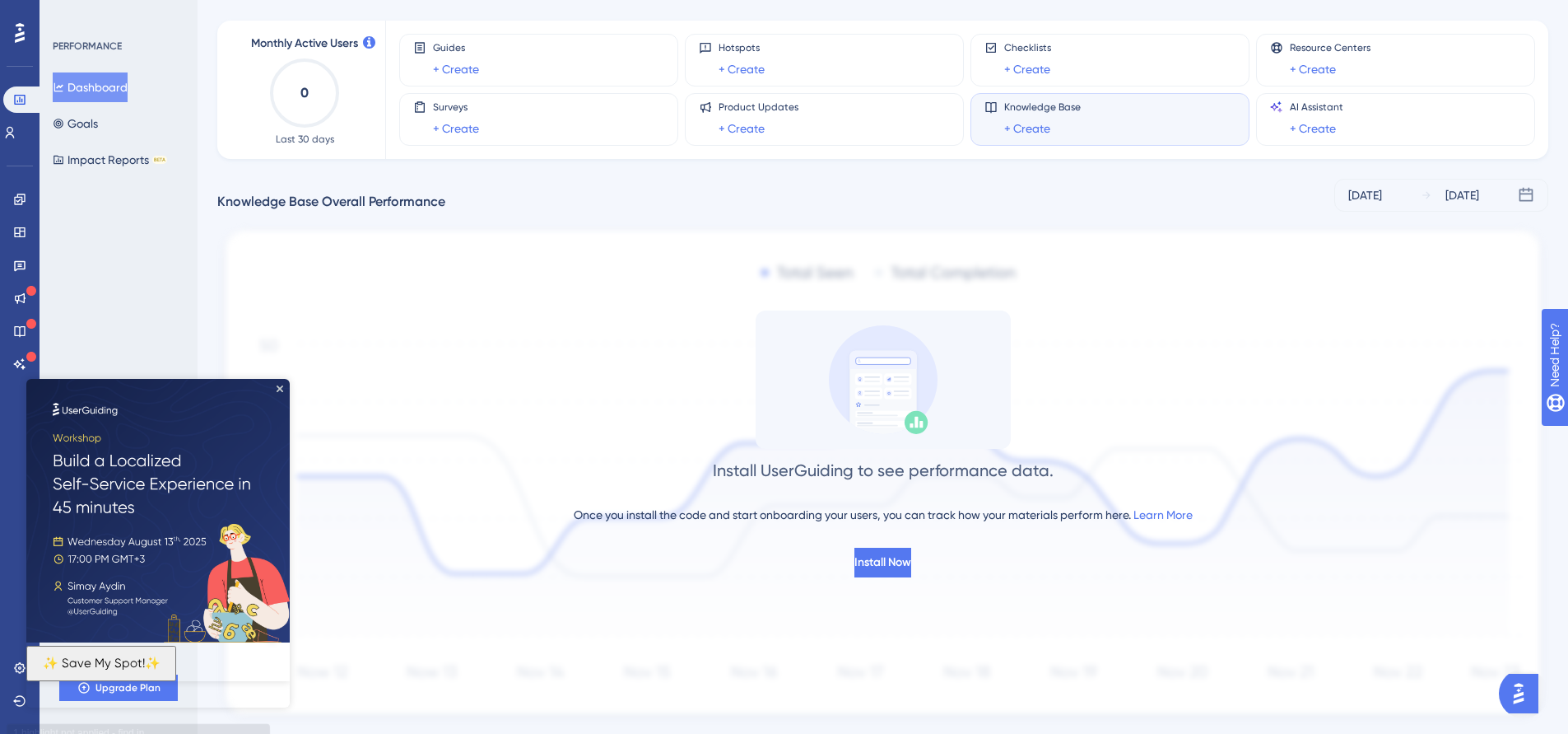
scroll to position [115, 0]
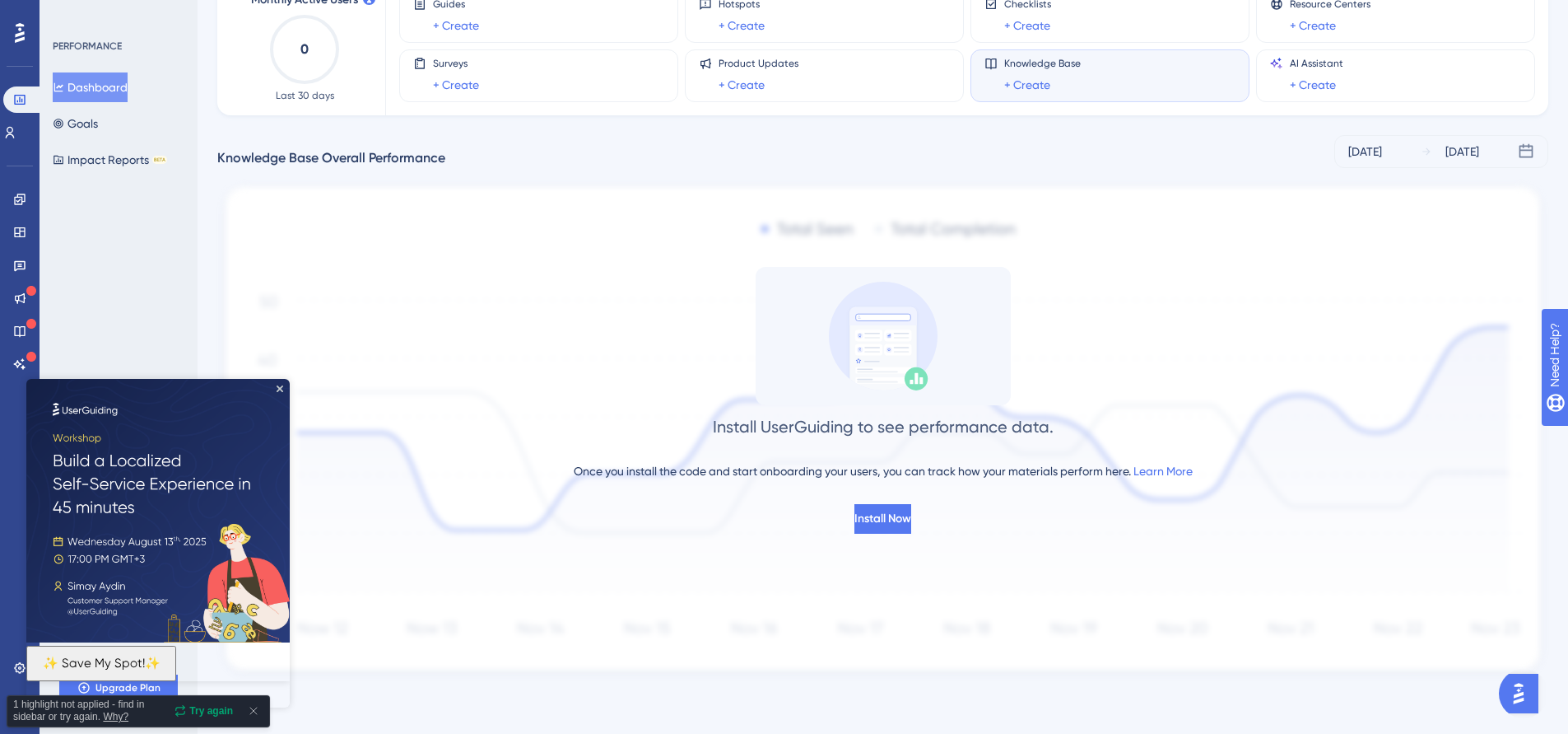
click at [286, 385] on img at bounding box center [158, 510] width 263 height 263
drag, startPoint x: 1114, startPoint y: 433, endPoint x: 1124, endPoint y: 555, distance: 122.4
click at [1123, 550] on div "Install UserGuiding to see performance data. Once you install the code and star…" at bounding box center [883, 432] width 1331 height 500
click at [1124, 555] on img at bounding box center [883, 432] width 1331 height 500
click at [1264, 329] on div "Install UserGuiding to see performance data. Once you install the code and star…" at bounding box center [883, 400] width 1331 height 267
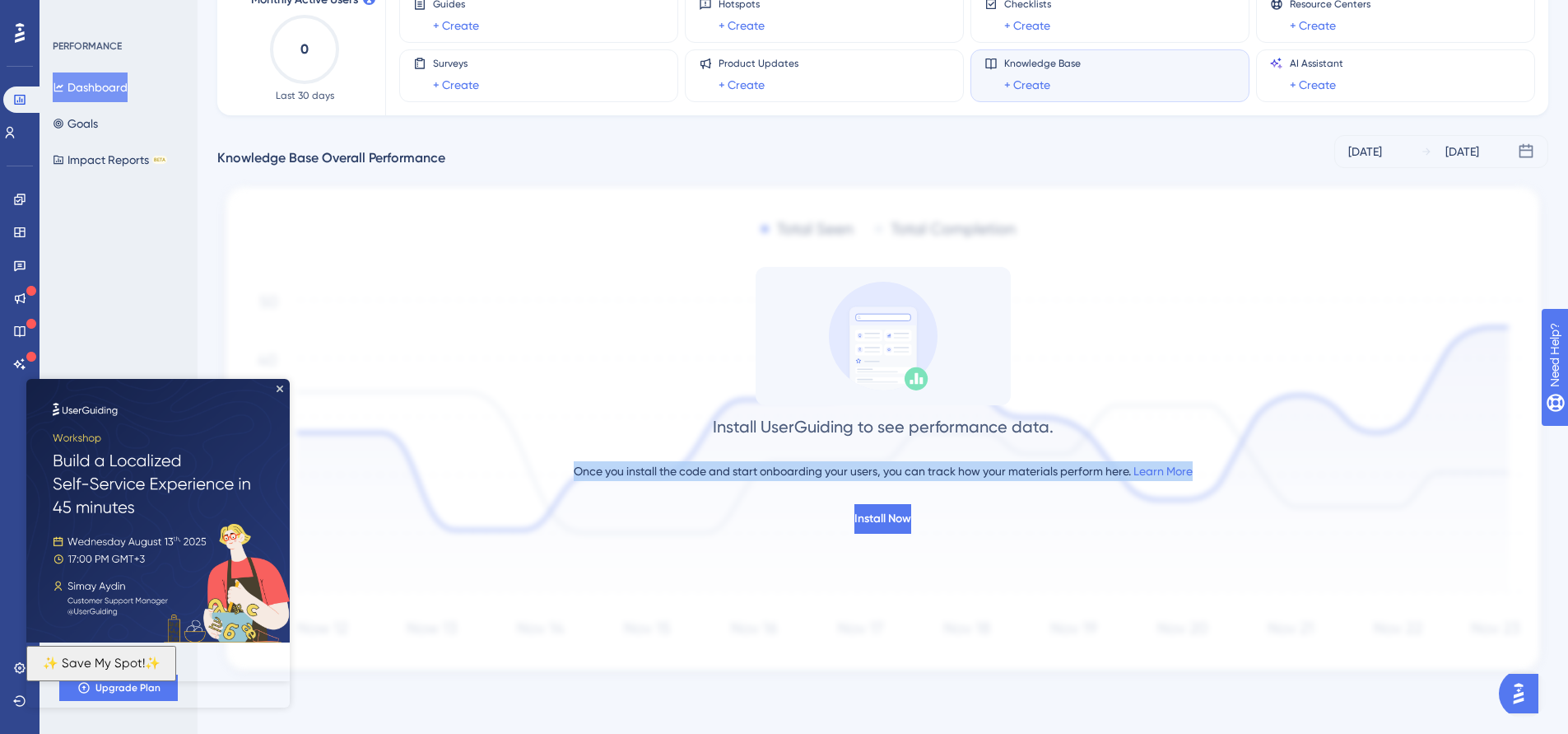
drag, startPoint x: 1222, startPoint y: 429, endPoint x: 1206, endPoint y: 512, distance: 84.5
click at [1206, 510] on div "Install UserGuiding to see performance data. Once you install the code and star…" at bounding box center [883, 400] width 1331 height 267
click at [1205, 516] on div "Install UserGuiding to see performance data. Once you install the code and star…" at bounding box center [883, 400] width 1331 height 267
drag, startPoint x: 1202, startPoint y: 366, endPoint x: 1211, endPoint y: 320, distance: 46.9
click at [1211, 319] on div "Install UserGuiding to see performance data. Once you install the code and star…" at bounding box center [883, 400] width 1331 height 267
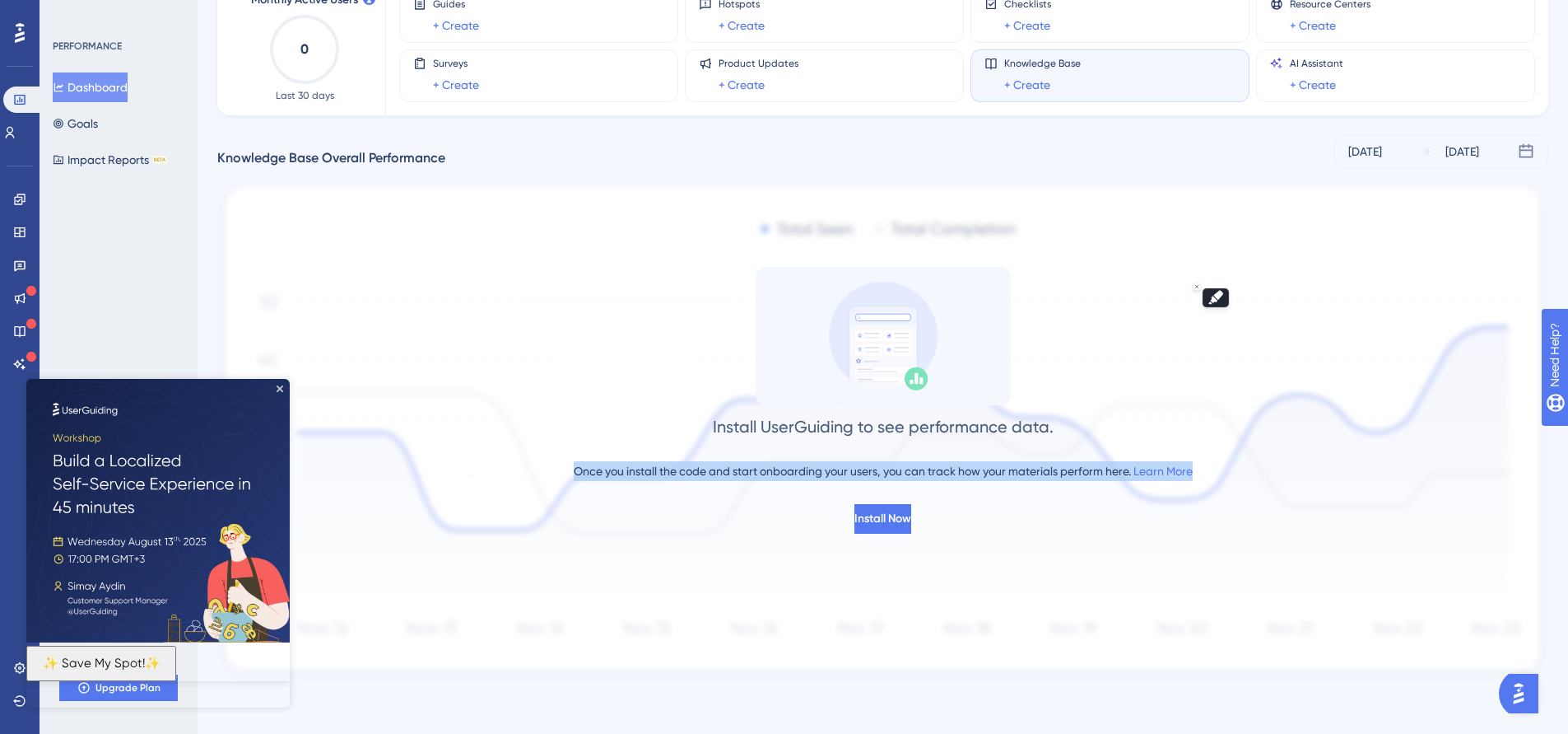
click at [1225, 528] on div "Install UserGuiding to see performance data. Once you install the code and star…" at bounding box center [883, 400] width 1331 height 267
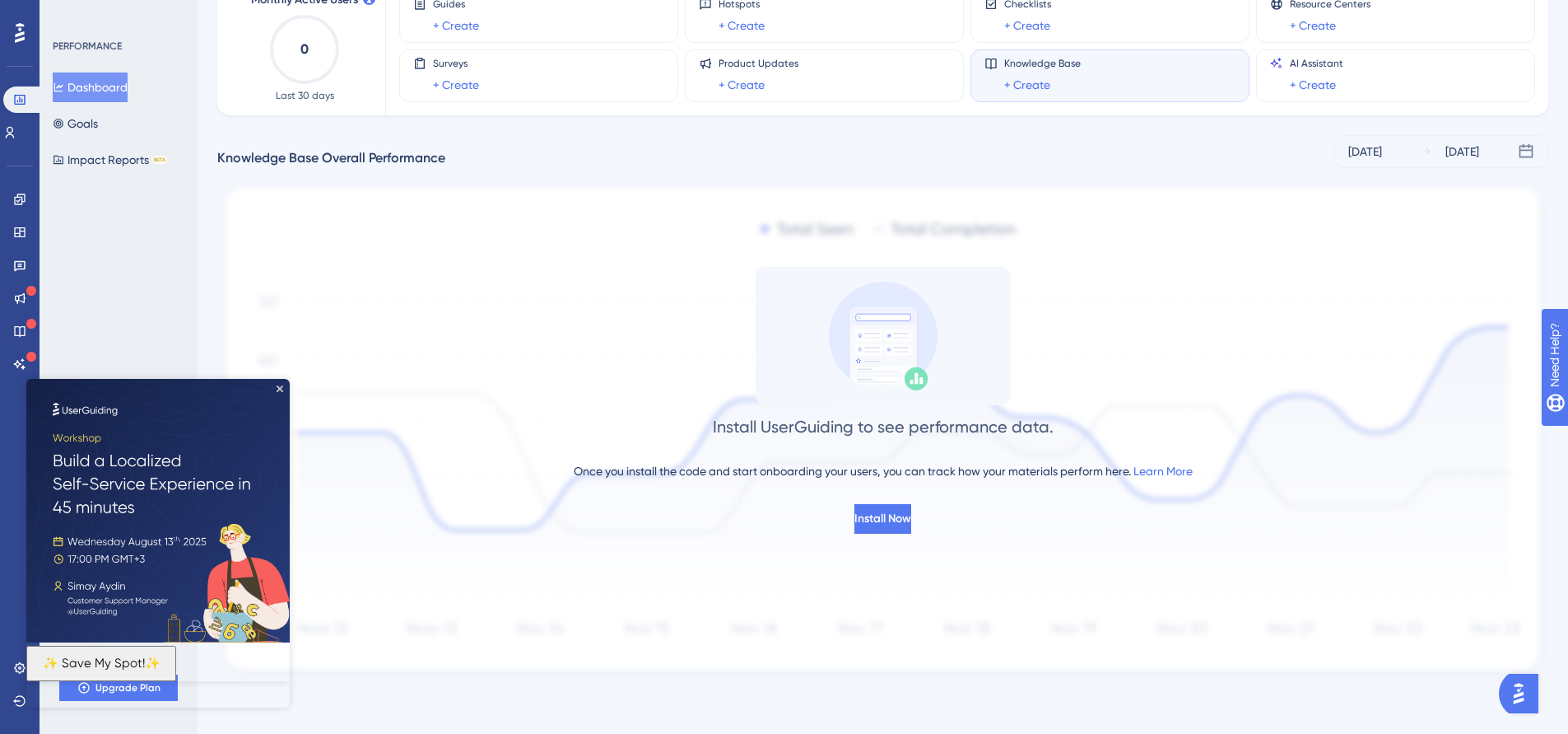
drag, startPoint x: 1207, startPoint y: 534, endPoint x: 1171, endPoint y: 548, distance: 38.6
click at [1207, 534] on img at bounding box center [883, 432] width 1331 height 500
click at [1217, 354] on div "Install UserGuiding to see performance data. Once you install the code and star…" at bounding box center [883, 400] width 1331 height 267
click at [800, 561] on img at bounding box center [883, 432] width 1331 height 500
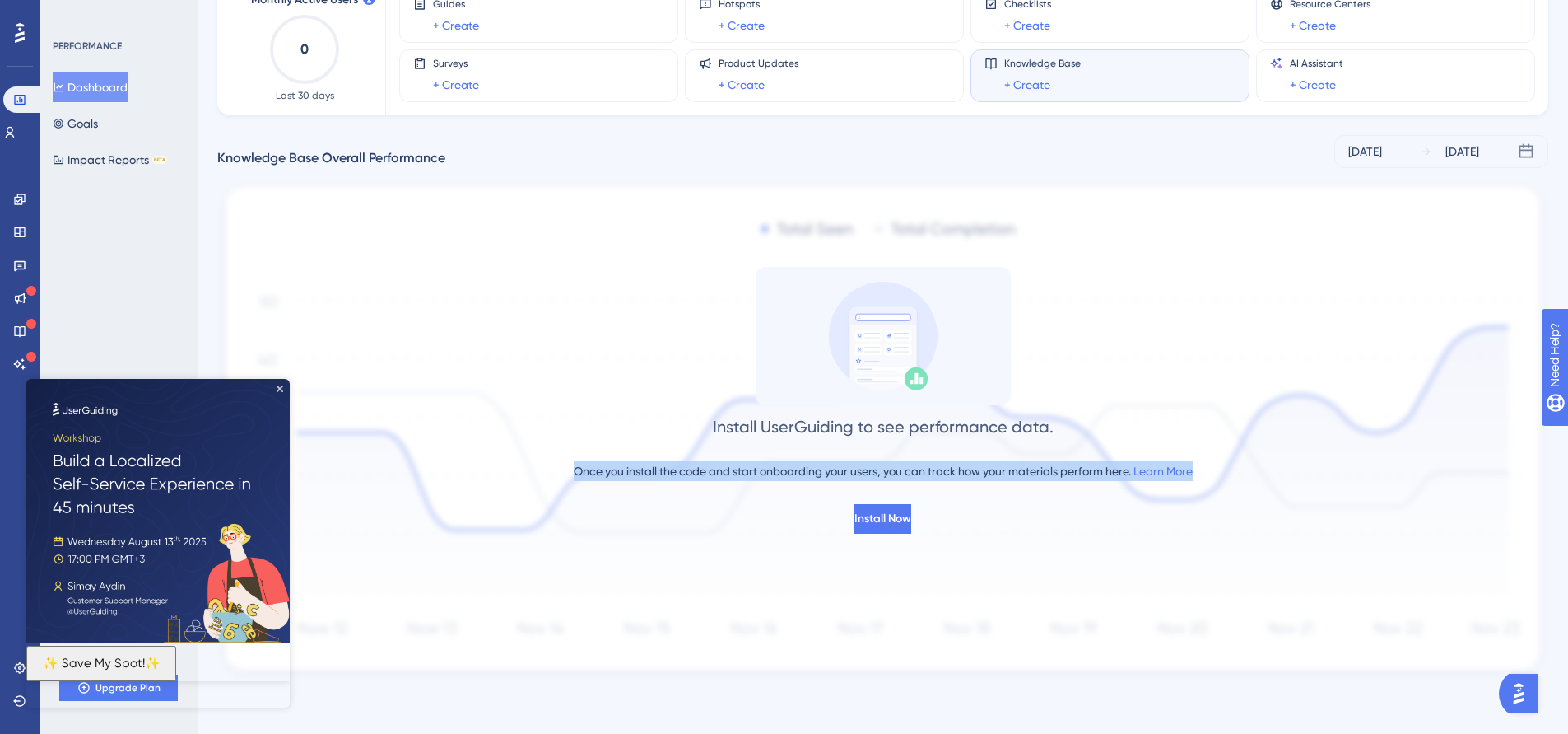
drag, startPoint x: 880, startPoint y: 476, endPoint x: 1277, endPoint y: 368, distance: 411.4
click at [1244, 323] on div "Install UserGuiding to see performance data. Once you install the code and star…" at bounding box center [883, 400] width 1331 height 267
click at [1281, 374] on div "Install UserGuiding to see performance data. Once you install the code and star…" at bounding box center [883, 400] width 1331 height 267
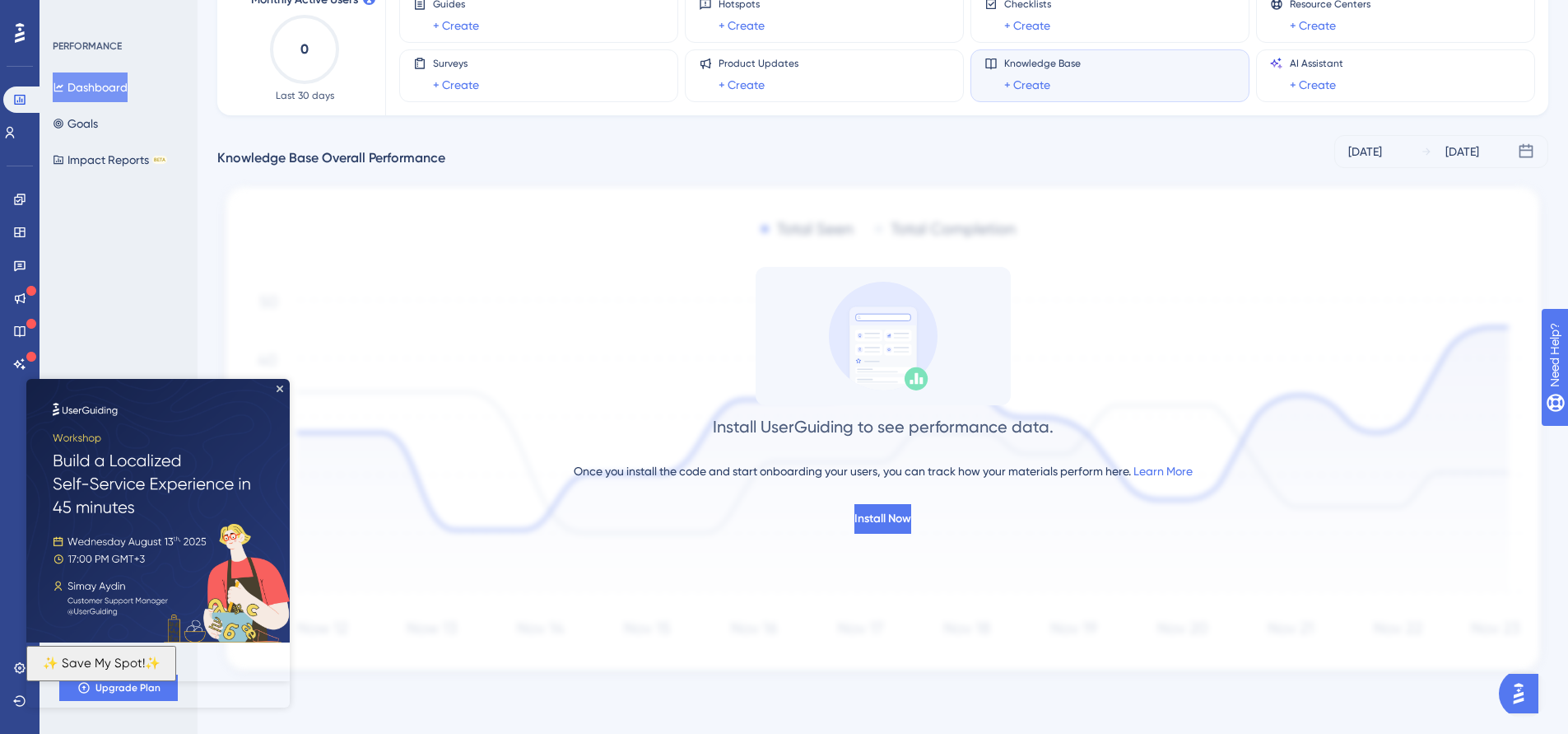
scroll to position [0, 0]
